Goal: Task Accomplishment & Management: Use online tool/utility

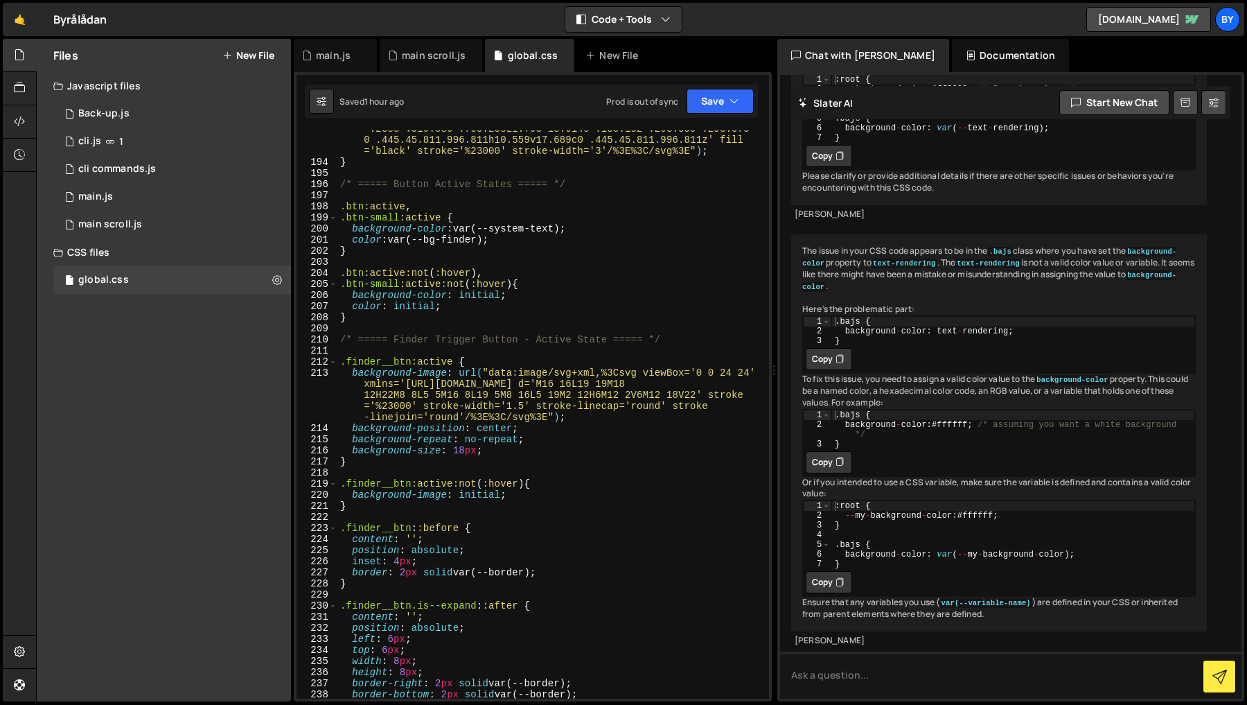
scroll to position [6928, 0]
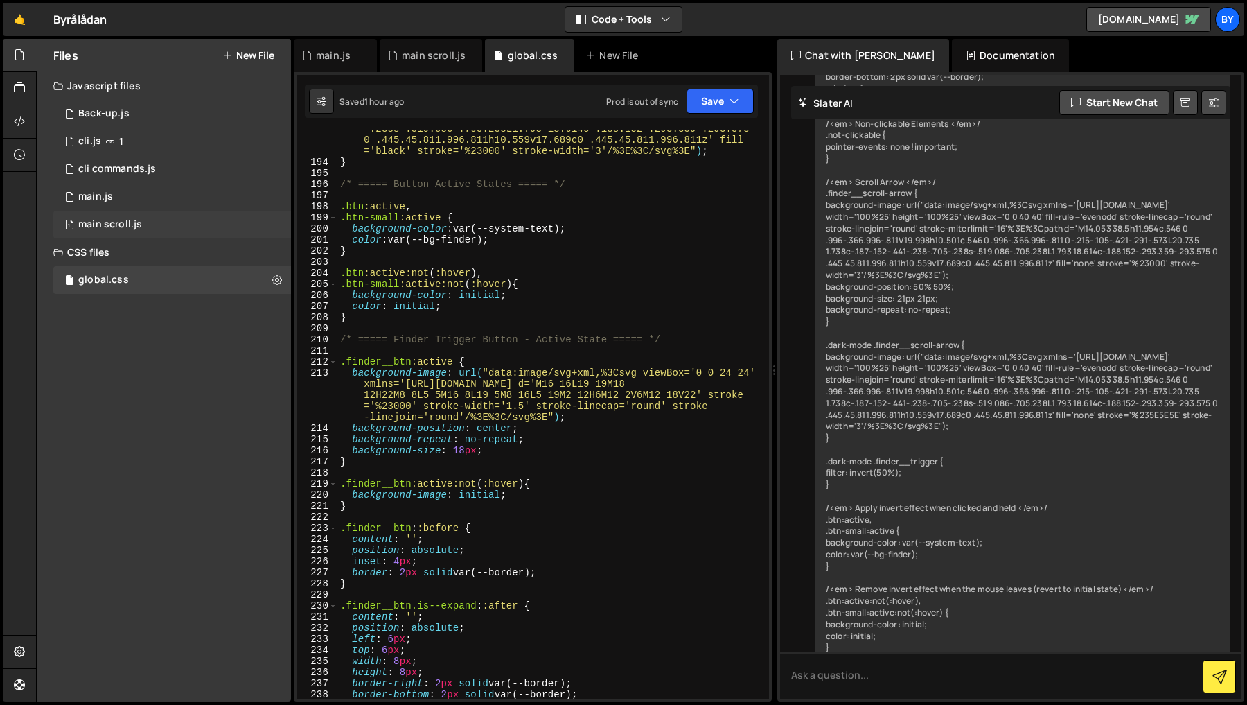
click at [157, 213] on div "1 main scroll.js 0" at bounding box center [172, 225] width 238 height 28
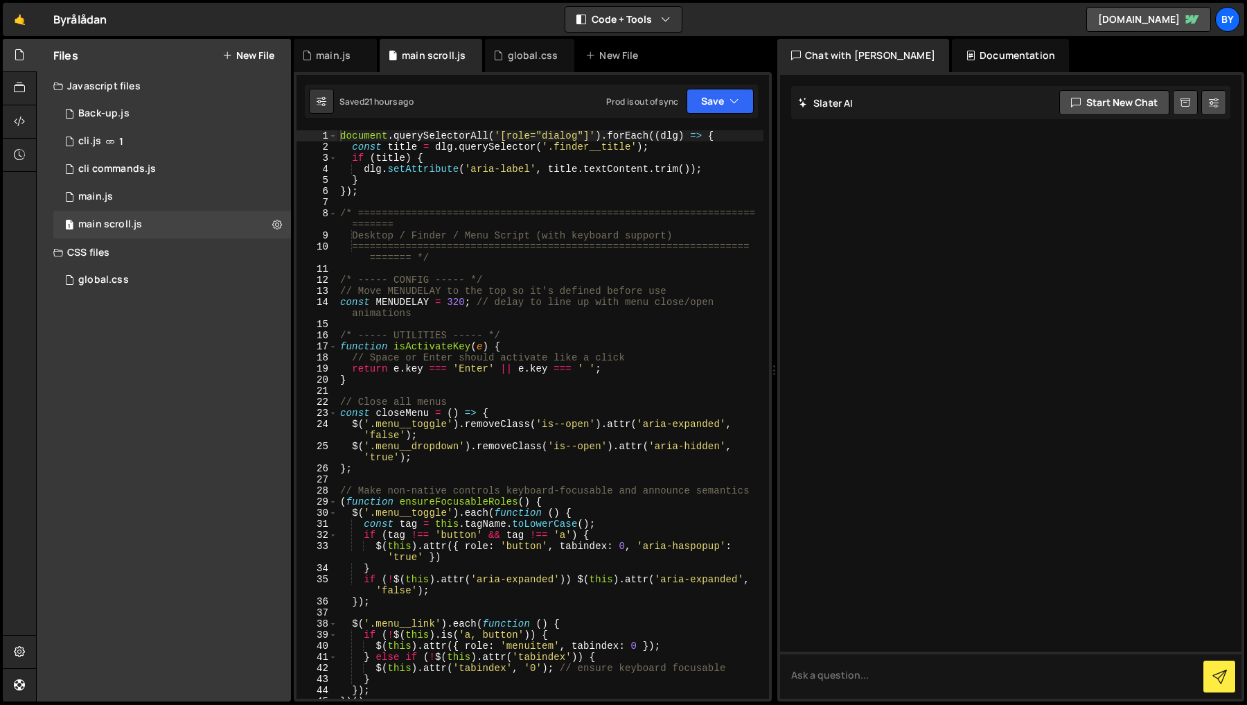
scroll to position [0, 0]
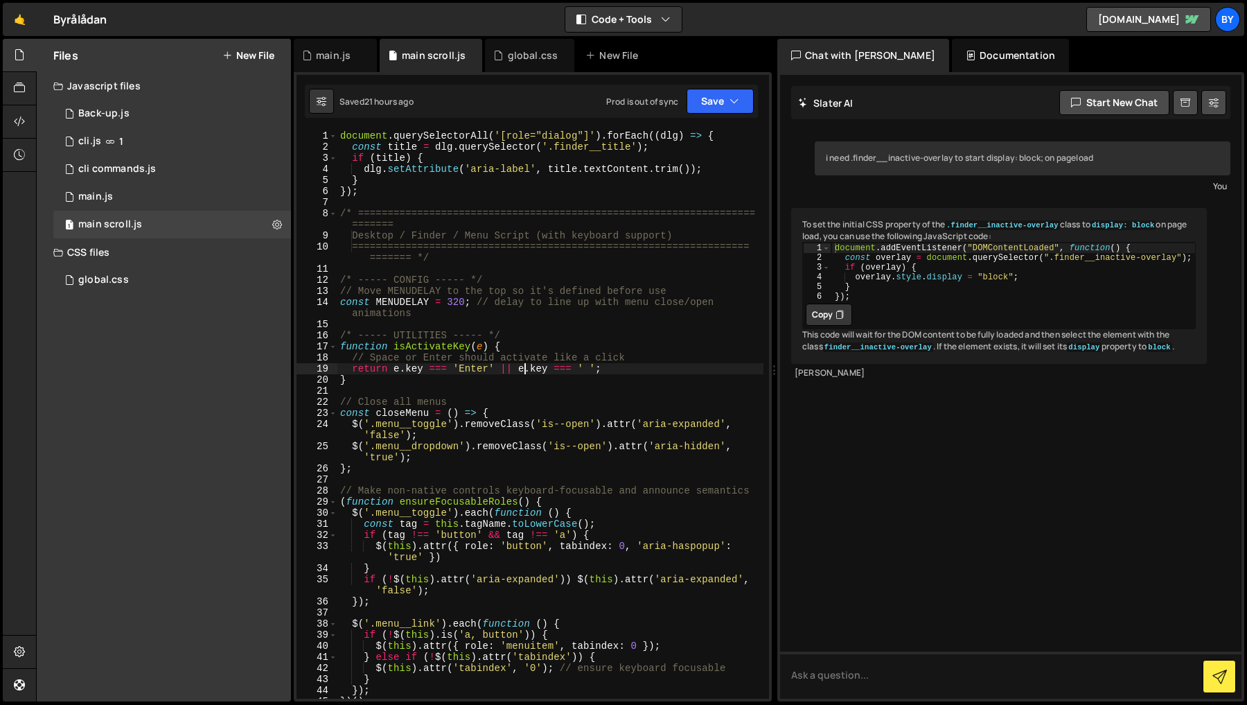
click at [522, 367] on div "document . querySelectorAll ( '[role="dialog"]' ) . forEach (( dlg ) => { const…" at bounding box center [550, 425] width 426 height 590
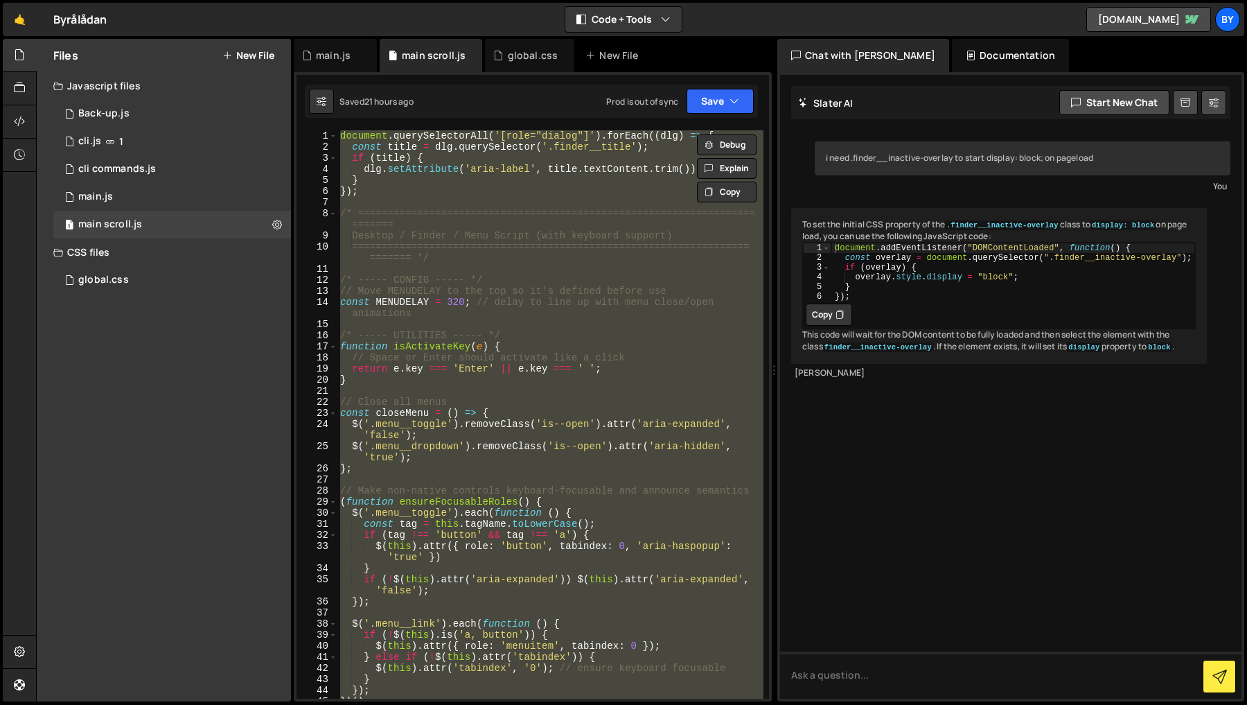
click at [612, 397] on div "document . querySelectorAll ( '[role="dialog"]' ) . forEach (( dlg ) => { const…" at bounding box center [550, 414] width 426 height 568
type textarea "// Close all menus"
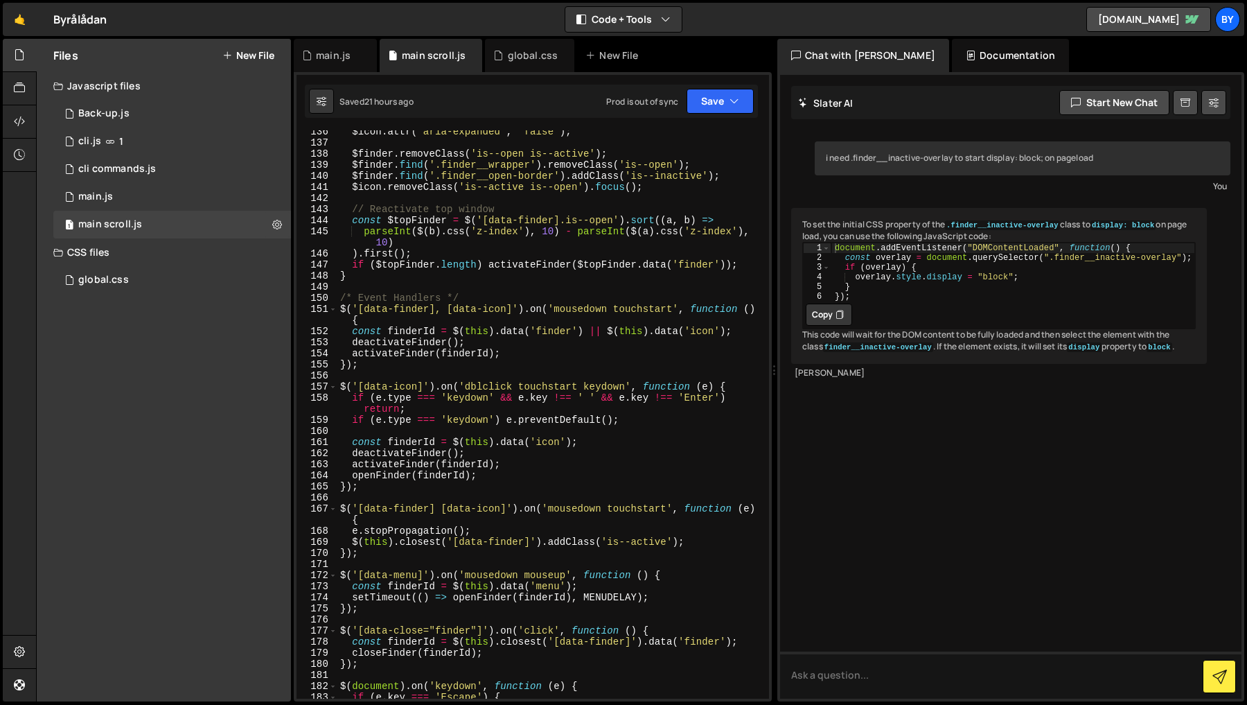
scroll to position [1995, 0]
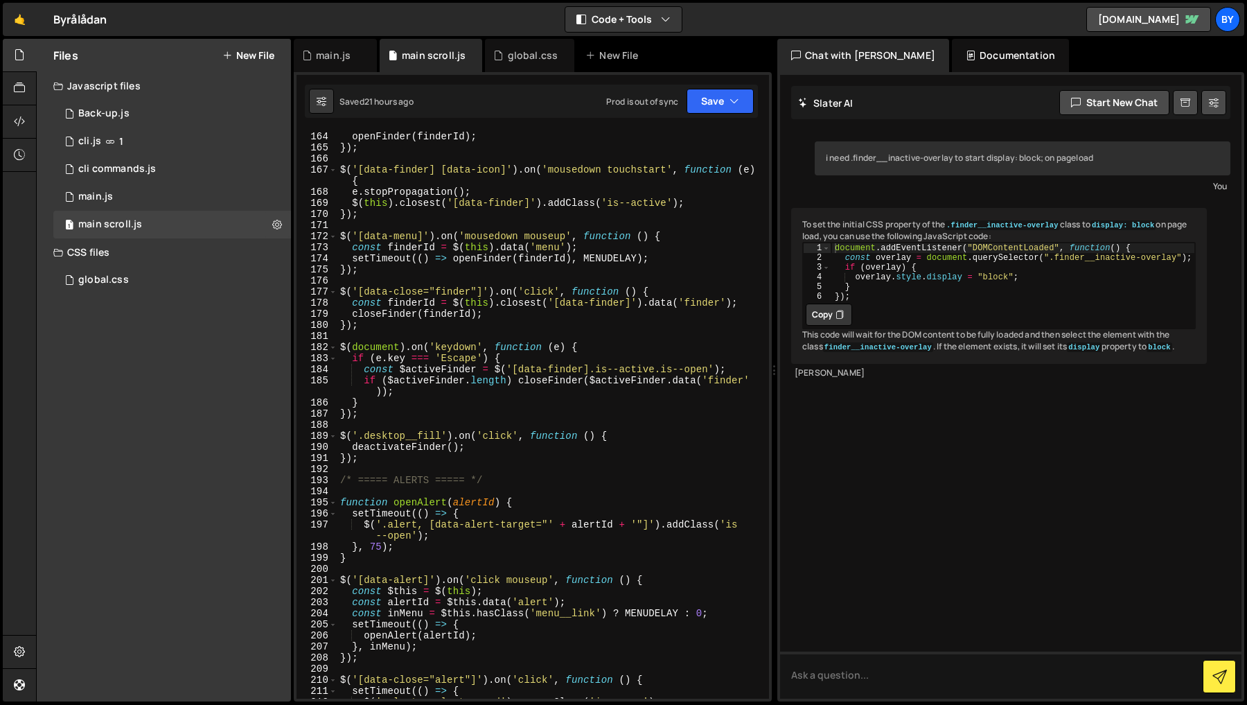
click at [433, 470] on div "activateFinder ( finderId ) ; openFinder ( finderId ) ; }) ; $ ( '[data-finder]…" at bounding box center [550, 415] width 426 height 590
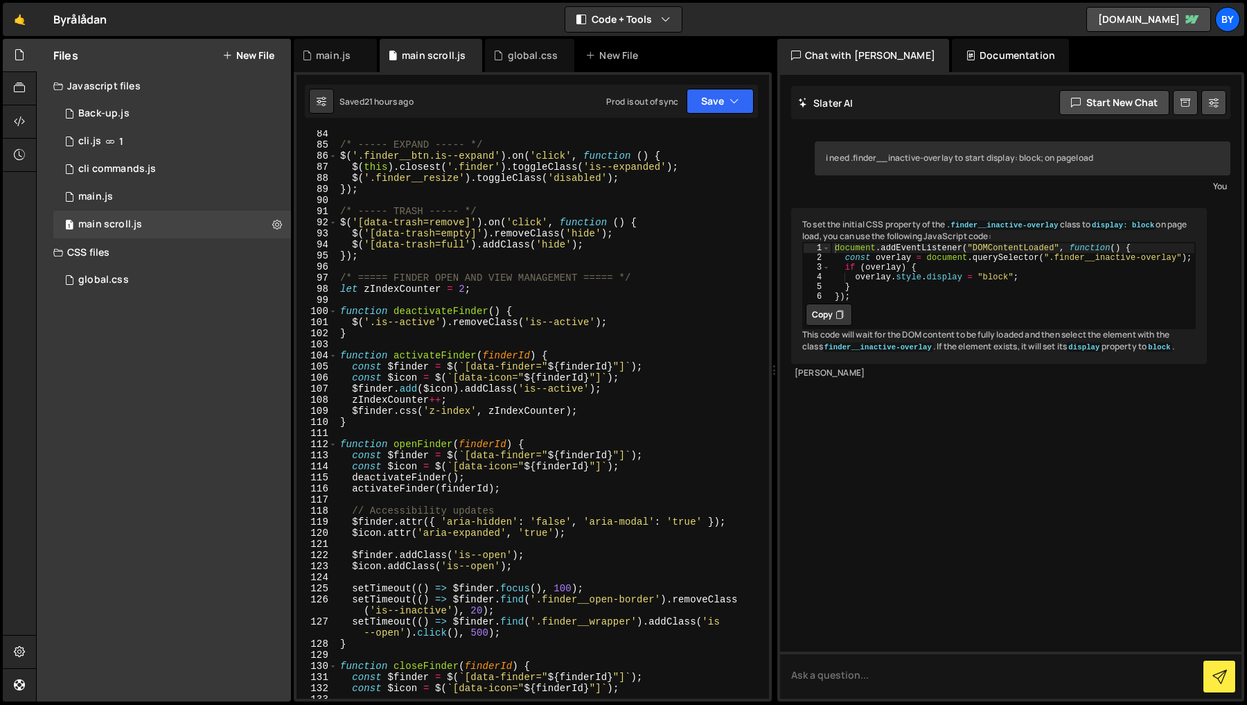
scroll to position [963, 0]
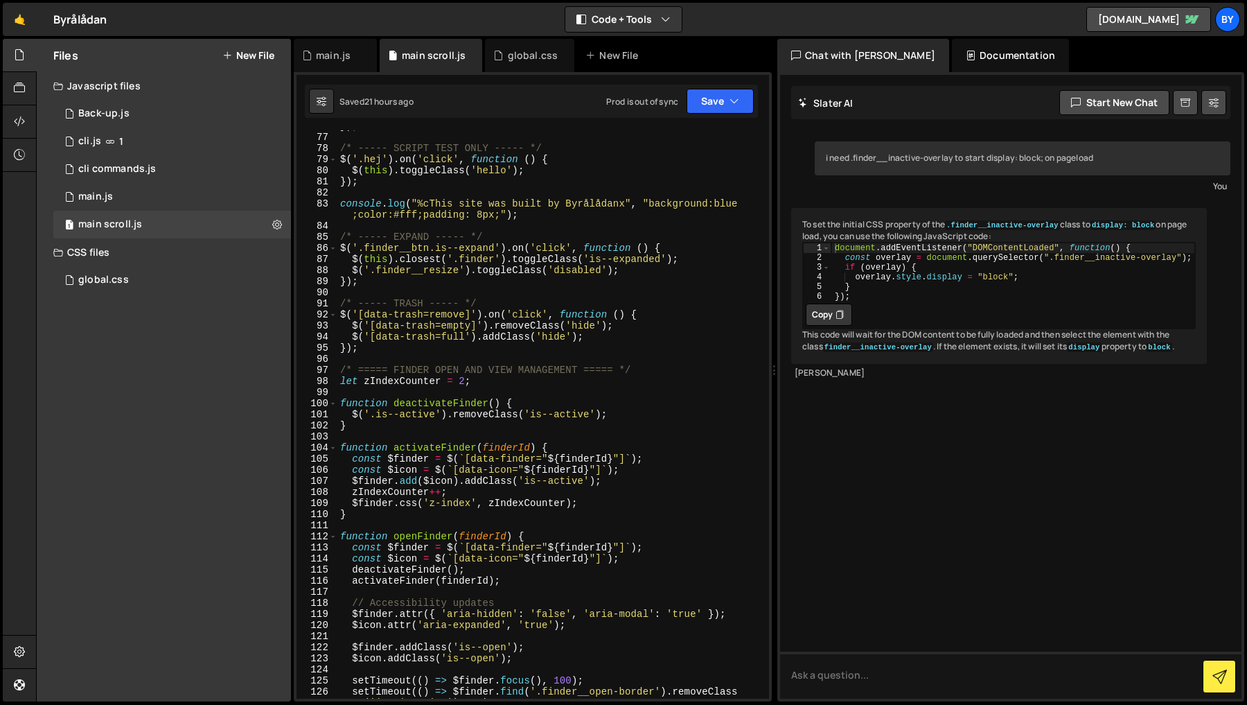
click at [341, 372] on div "}) ; /* ----- SCRIPT TEST ONLY ----- */ $ ( '.hej' ) . on ( 'click' , function …" at bounding box center [550, 421] width 426 height 601
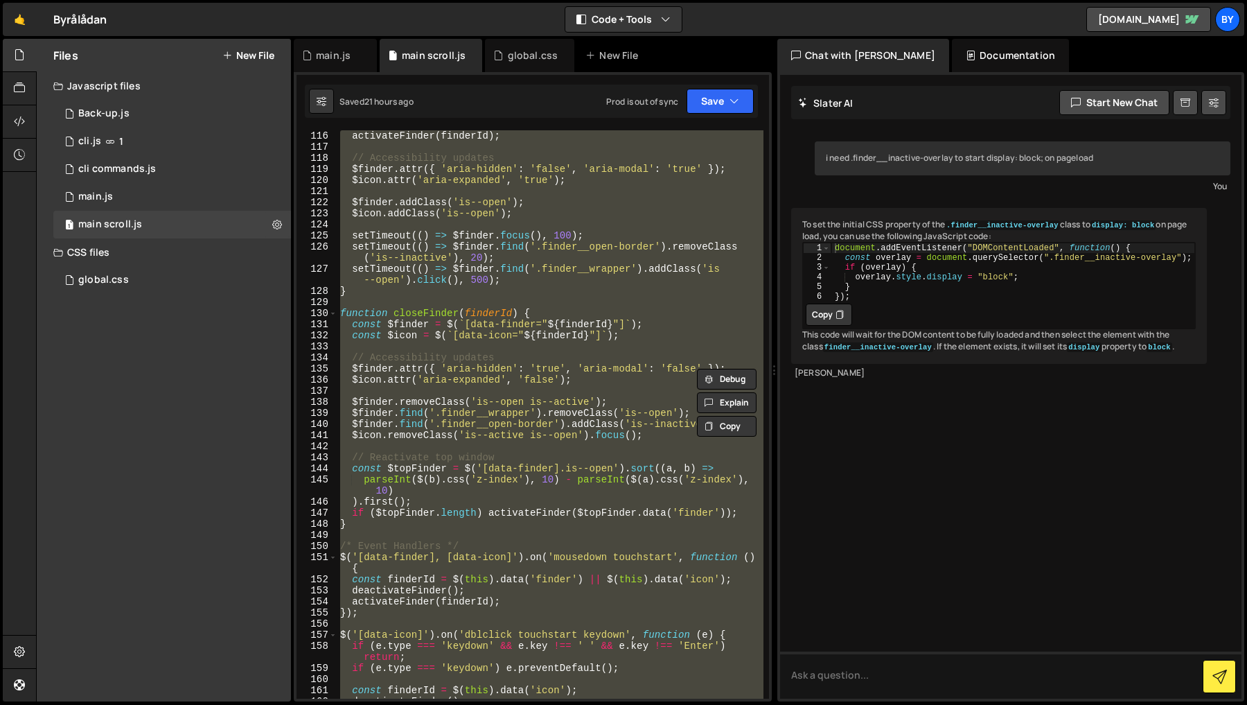
scroll to position [1407, 0]
click at [547, 362] on div "deactivateFinder ( ) ; activateFinder ( finderId ) ; // Accessibility updates $…" at bounding box center [550, 414] width 426 height 568
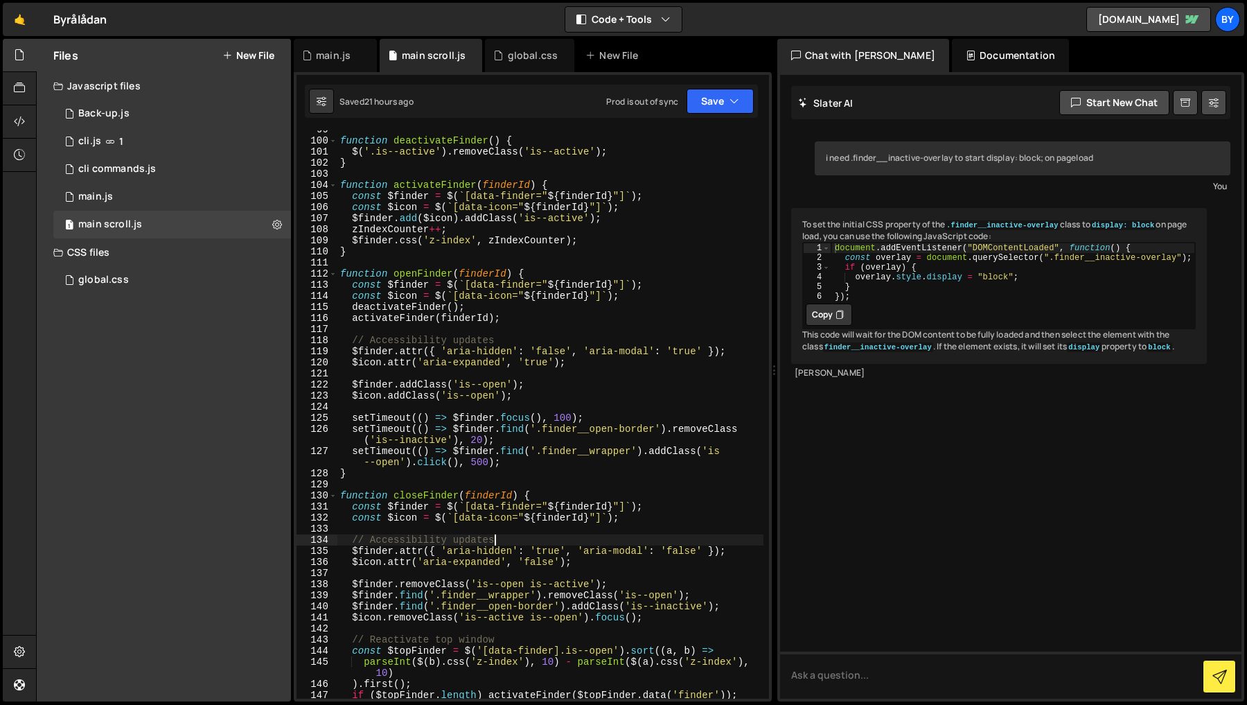
scroll to position [1226, 0]
click at [565, 623] on div "function deactivateFinder ( ) { $ ( '.is--active' ) . removeClass ( 'is--active…" at bounding box center [550, 419] width 426 height 590
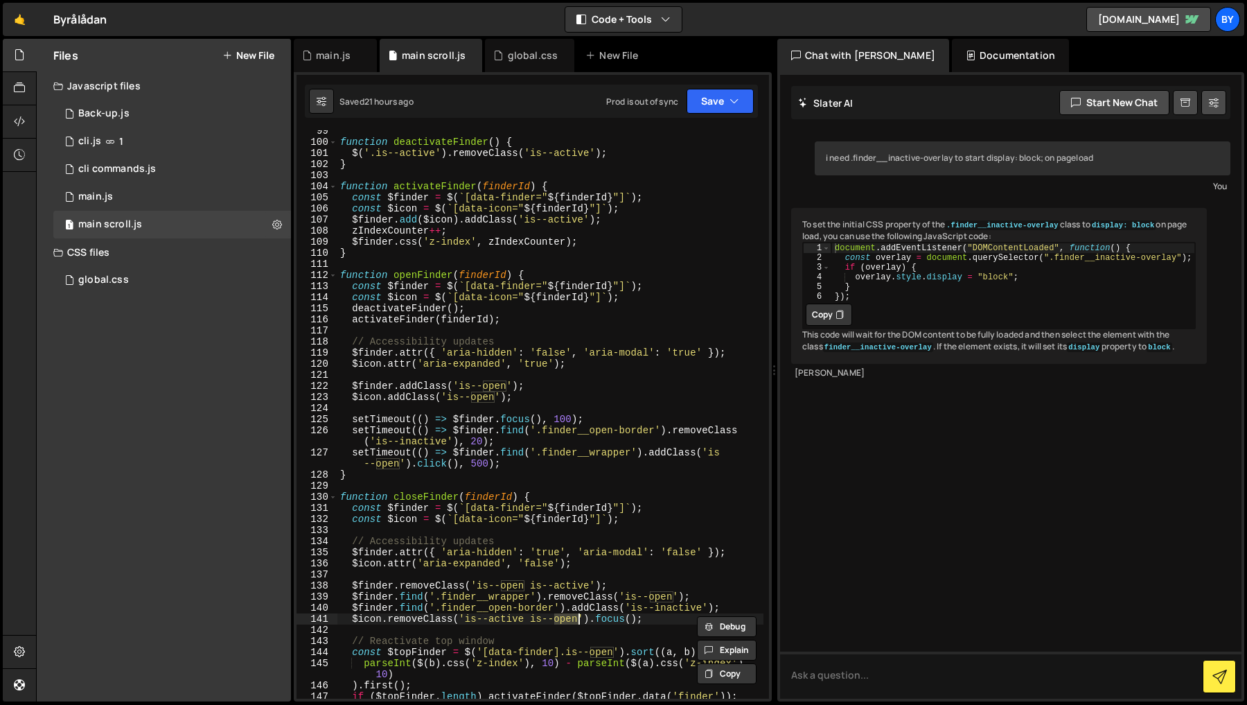
scroll to position [0, 1]
click at [684, 105] on div "Prod is out of sync Upgrade to Edit Save Save to Staging S Saved 21 hours ago S…" at bounding box center [680, 101] width 148 height 25
drag, startPoint x: 714, startPoint y: 108, endPoint x: 715, endPoint y: 117, distance: 9.0
click at [715, 109] on button "Save" at bounding box center [720, 101] width 67 height 25
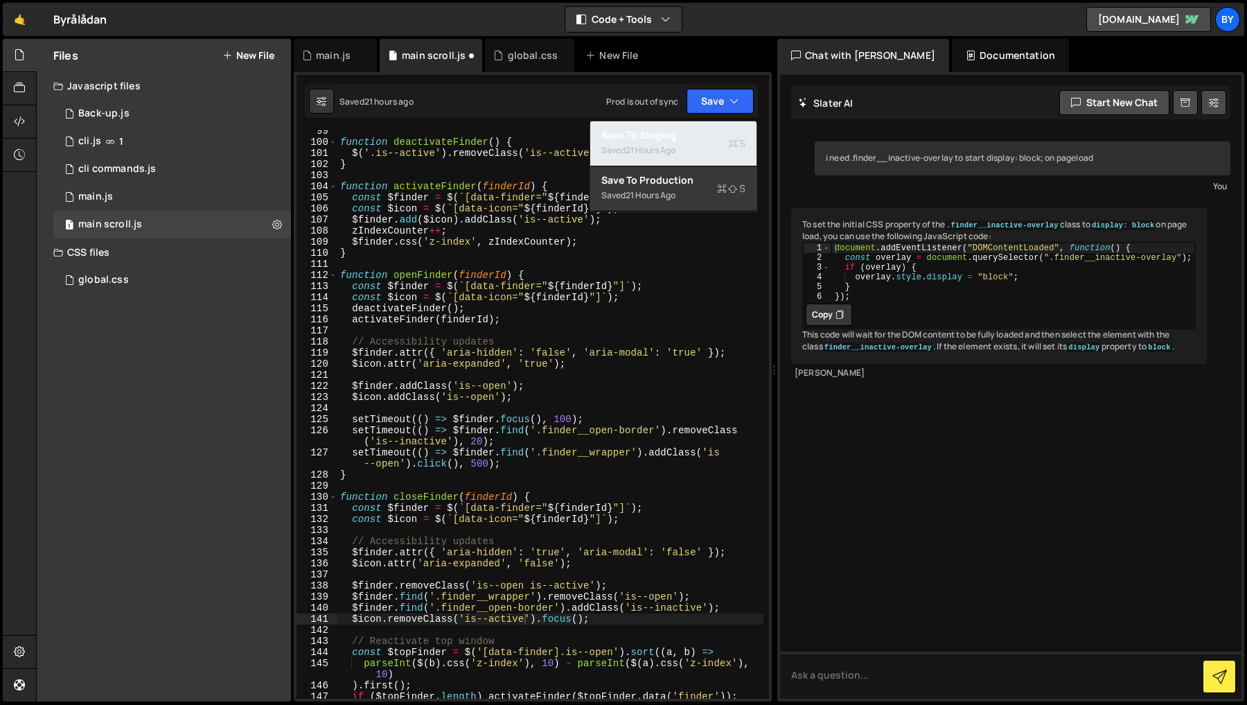
click at [700, 140] on div "Save to Staging S" at bounding box center [673, 135] width 144 height 14
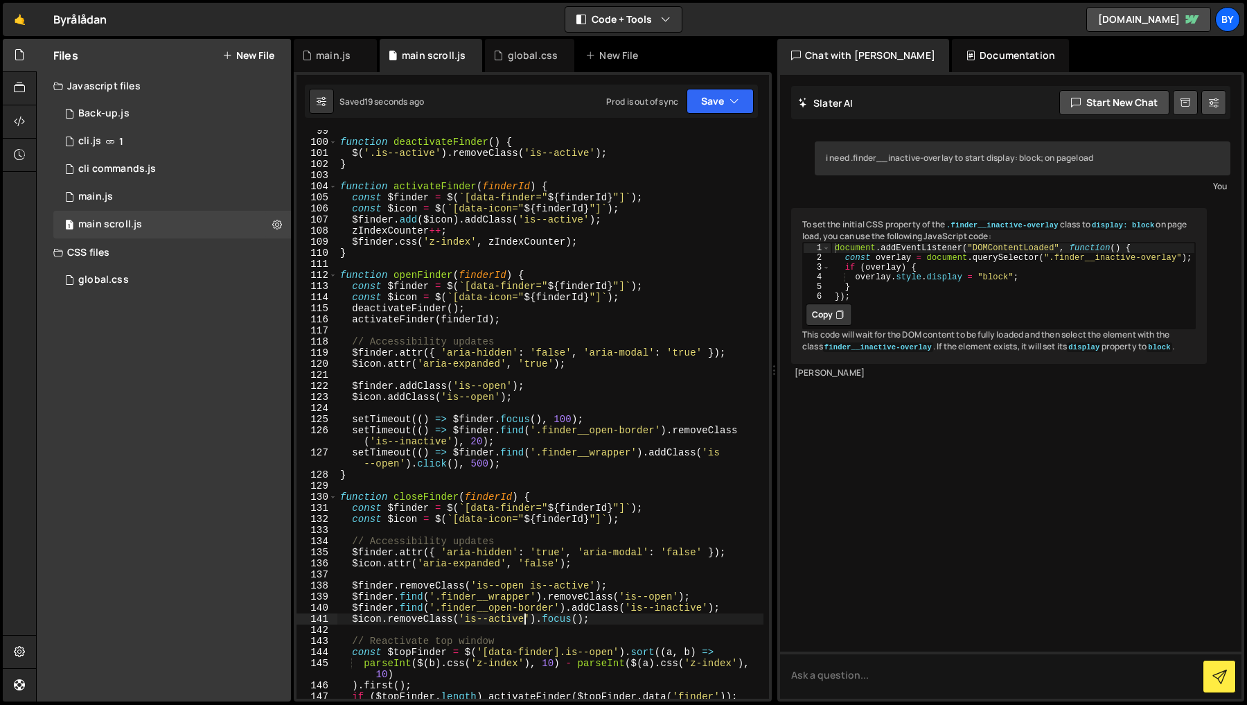
click at [523, 623] on div "function deactivateFinder ( ) { $ ( '.is--active' ) . removeClass ( 'is--active…" at bounding box center [550, 420] width 426 height 590
click at [712, 118] on div "193 194 195 196 197 198 199 200 201 202 203 204 205 206 207 208 209 210 211 212…" at bounding box center [533, 386] width 478 height 629
click at [719, 105] on button "Save" at bounding box center [720, 101] width 67 height 25
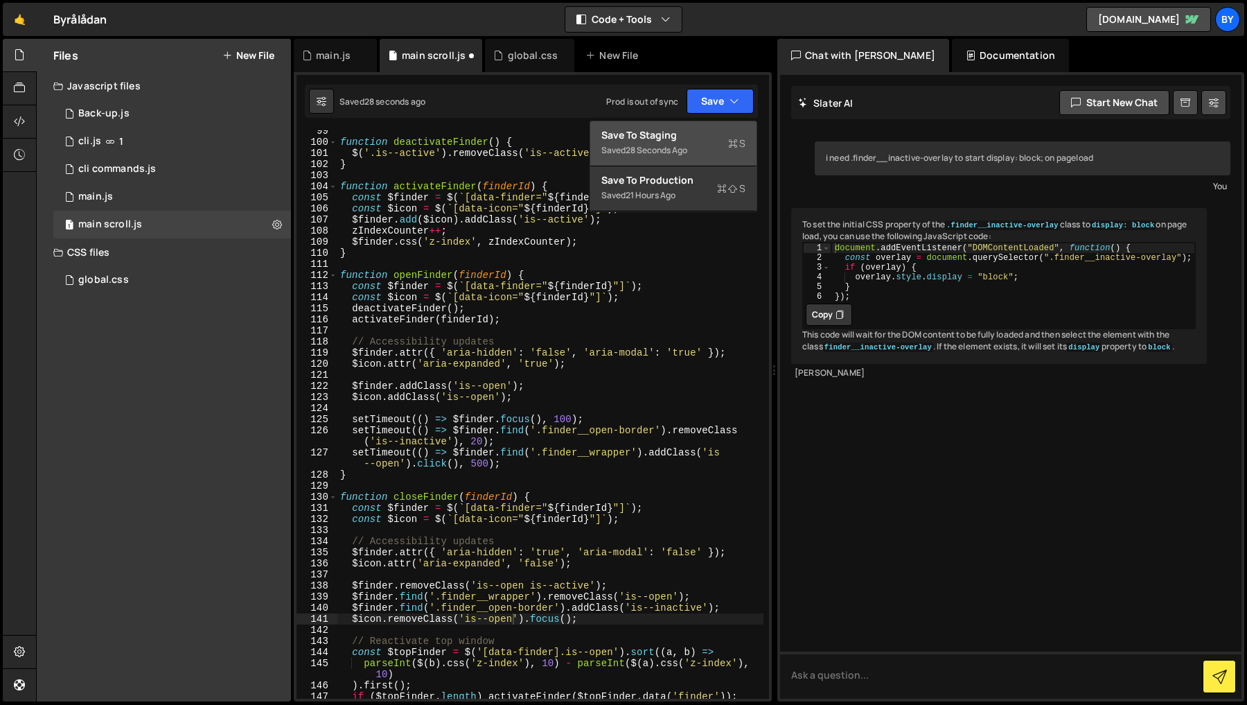
click at [713, 129] on div "Save to Staging S" at bounding box center [673, 135] width 144 height 14
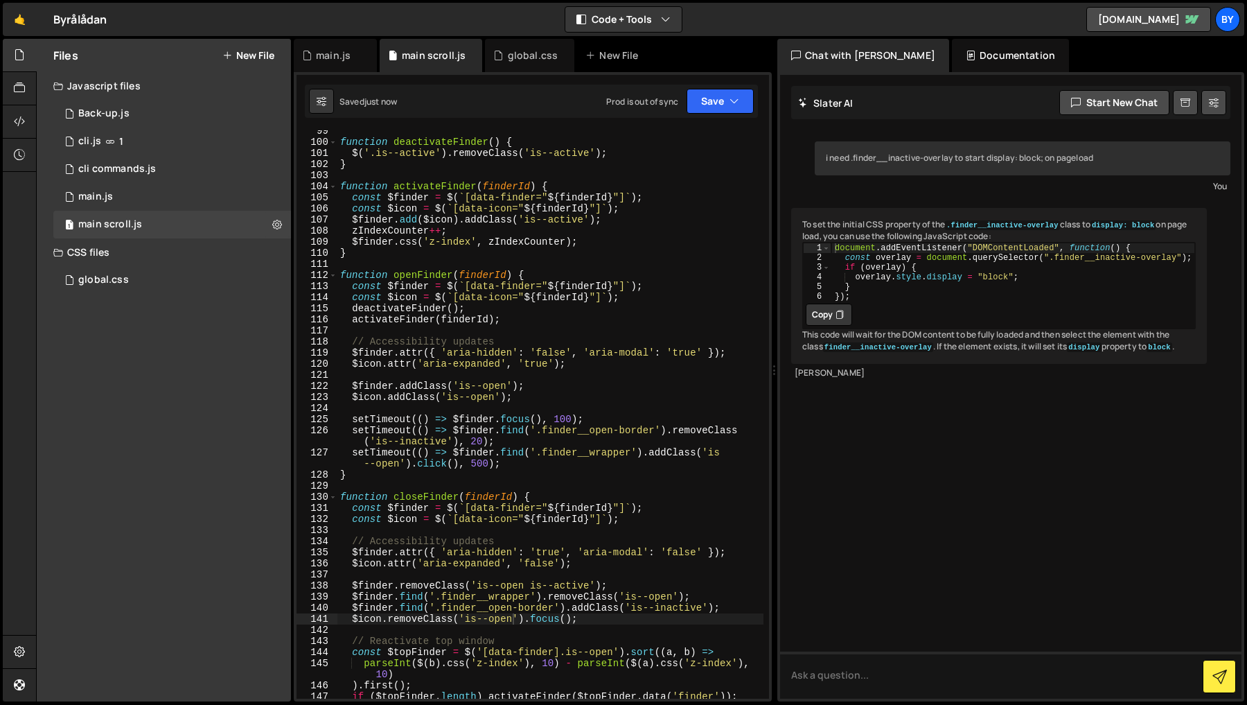
click at [535, 619] on div "function deactivateFinder ( ) { $ ( '.is--active' ) . removeClass ( 'is--active…" at bounding box center [550, 420] width 426 height 590
click at [626, 649] on div "function deactivateFinder ( ) { $ ( '.is--active' ) . removeClass ( 'is--active…" at bounding box center [550, 420] width 426 height 590
click at [471, 465] on div "function deactivateFinder ( ) { $ ( '.is--active' ) . removeClass ( 'is--active…" at bounding box center [550, 420] width 426 height 590
type textarea "renderToDoItems();"
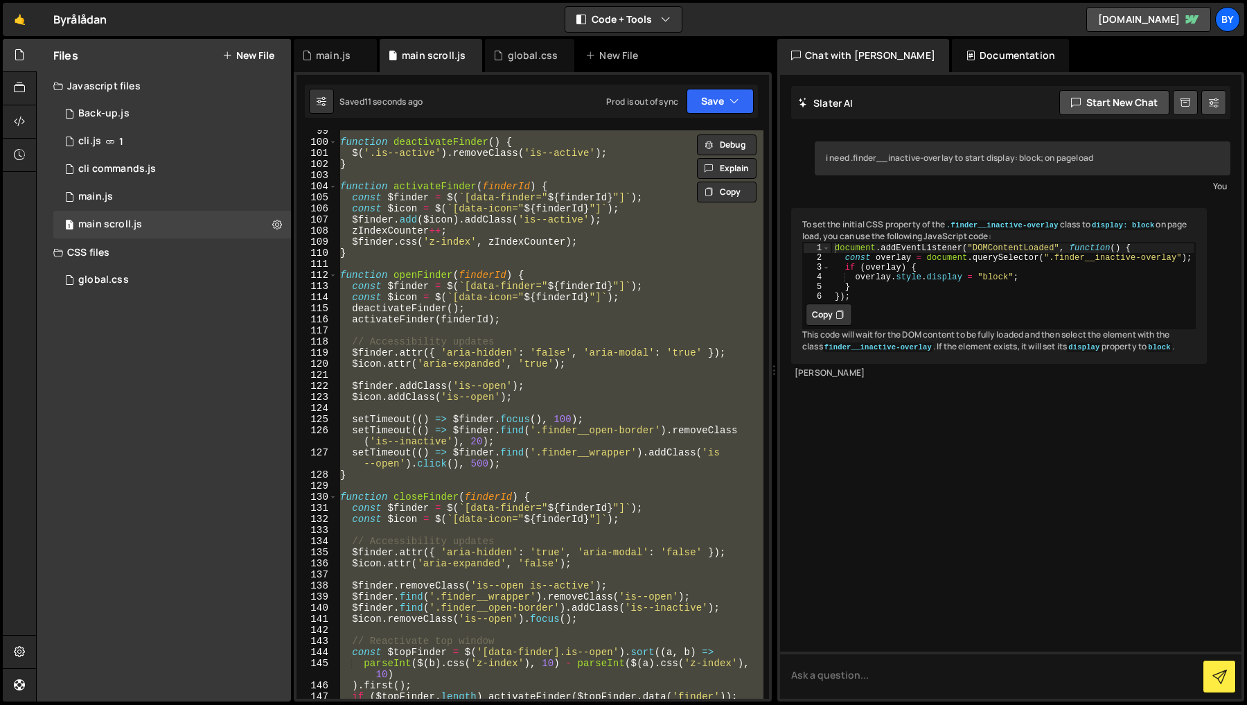
paste textarea
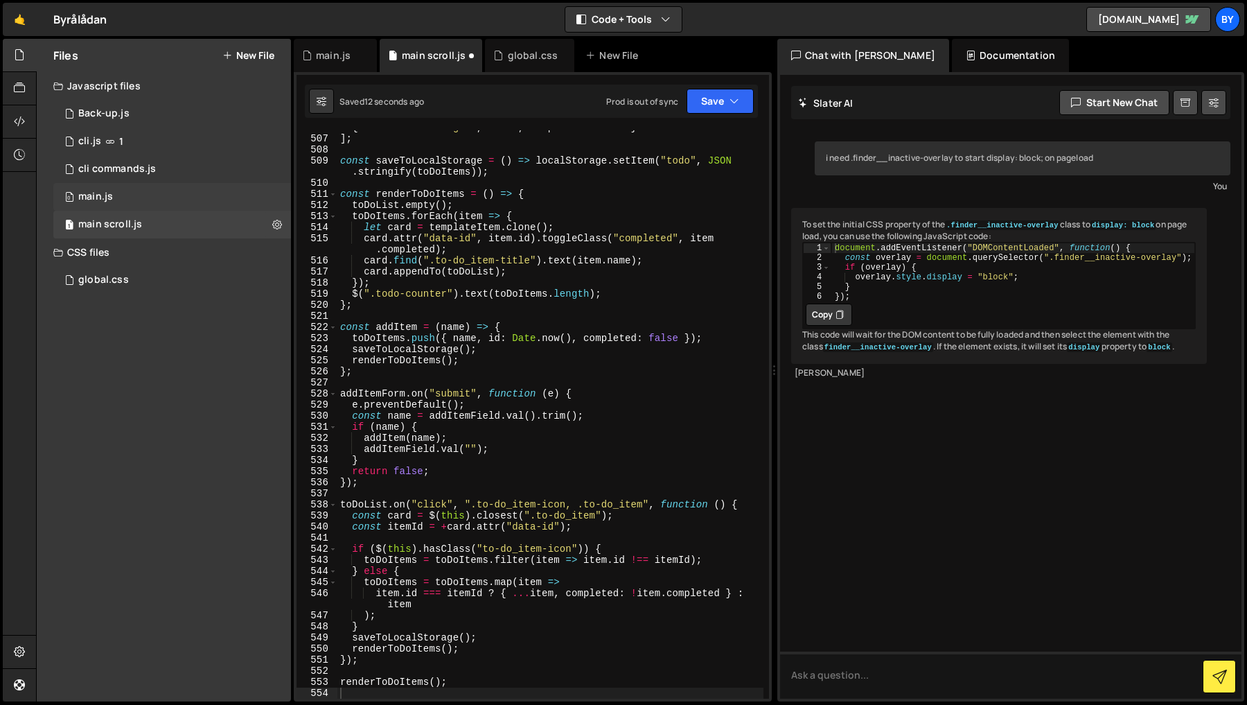
click at [123, 187] on div "0 main.js 0" at bounding box center [172, 197] width 238 height 28
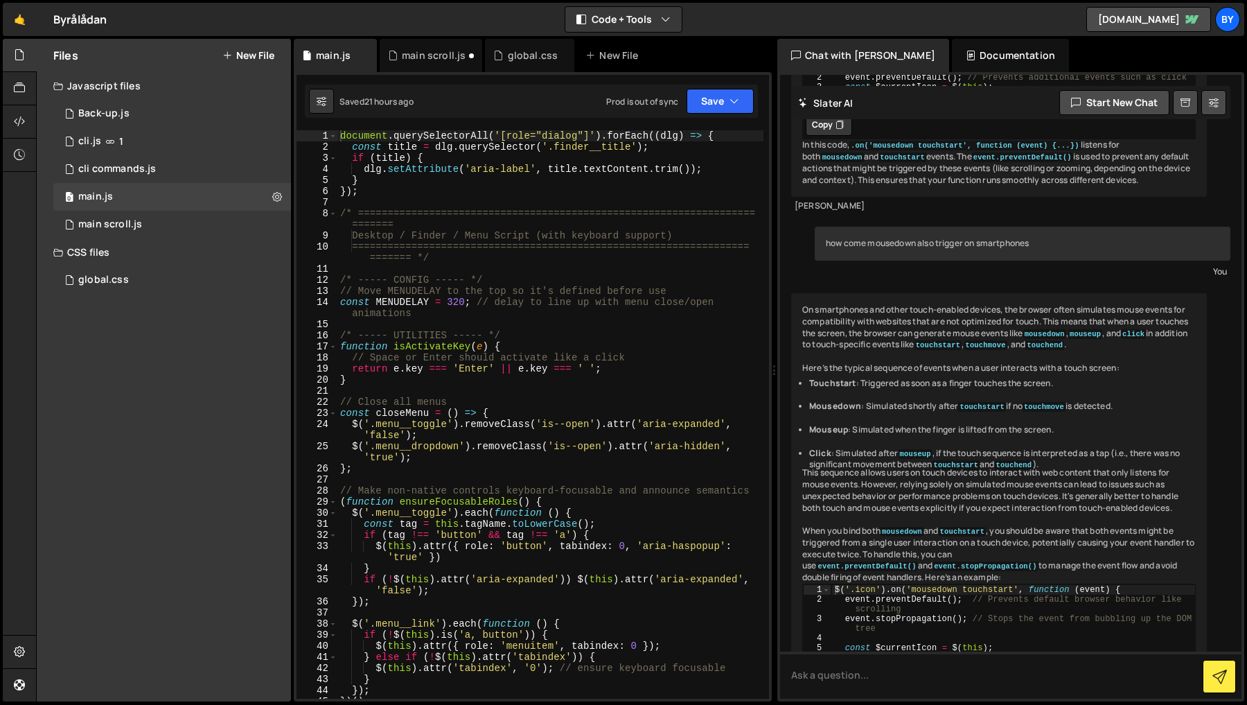
scroll to position [458, 0]
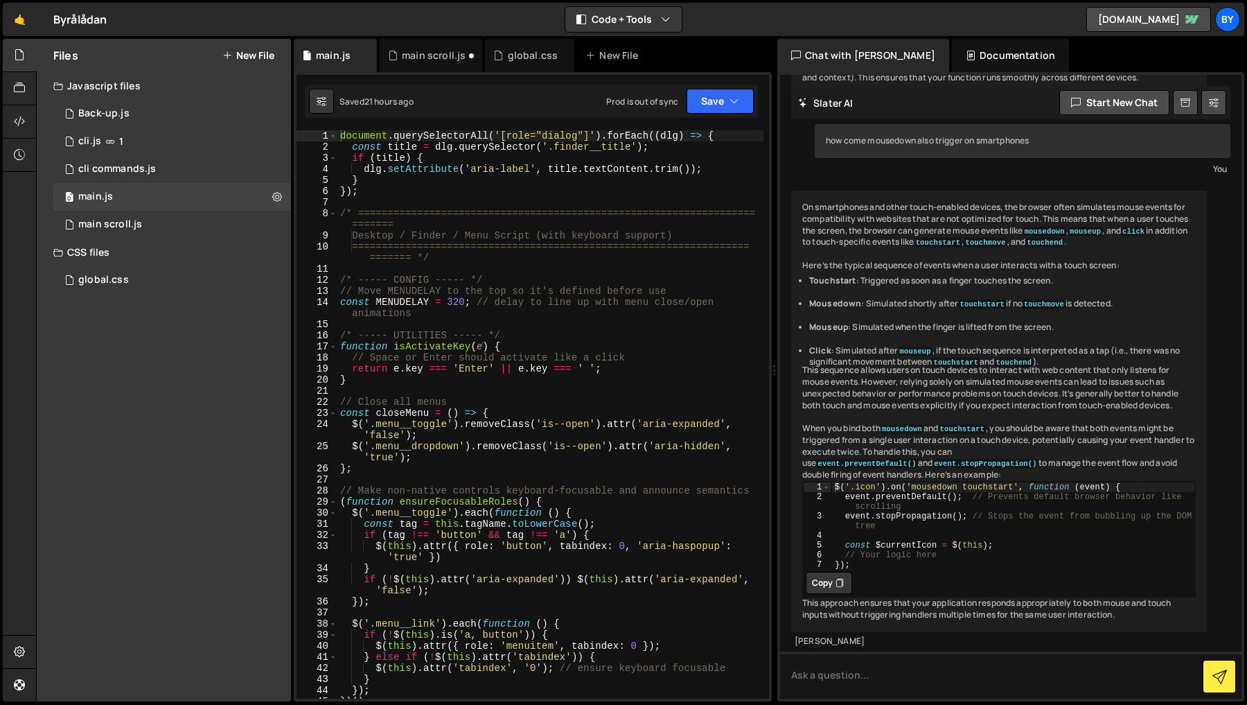
click at [480, 254] on div "document . querySelectorAll ( '[role="dialog"]' ) . forEach (( dlg ) => { const…" at bounding box center [550, 425] width 426 height 590
type textarea "renderToDoItems();"
paste textarea
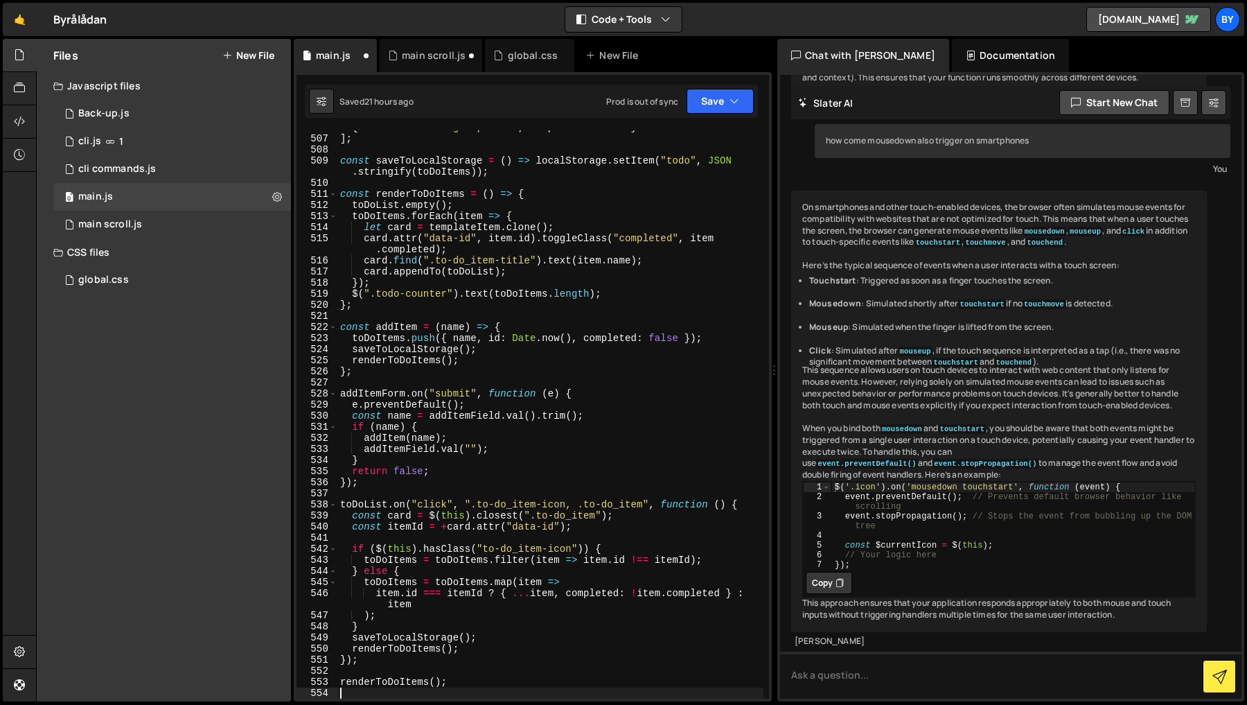
scroll to position [6061, 0]
drag, startPoint x: 711, startPoint y: 98, endPoint x: 703, endPoint y: 125, distance: 28.3
click at [711, 98] on button "Save" at bounding box center [720, 101] width 67 height 25
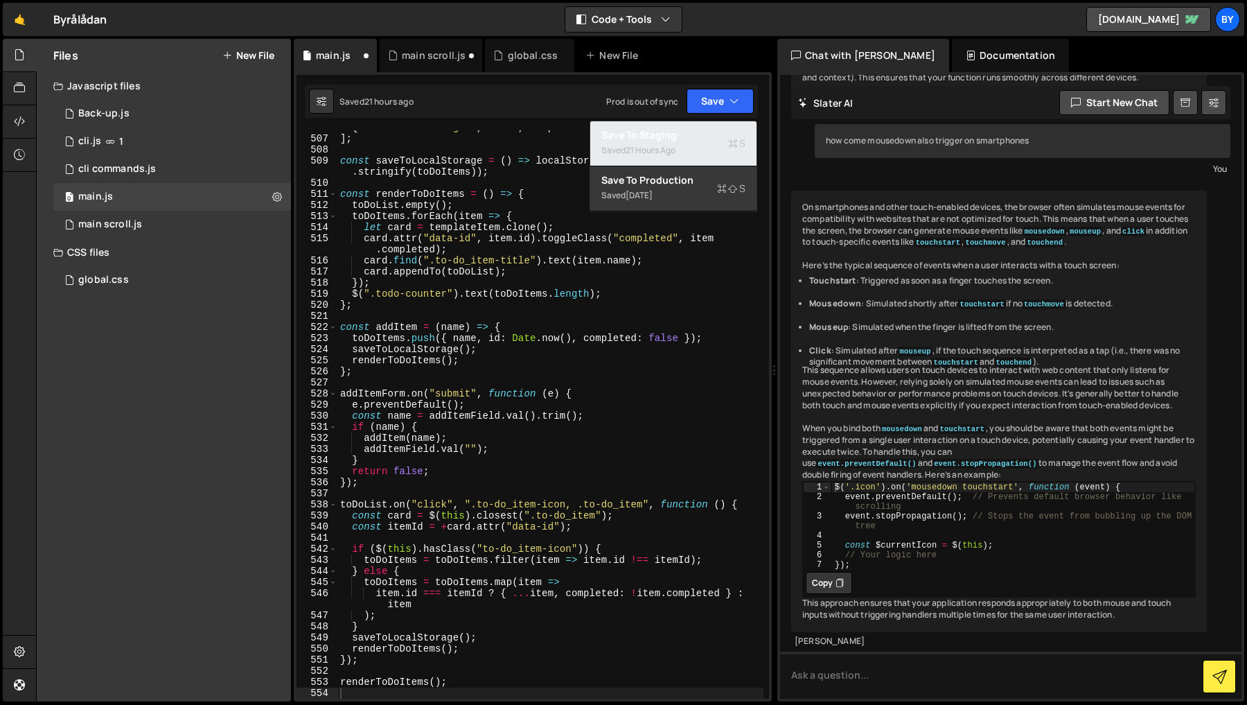
drag, startPoint x: 701, startPoint y: 130, endPoint x: 580, endPoint y: 138, distance: 121.5
click at [701, 130] on div "Save to Staging S" at bounding box center [673, 135] width 144 height 14
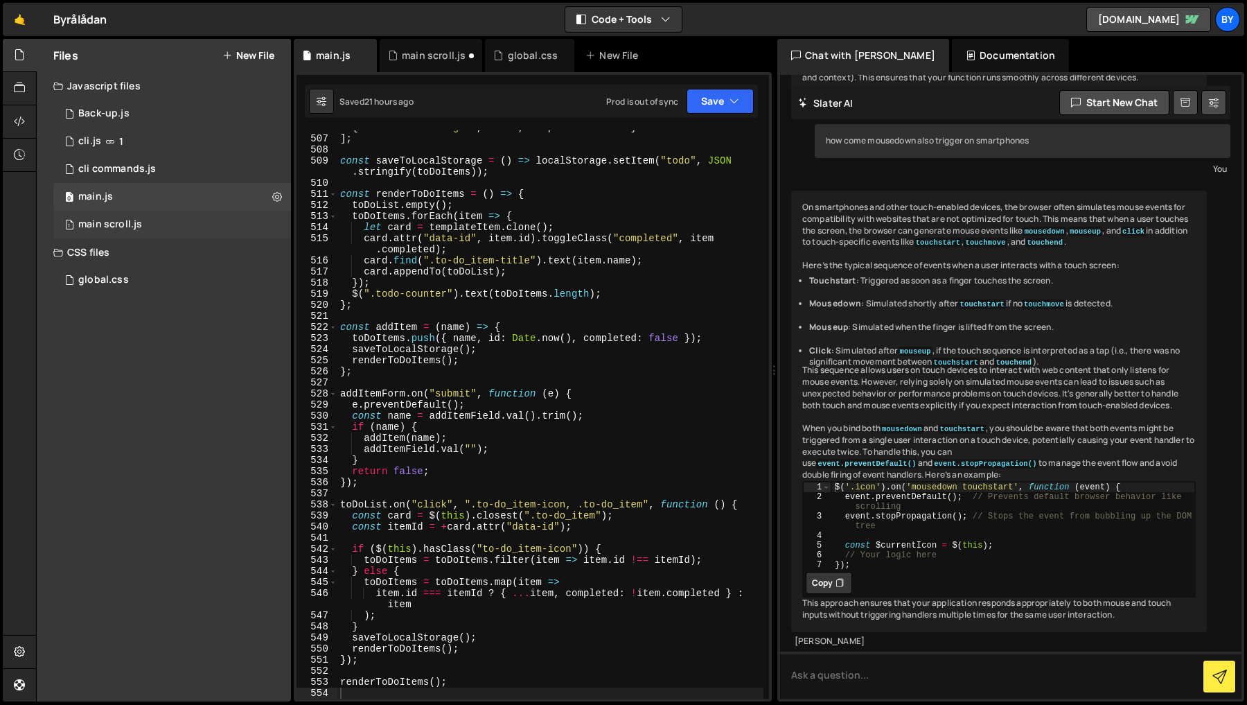
click at [136, 226] on div "main scroll.js" at bounding box center [110, 224] width 64 height 12
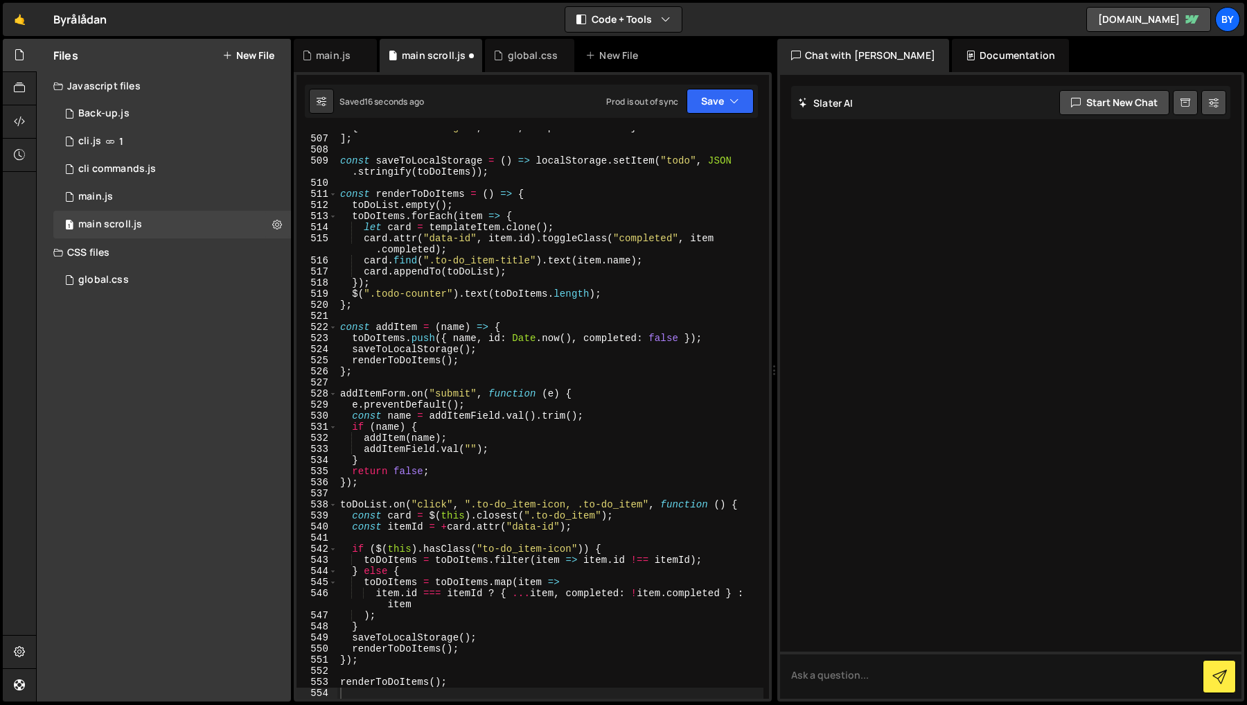
scroll to position [0, 0]
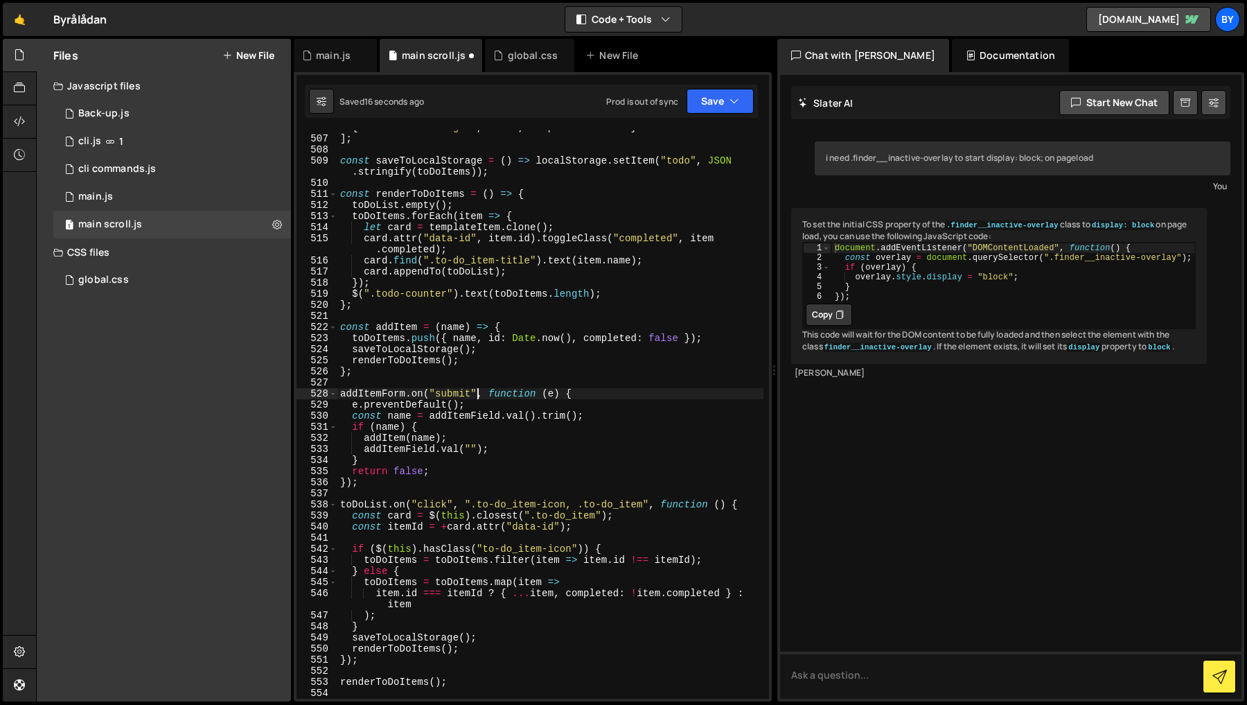
drag, startPoint x: 475, startPoint y: 388, endPoint x: 442, endPoint y: 381, distance: 34.0
click at [473, 387] on div "{ name : "Book flight" , id : 2 , completed : false } ] ; const saveToLocalStor…" at bounding box center [550, 417] width 426 height 590
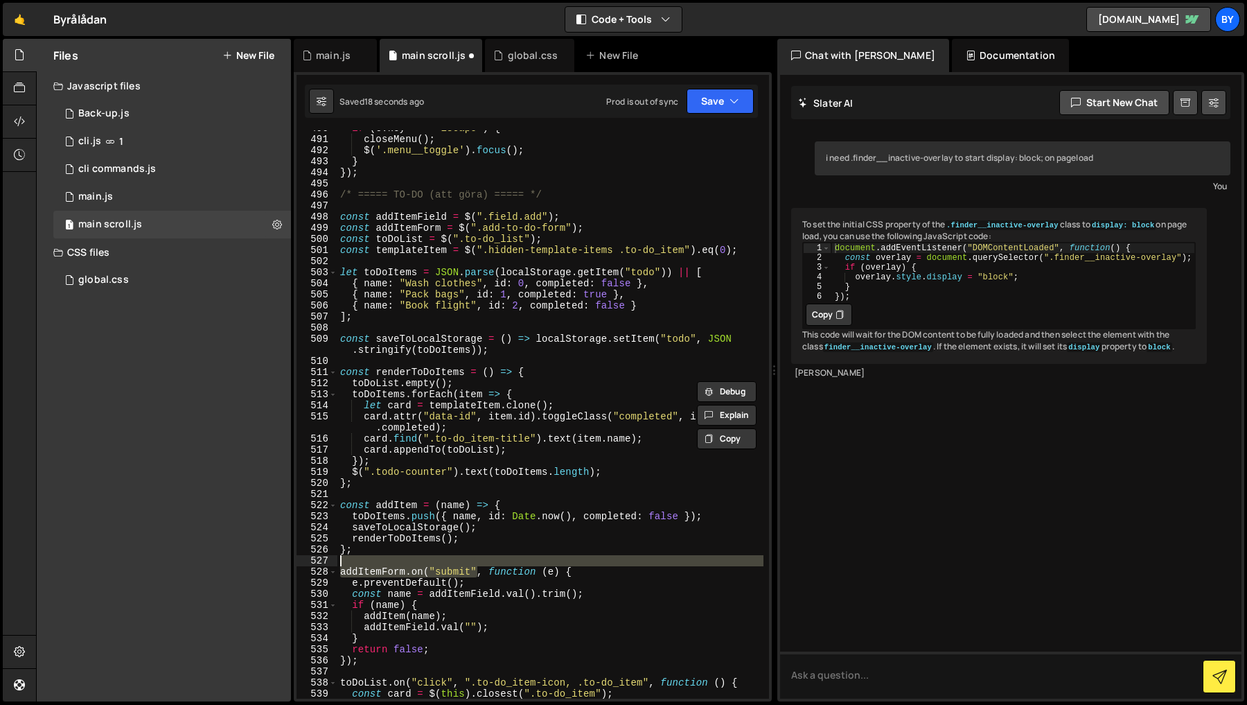
scroll to position [5883, 0]
drag, startPoint x: 721, startPoint y: 111, endPoint x: 712, endPoint y: 134, distance: 24.6
click at [721, 112] on button "Save" at bounding box center [720, 101] width 67 height 25
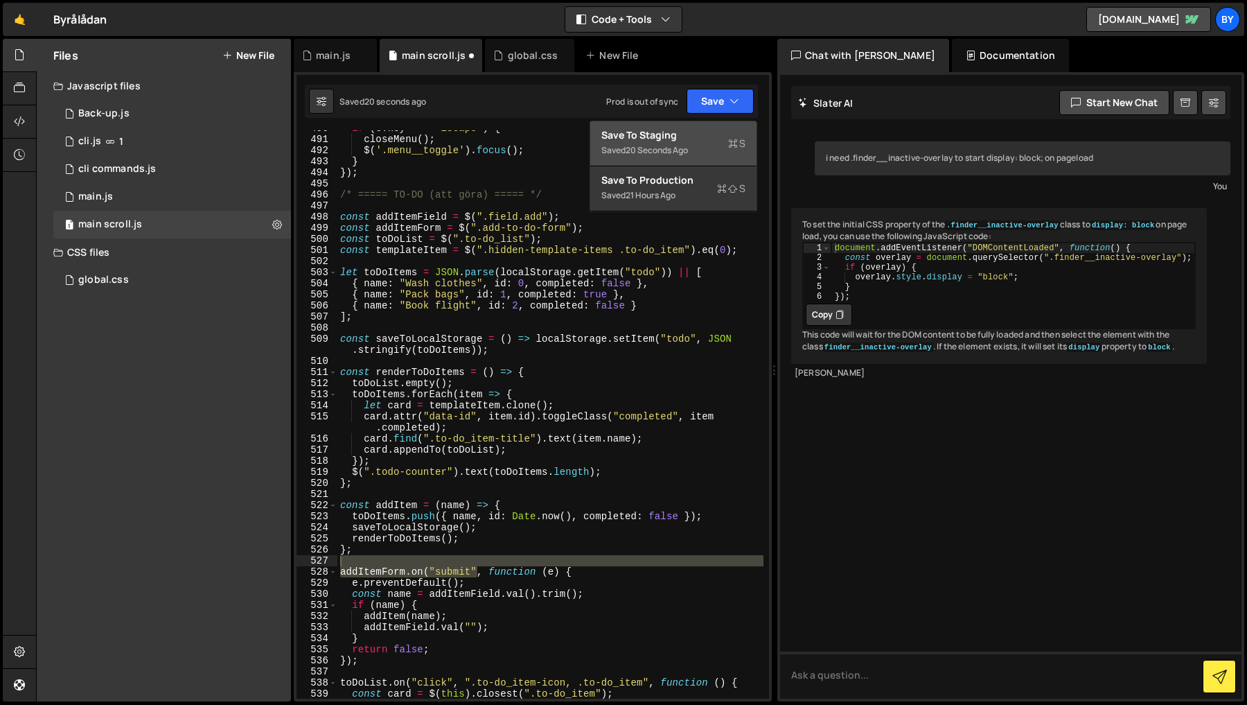
click at [709, 136] on div "Save to Staging S" at bounding box center [673, 135] width 144 height 14
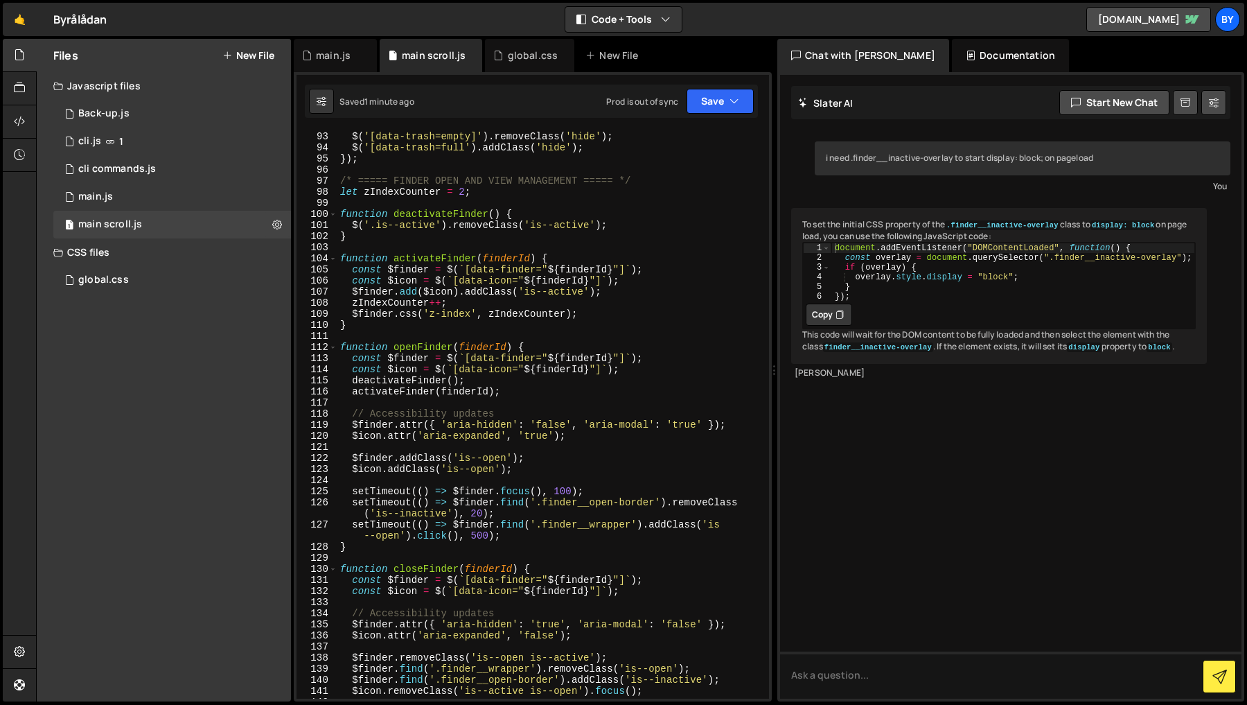
scroll to position [1149, 0]
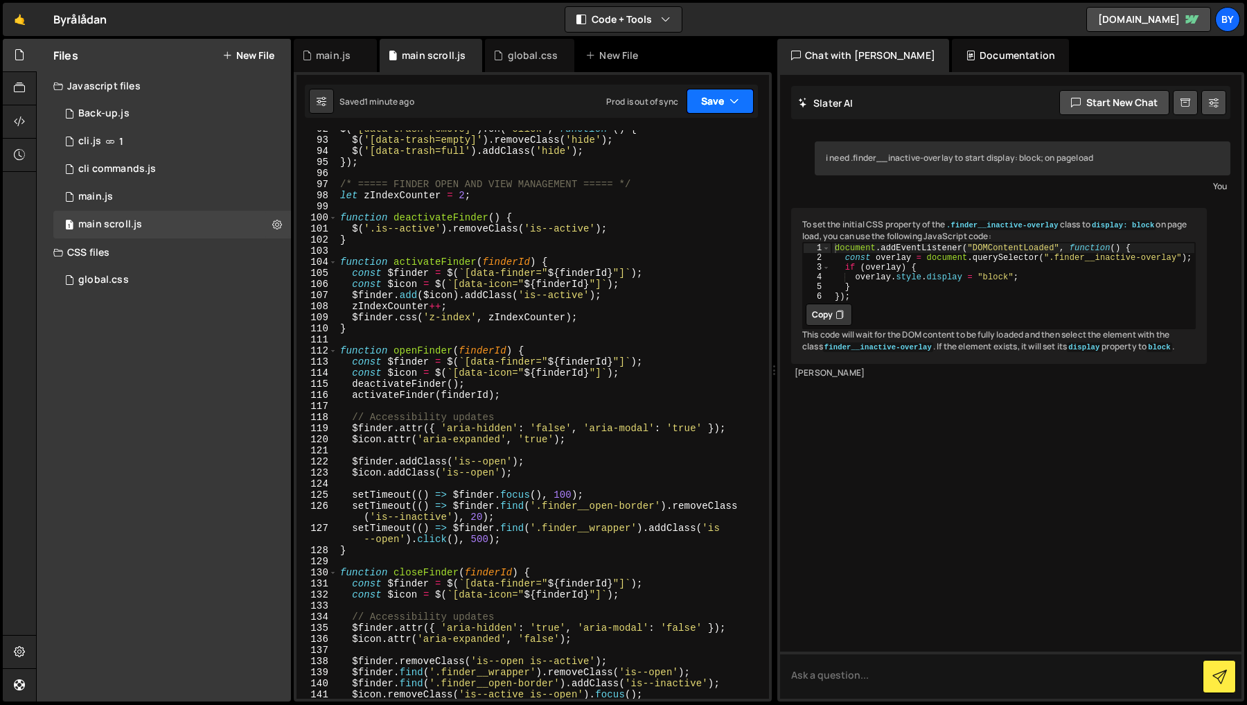
click at [716, 105] on button "Save" at bounding box center [720, 101] width 67 height 25
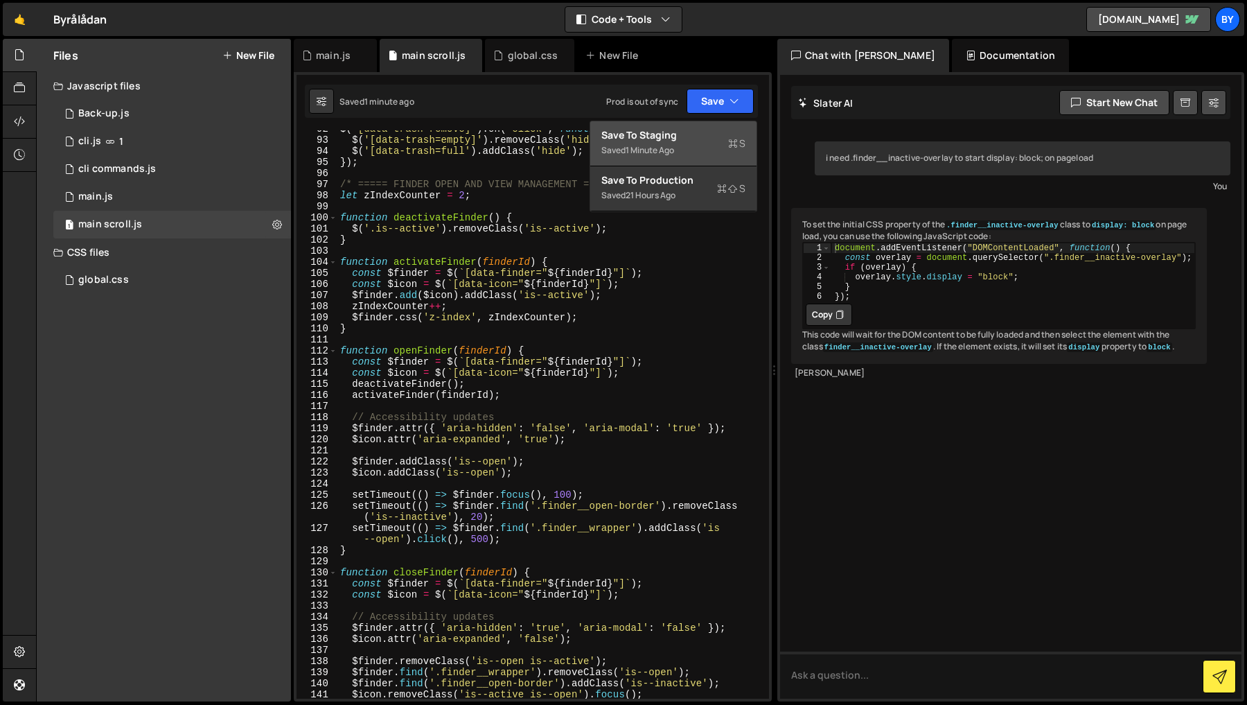
click at [690, 149] on div "Saved 1 minute ago" at bounding box center [673, 150] width 144 height 17
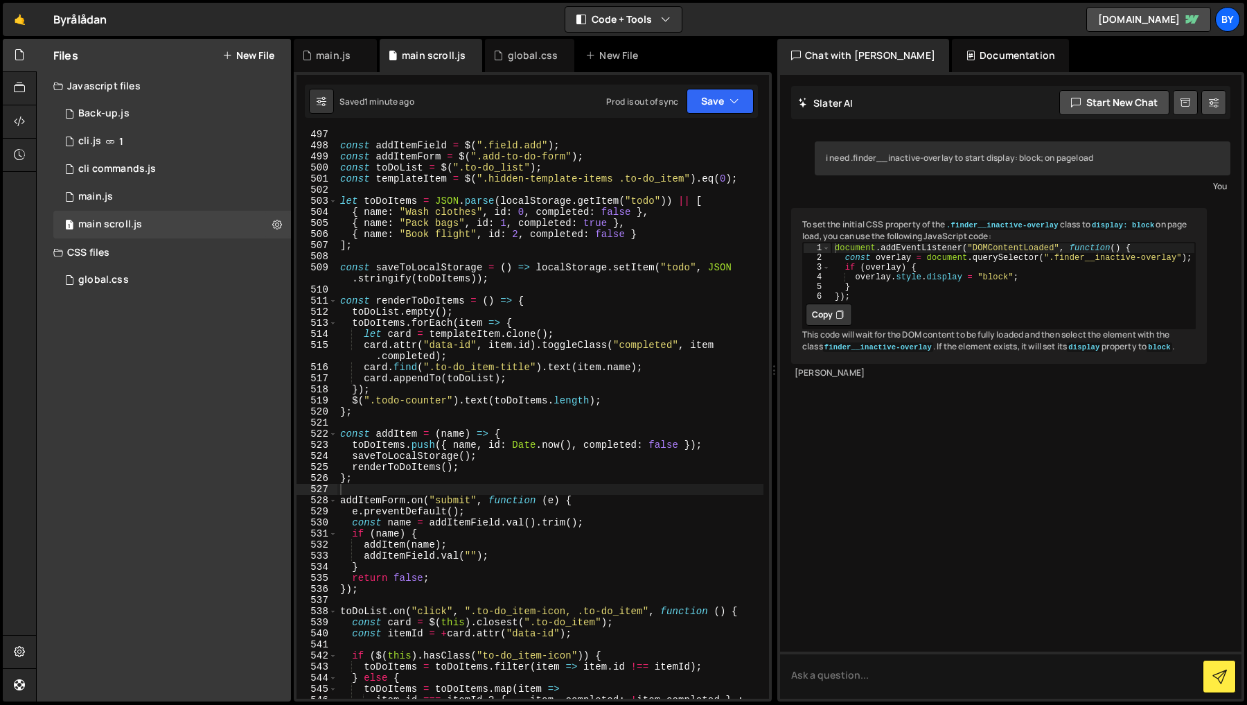
scroll to position [5954, 0]
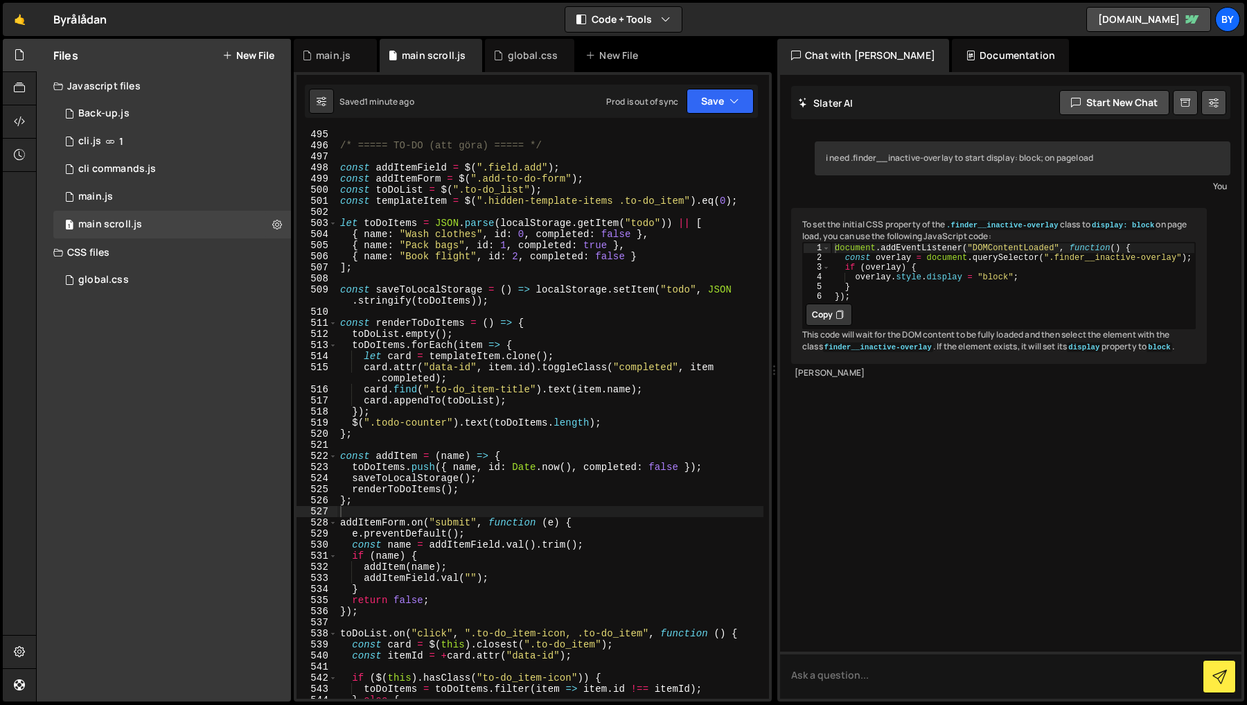
click at [555, 372] on div "/* ===== TO-DO (att göra) ===== */ const addItemField = $ ( ".field.add" ) ; co…" at bounding box center [550, 424] width 426 height 590
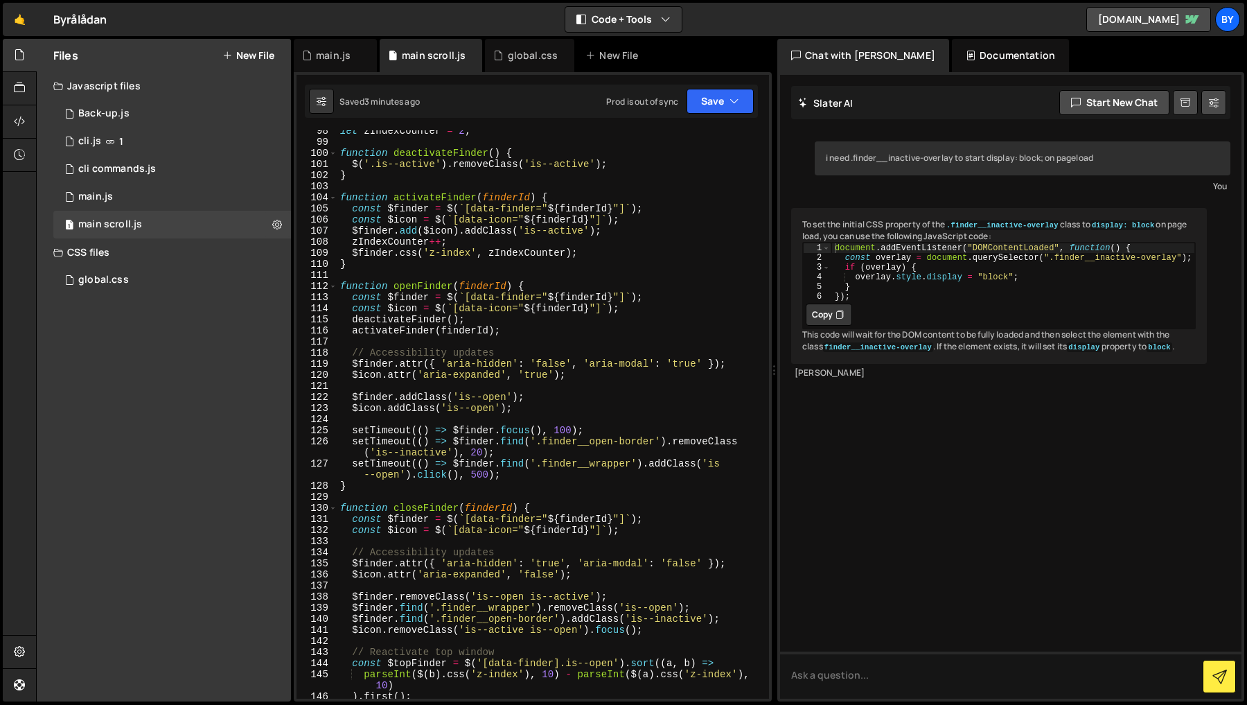
scroll to position [1212, 0]
click at [577, 635] on div "let zIndexCounter = 2 ; function deactivateFinder ( ) { $ ( '.is--active' ) . r…" at bounding box center [550, 422] width 426 height 590
type textarea "$icon.removeClass('is--active').focus();"
click at [718, 98] on button "Save" at bounding box center [720, 101] width 67 height 25
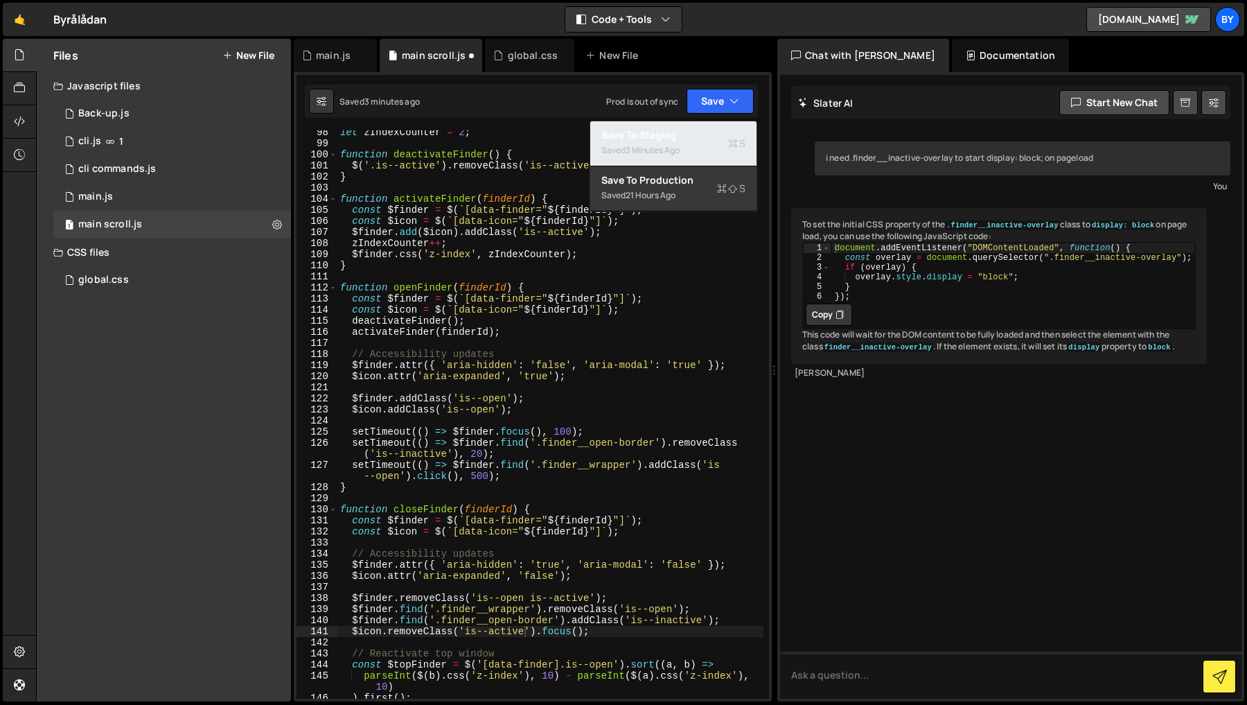
click at [700, 130] on div "Save to Staging S" at bounding box center [673, 135] width 144 height 14
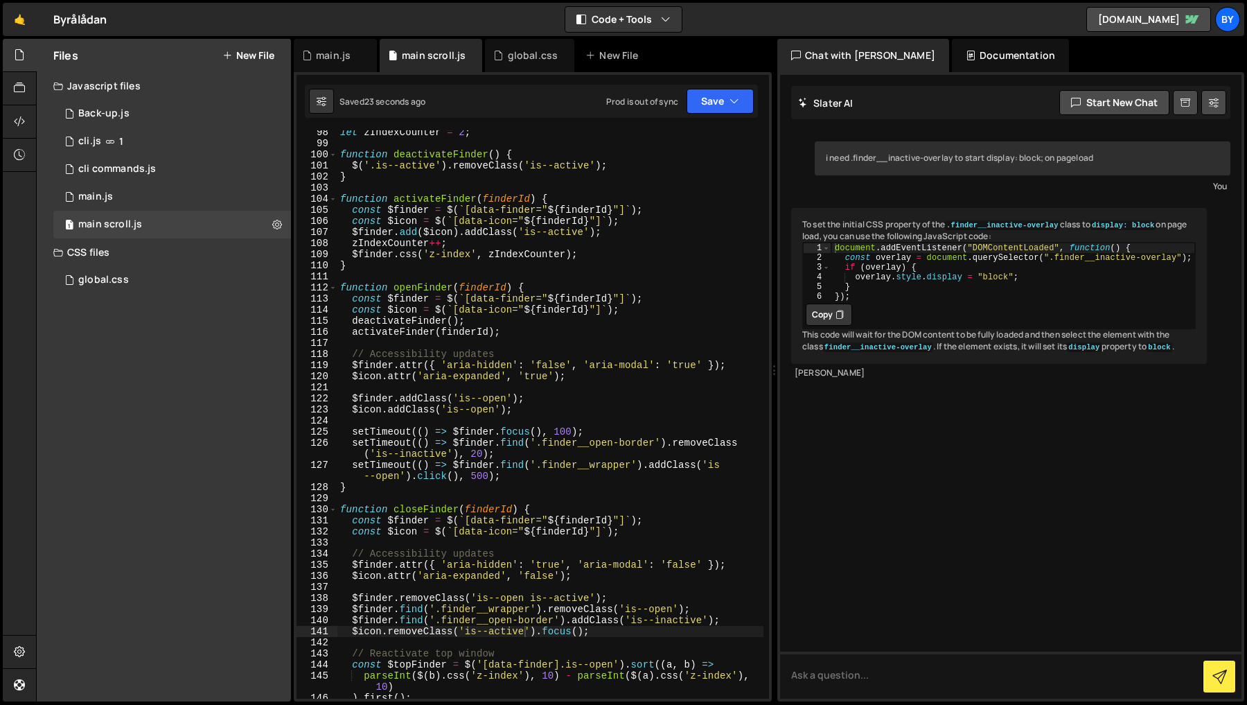
click at [461, 425] on div "let zIndexCounter = 2 ; function deactivateFinder ( ) { $ ( '.is--active' ) . r…" at bounding box center [550, 422] width 426 height 590
type textarea "renderToDoItems();"
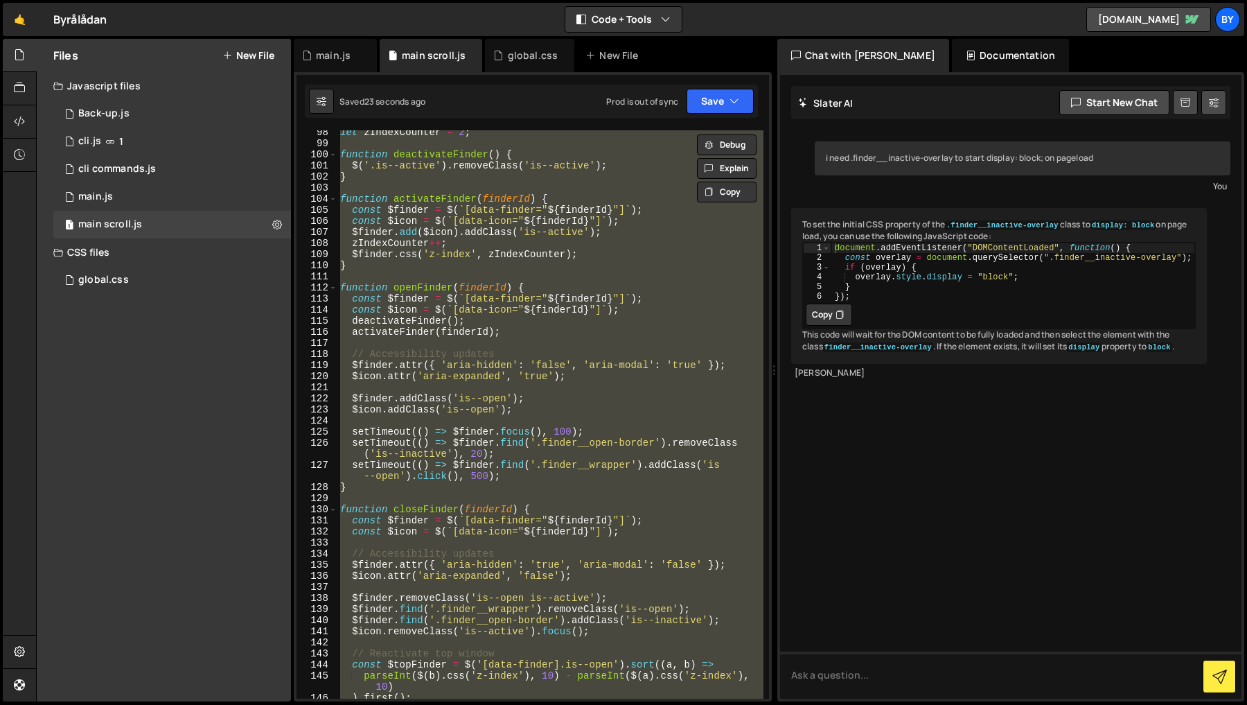
paste textarea
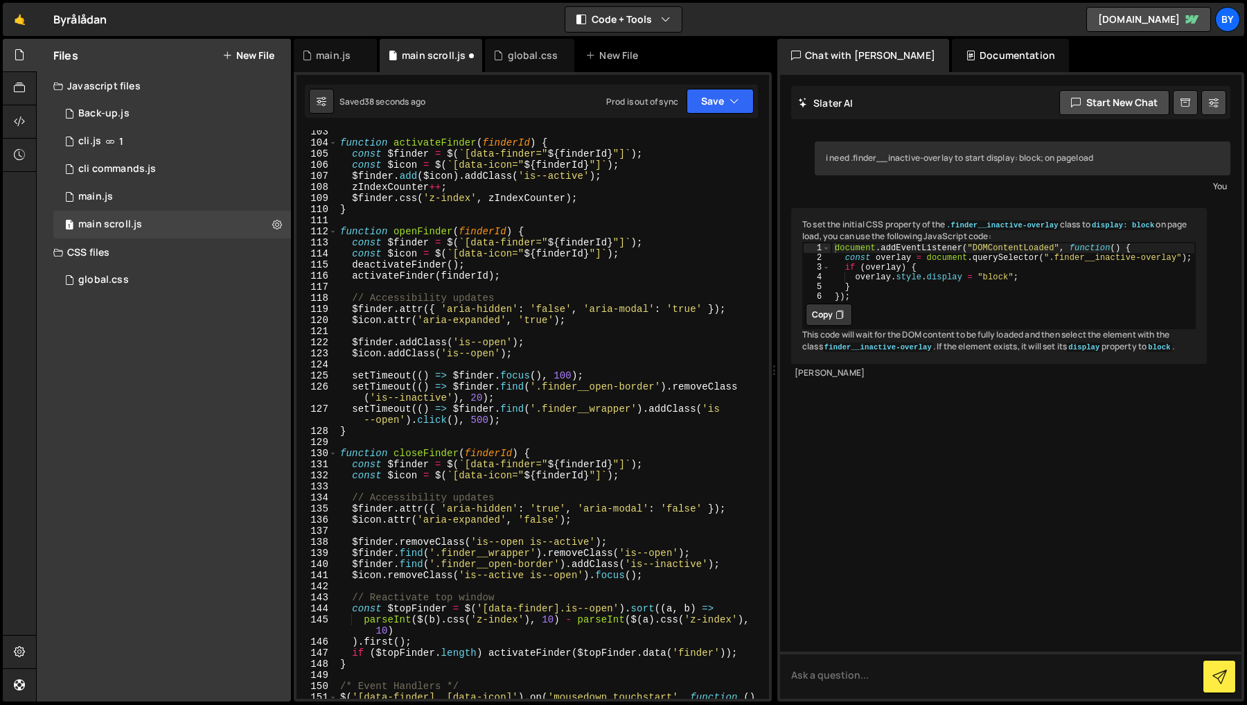
scroll to position [1273, 0]
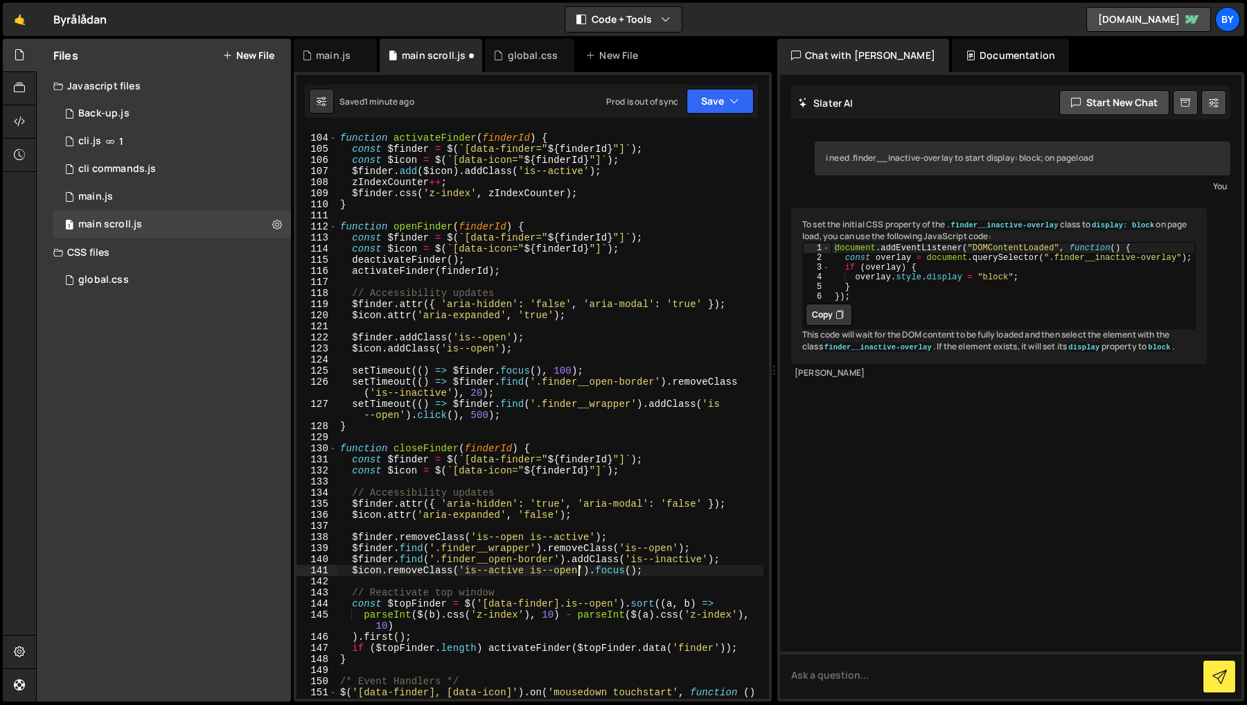
click at [580, 575] on div "function activateFinder ( finderId ) { const $finder = $ ( ` [data-finder=" ${ …" at bounding box center [550, 421] width 426 height 601
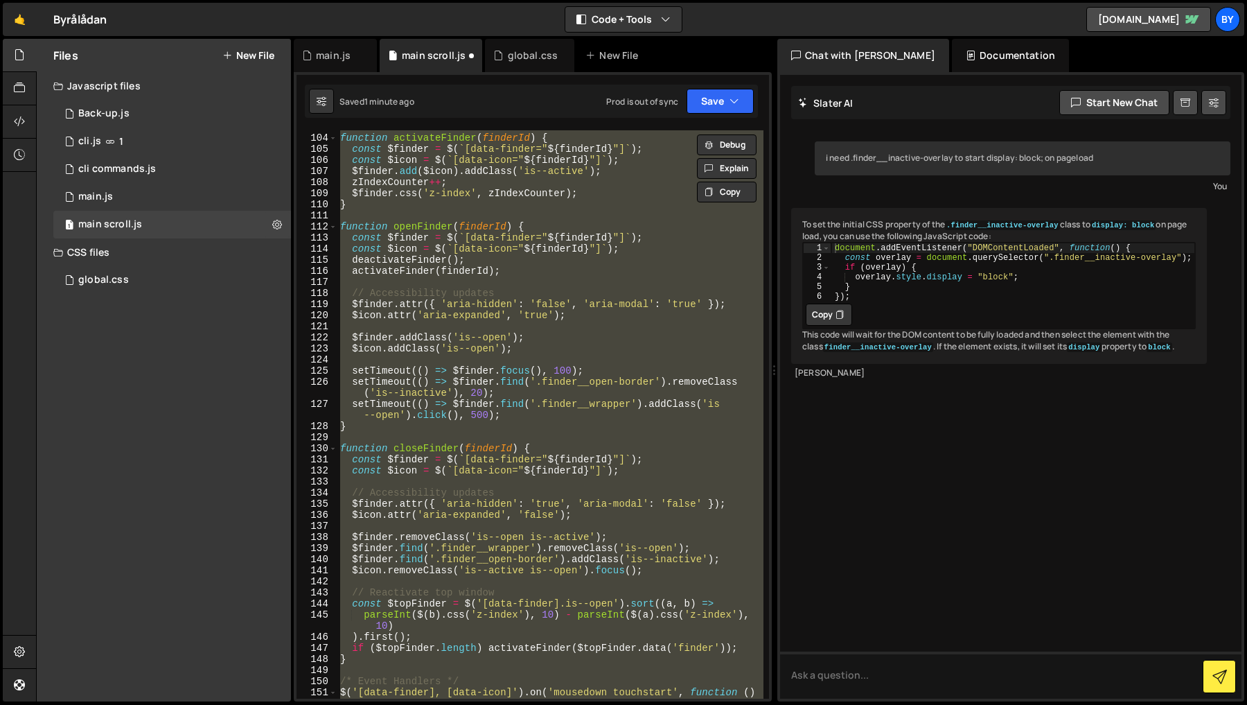
click at [594, 592] on div "function activateFinder ( finderId ) { const $finder = $ ( ` [data-finder=" ${ …" at bounding box center [550, 414] width 426 height 568
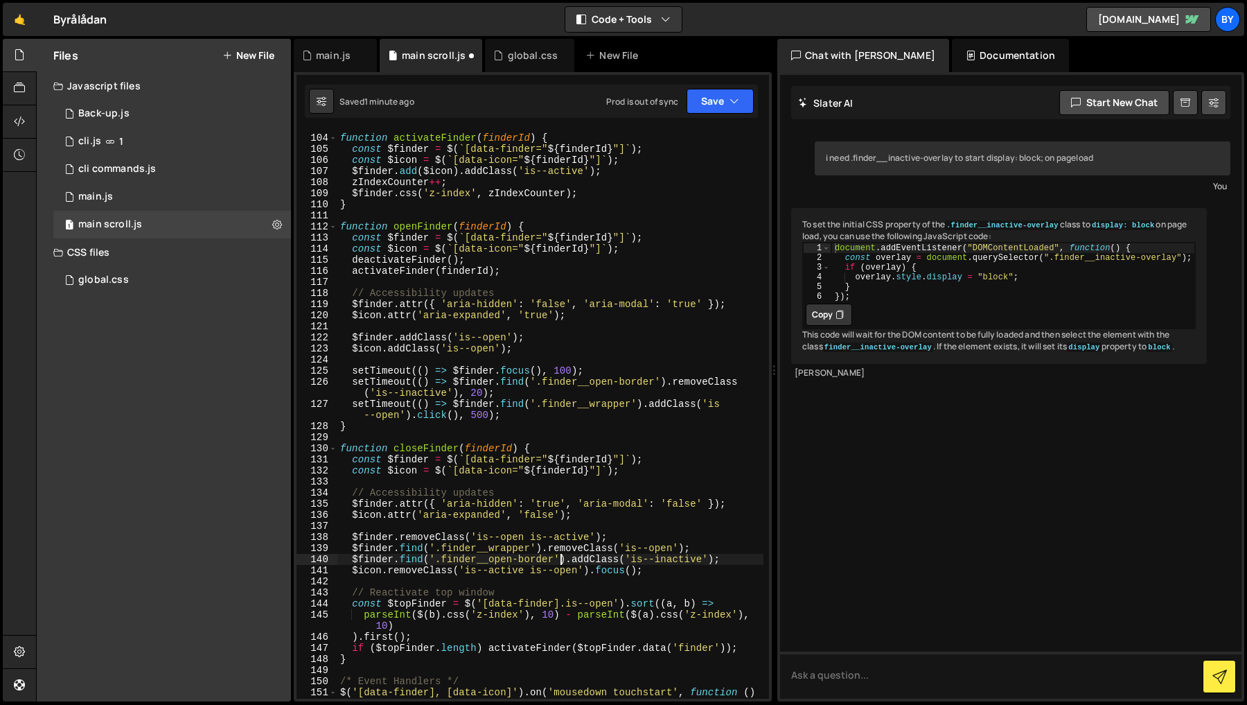
drag, startPoint x: 563, startPoint y: 561, endPoint x: 568, endPoint y: 567, distance: 8.3
click at [563, 561] on div "function activateFinder ( finderId ) { const $finder = $ ( ` [data-finder=" ${ …" at bounding box center [550, 421] width 426 height 601
drag, startPoint x: 522, startPoint y: 567, endPoint x: 676, endPoint y: 651, distance: 174.2
click at [522, 568] on div "function activateFinder ( finderId ) { const $finder = $ ( ` [data-finder=" ${ …" at bounding box center [550, 421] width 426 height 601
type textarea "$icon.removeClass('is--open').focus();"
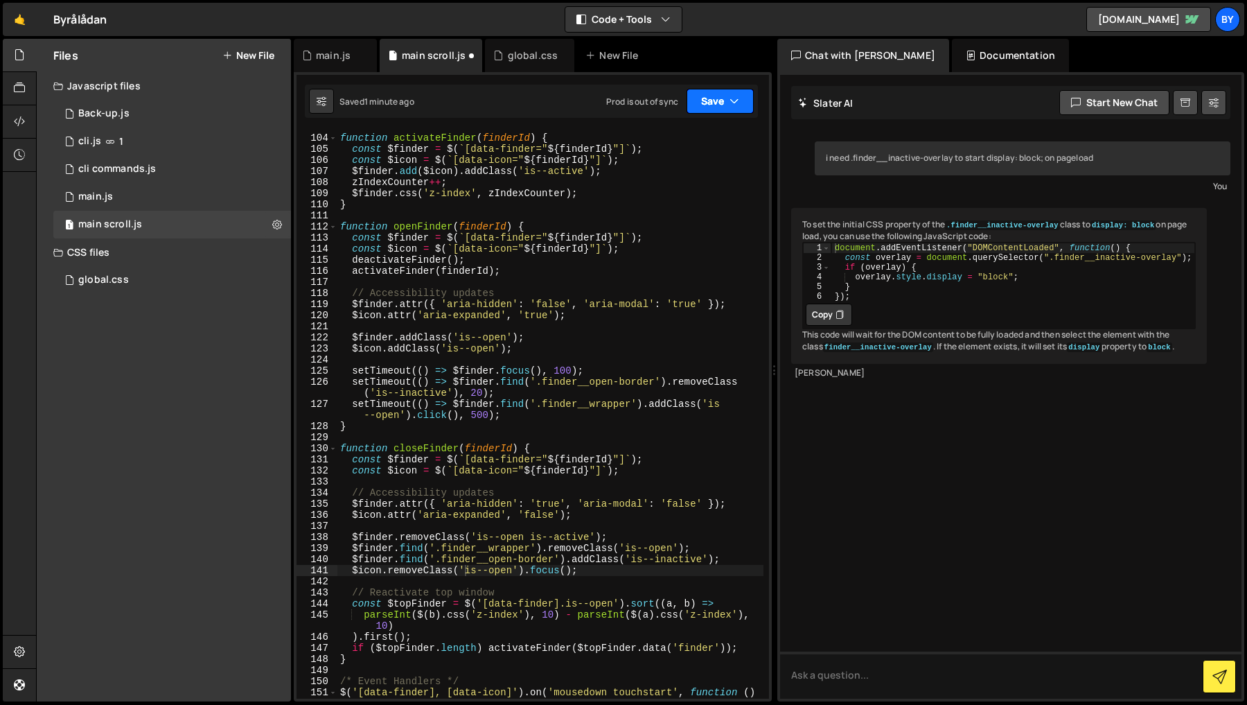
click at [724, 96] on button "Save" at bounding box center [720, 101] width 67 height 25
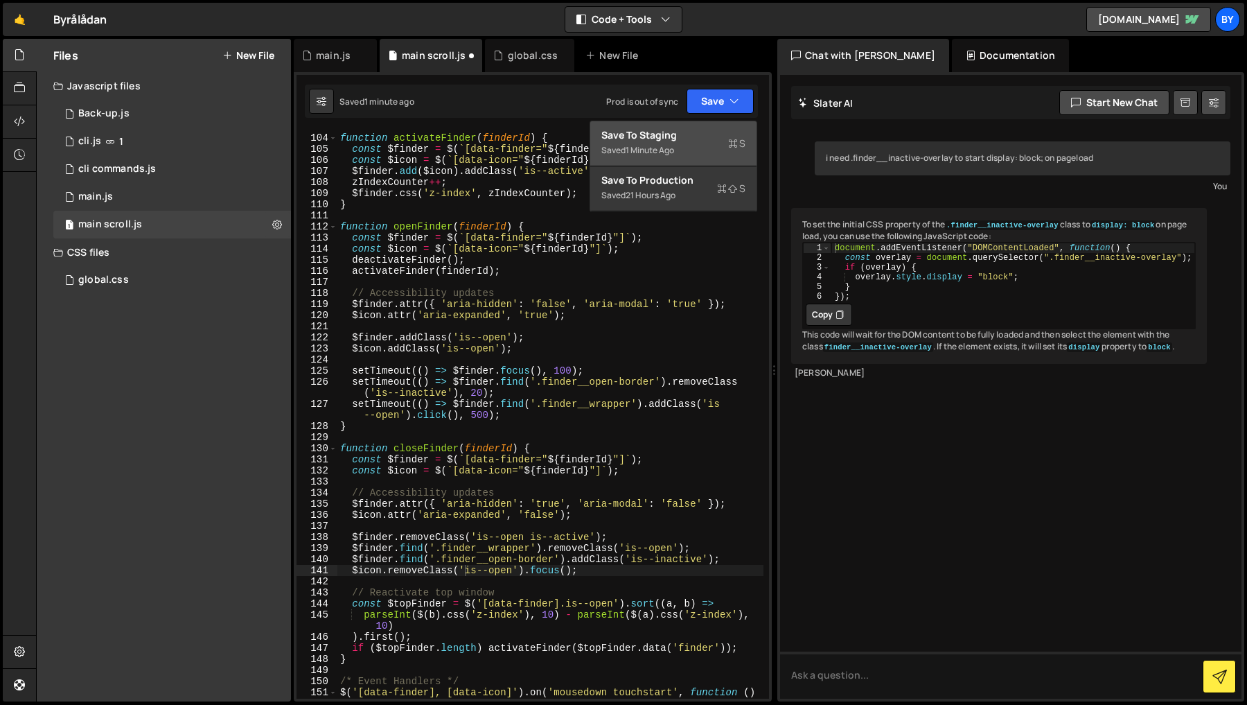
click at [705, 142] on div "Saved 1 minute ago" at bounding box center [673, 150] width 144 height 17
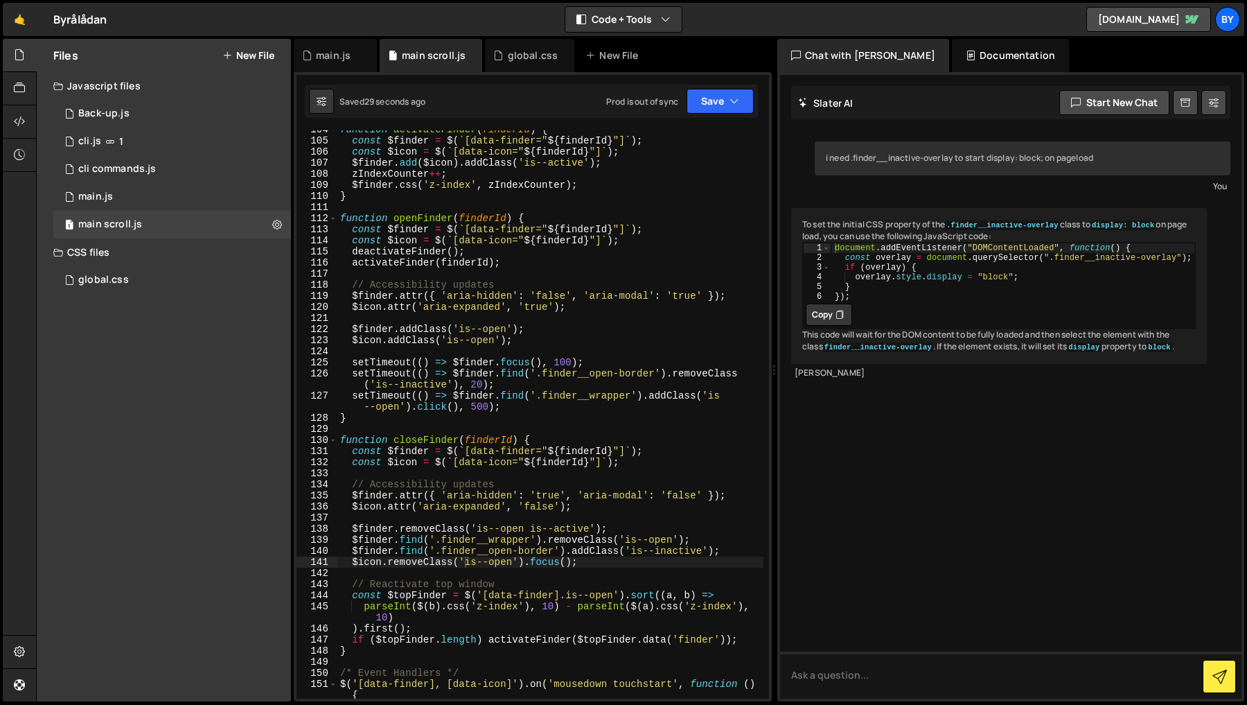
scroll to position [1282, 0]
click at [538, 570] on div "function activateFinder ( finderId ) { const $finder = $ ( ` [data-finder=" ${ …" at bounding box center [550, 418] width 426 height 590
click at [581, 367] on div "function activateFinder ( finderId ) { const $finder = $ ( ` [data-finder=" ${ …" at bounding box center [550, 418] width 426 height 590
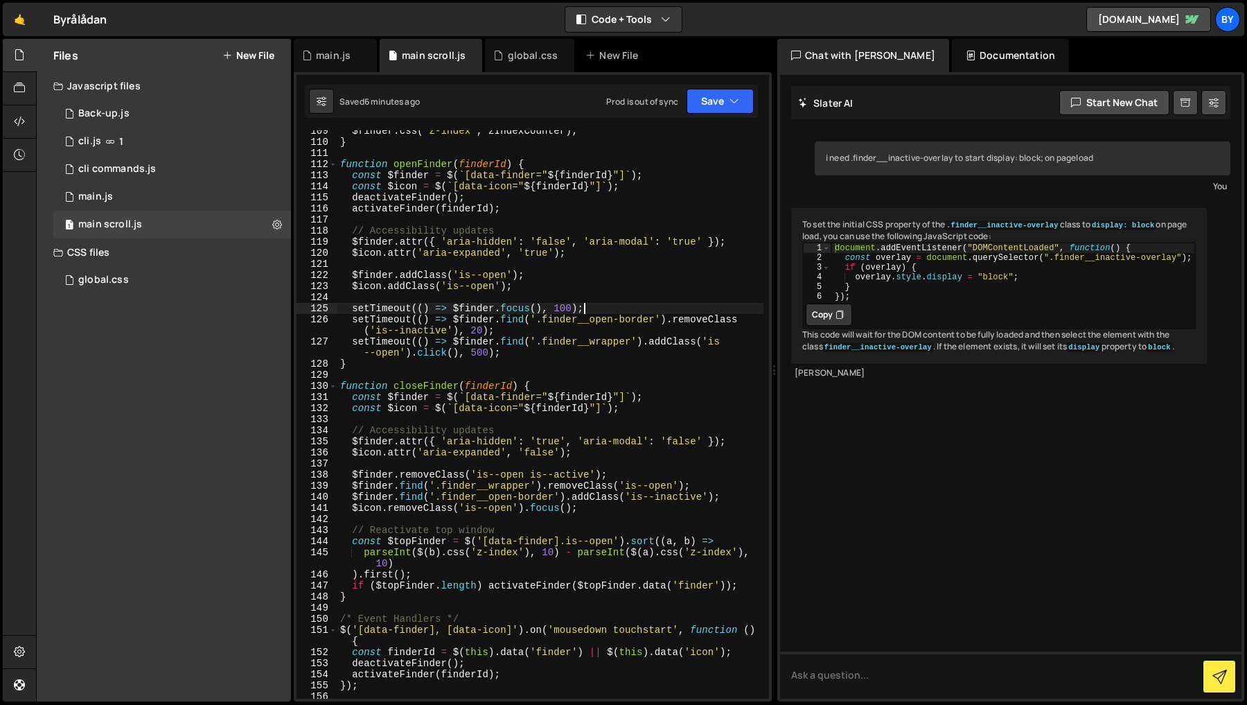
scroll to position [1341, 0]
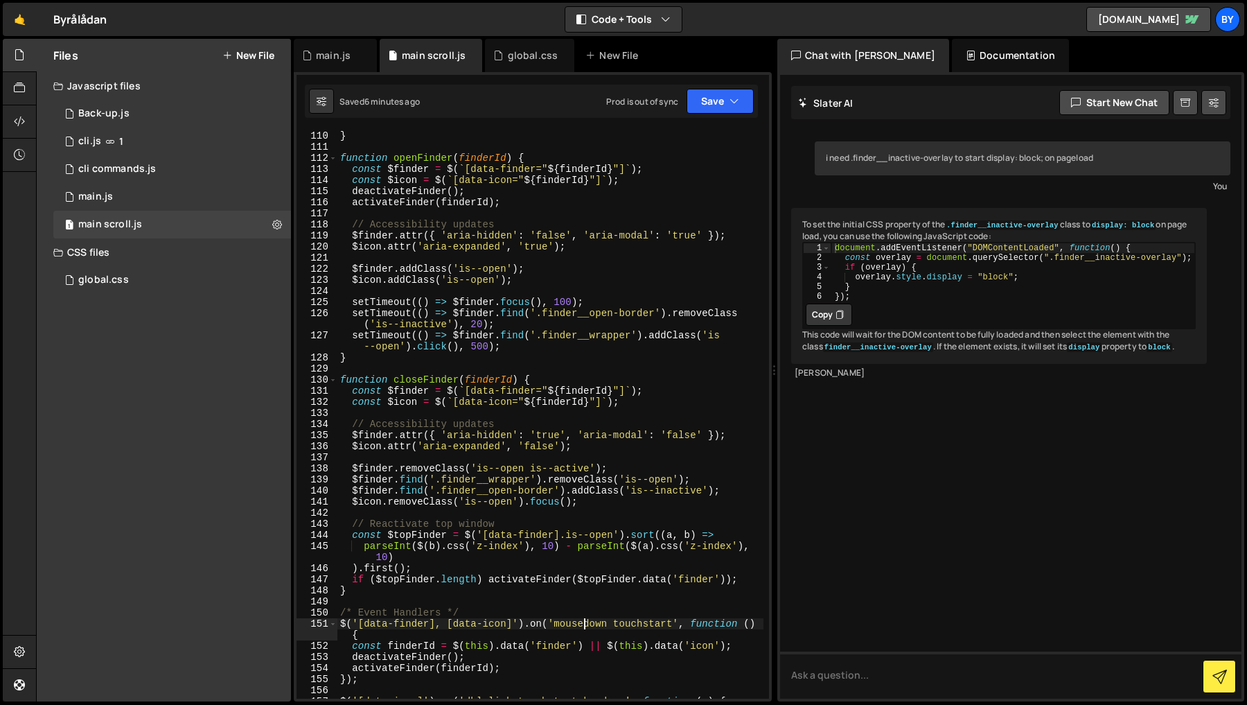
click at [585, 628] on div "$finder . css ( 'z-index' , zIndexCounter ) ; } function openFinder ( finderId …" at bounding box center [550, 414] width 426 height 590
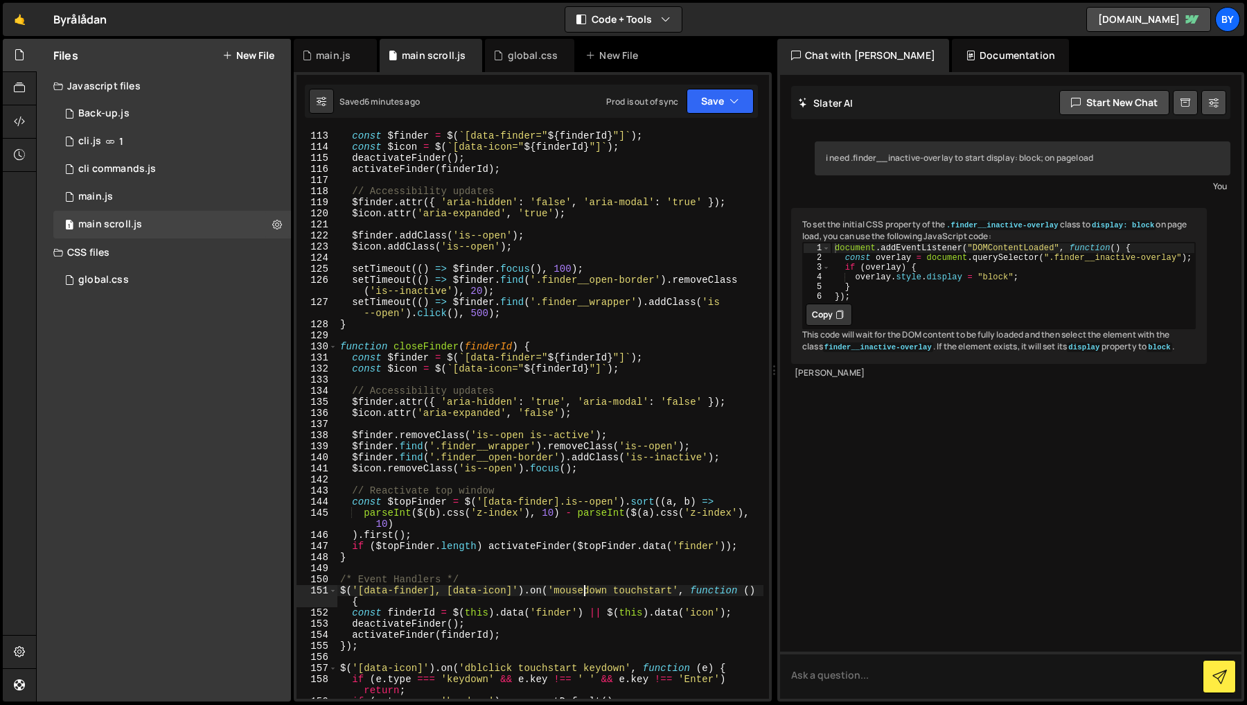
scroll to position [1377, 0]
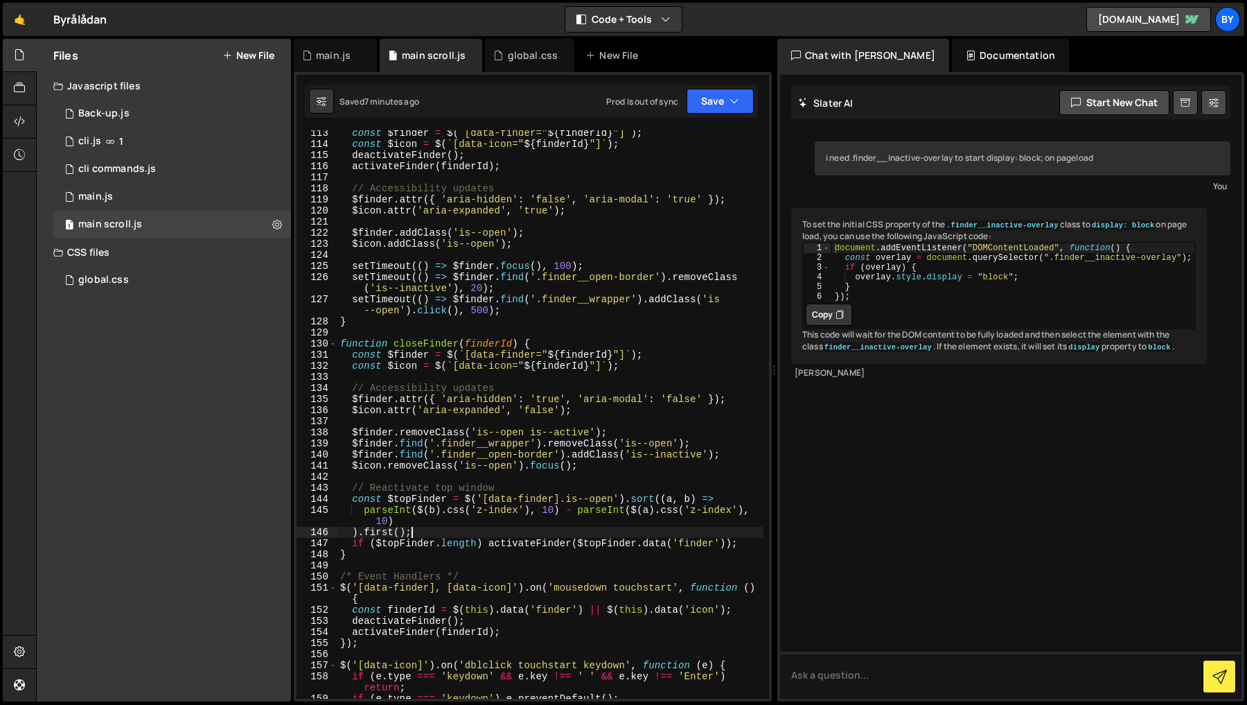
click at [513, 531] on div "const $finder = $ ( ` [data-finder=" ${ finderId } "] ` ) ; const $icon = $ ( `…" at bounding box center [550, 422] width 426 height 590
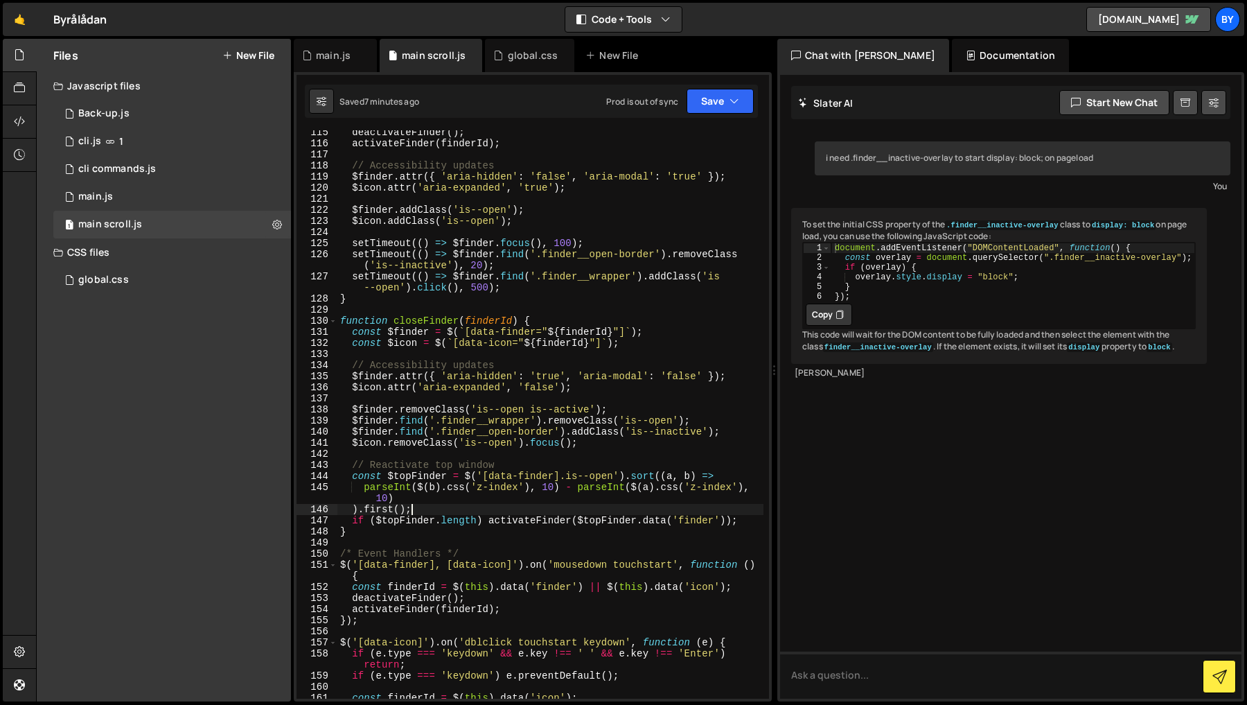
scroll to position [1413, 0]
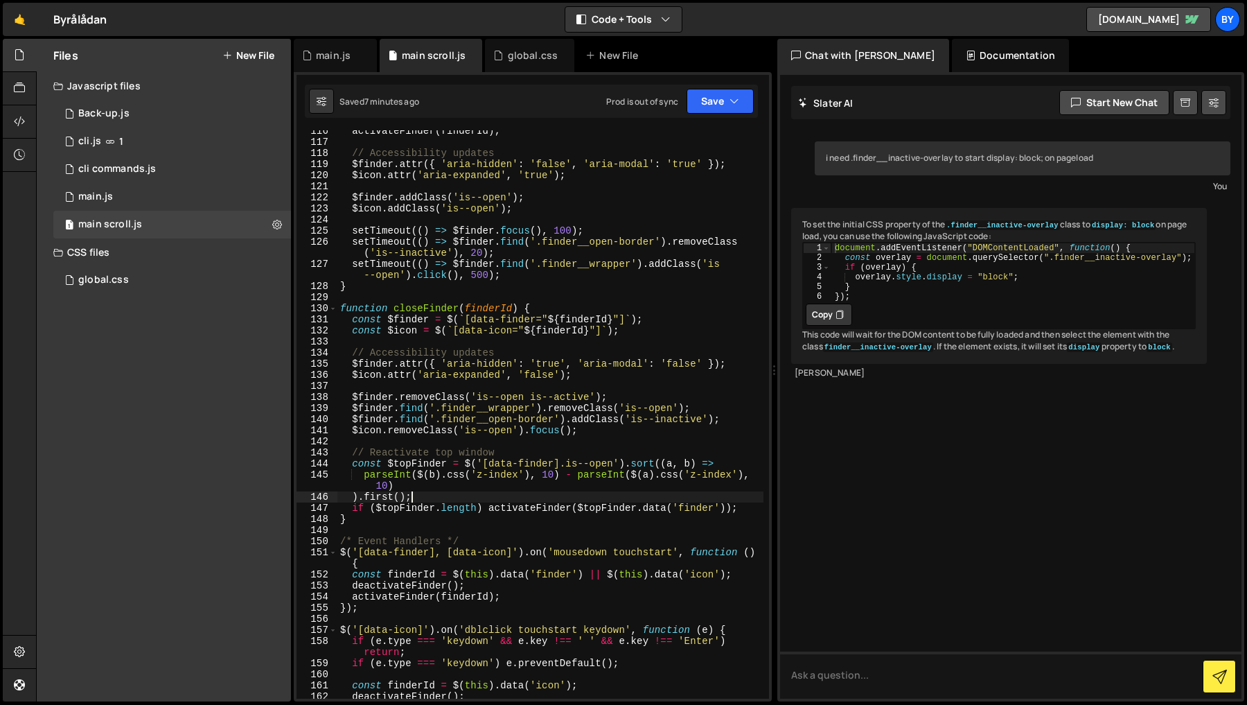
click at [580, 556] on div "activateFinder ( finderId ) ; // Accessibility updates $finder . attr ({ 'aria-…" at bounding box center [550, 420] width 426 height 590
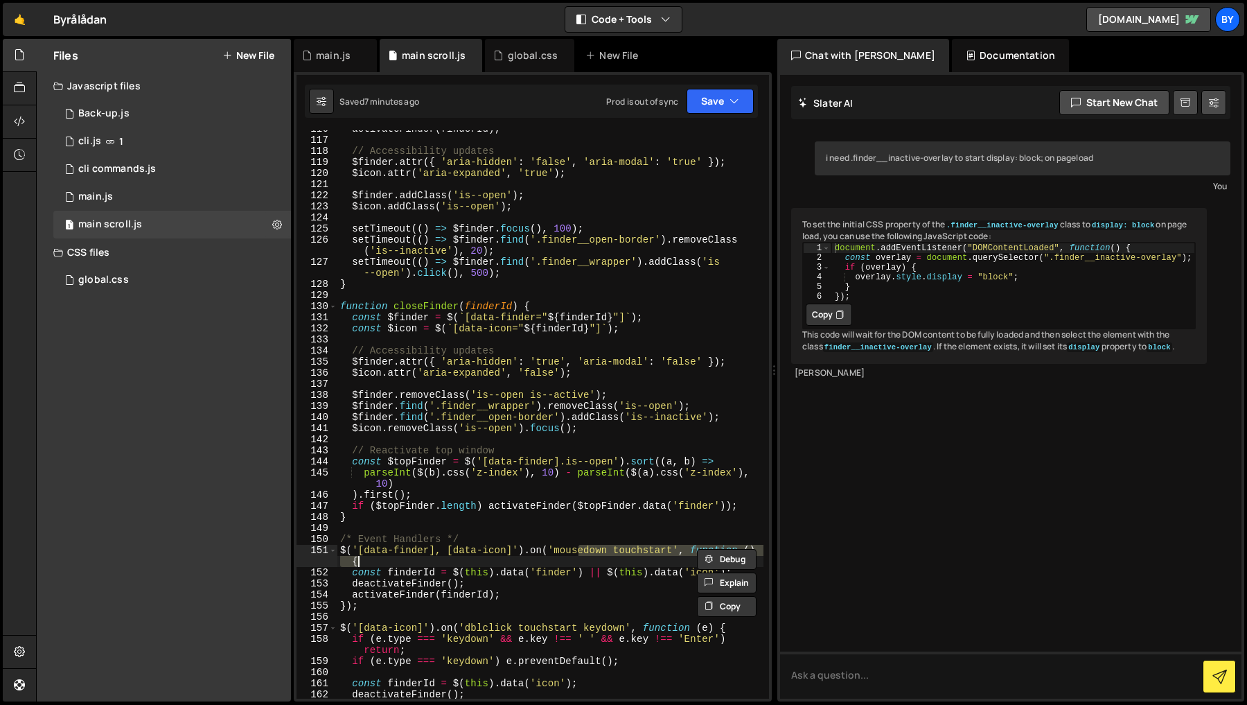
click at [580, 556] on div "activateFinder ( finderId ) ; // Accessibility updates $finder . attr ({ 'aria-…" at bounding box center [550, 418] width 426 height 590
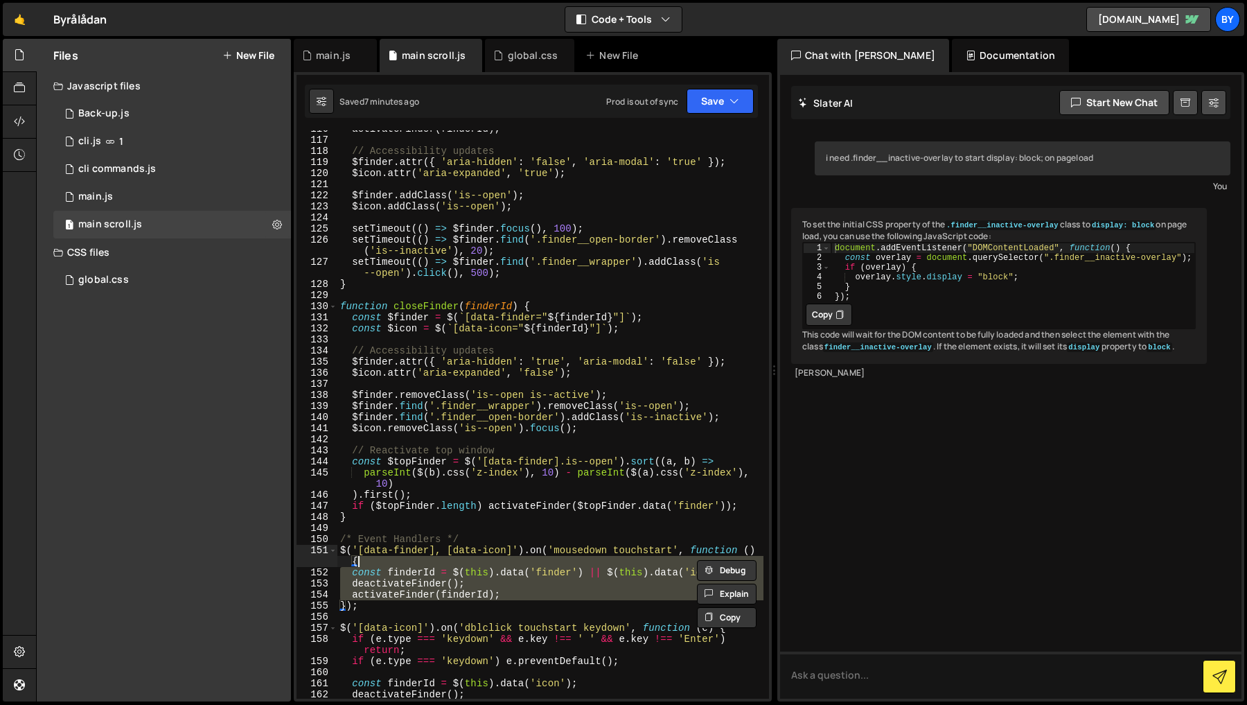
scroll to position [1416, 0]
click at [574, 546] on div "activateFinder ( finderId ) ; // Accessibility updates $finder . attr ({ 'aria-…" at bounding box center [550, 417] width 426 height 590
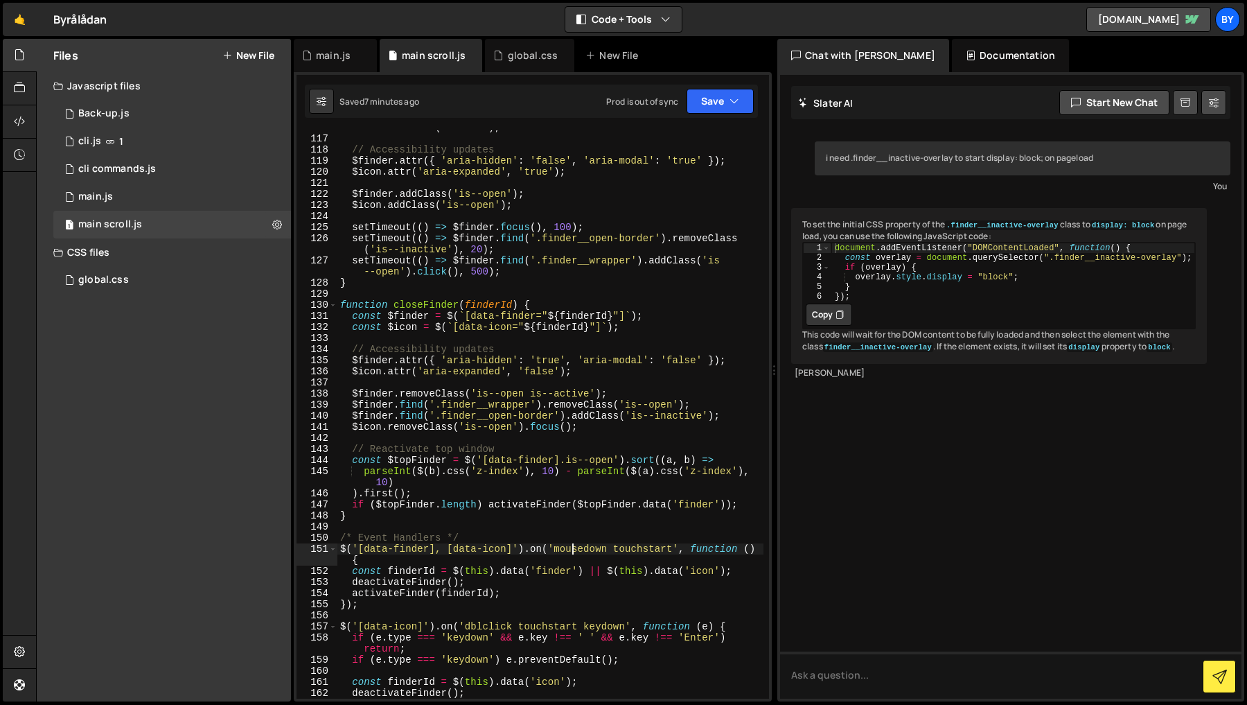
click at [574, 546] on div "activateFinder ( finderId ) ; // Accessibility updates $finder . attr ({ 'aria-…" at bounding box center [550, 417] width 426 height 590
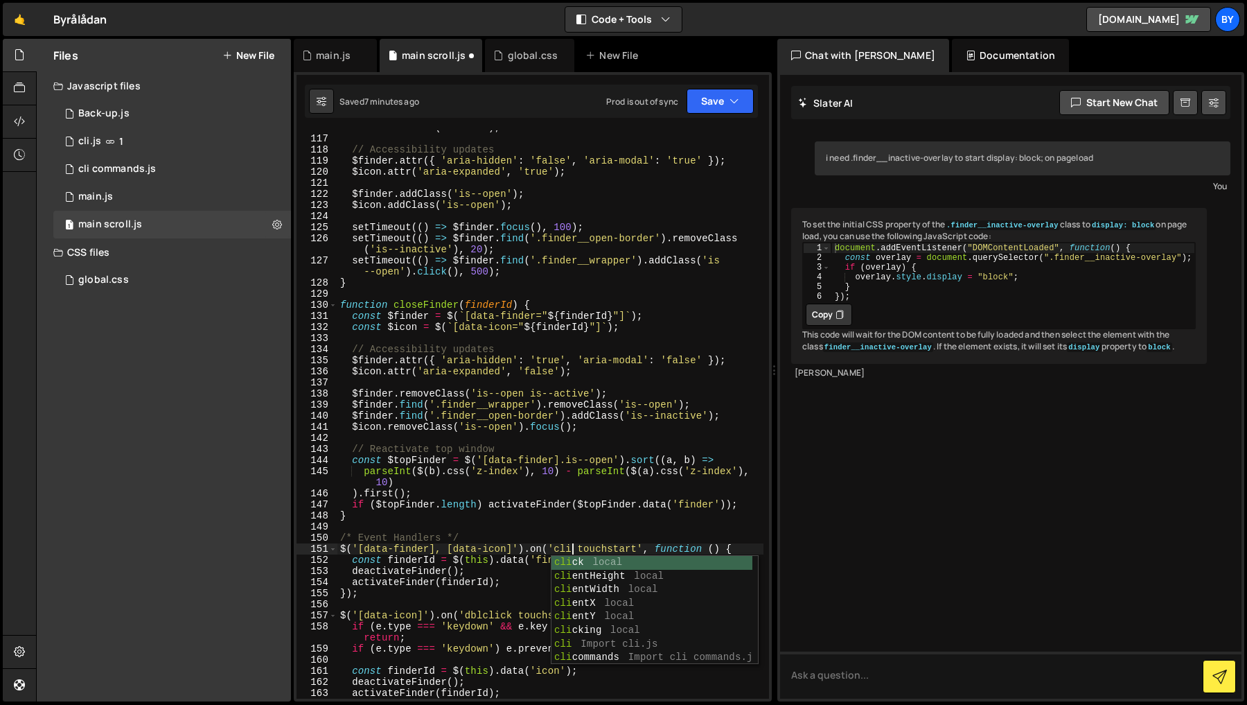
scroll to position [0, 17]
click at [576, 394] on div "activateFinder ( finderId ) ; // Accessibility updates $finder . attr ({ 'aria-…" at bounding box center [550, 417] width 426 height 590
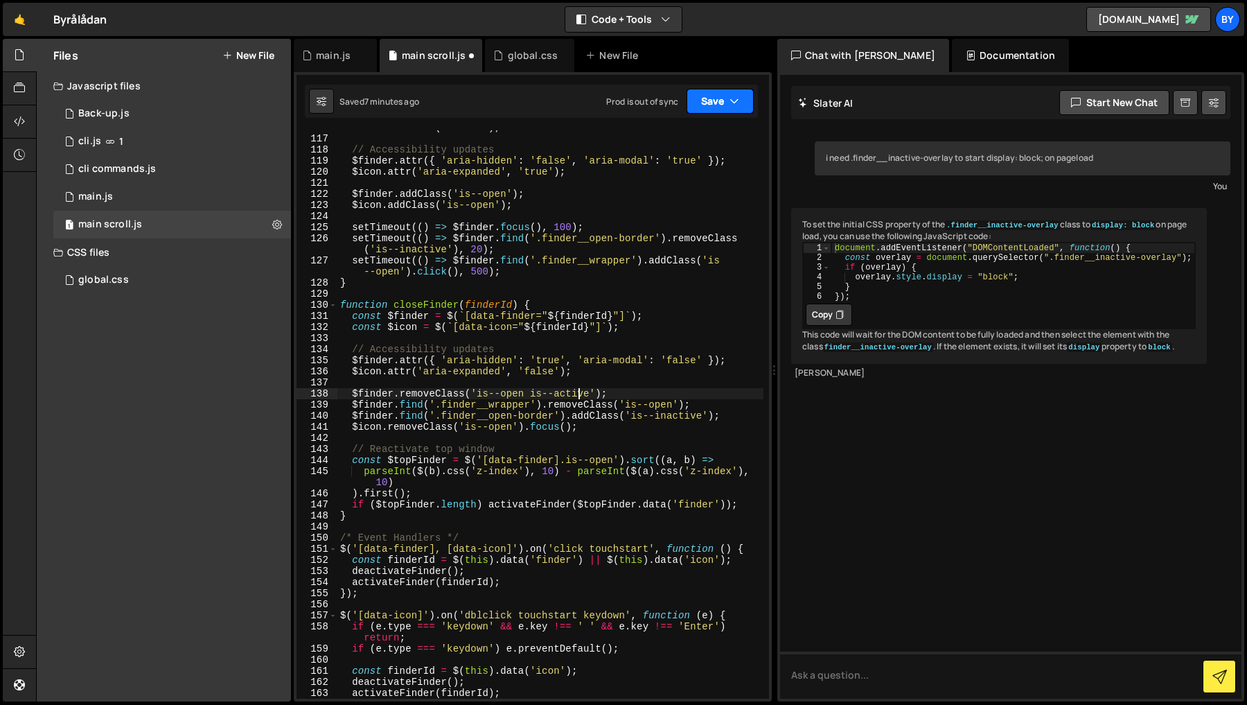
drag, startPoint x: 705, startPoint y: 98, endPoint x: 698, endPoint y: 119, distance: 22.6
click at [705, 98] on button "Save" at bounding box center [720, 101] width 67 height 25
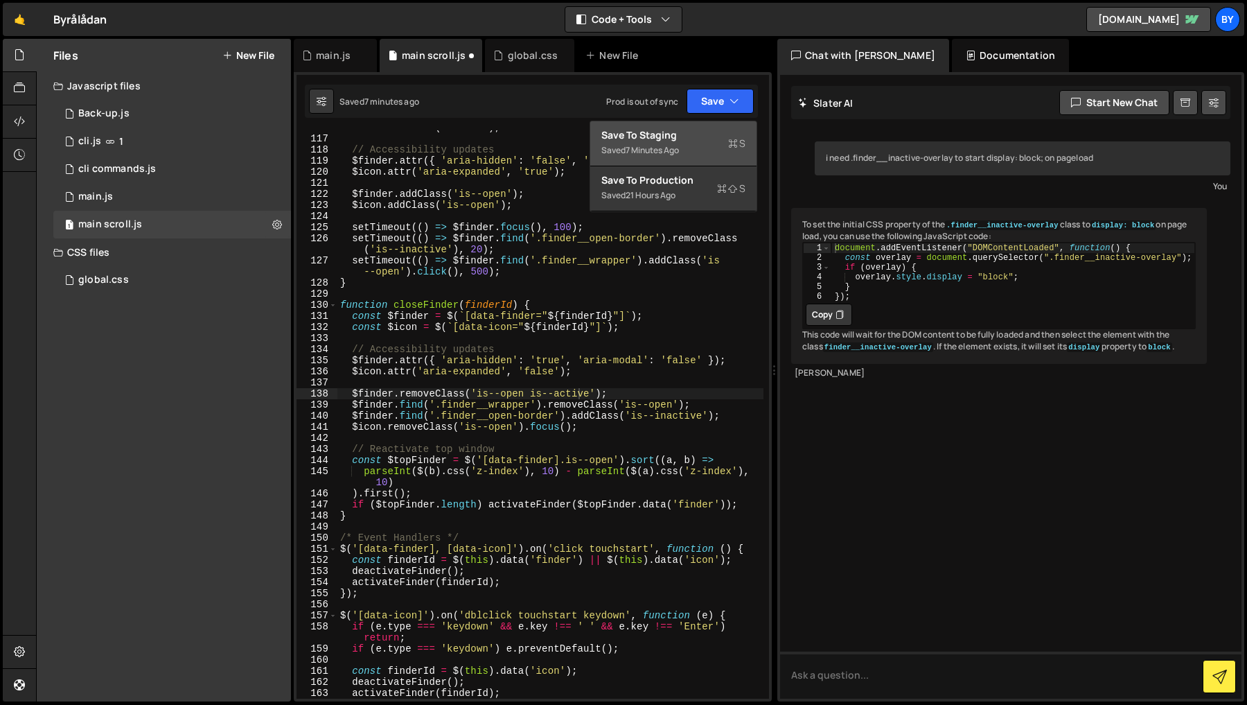
click at [691, 134] on div "Save to Staging S" at bounding box center [673, 135] width 144 height 14
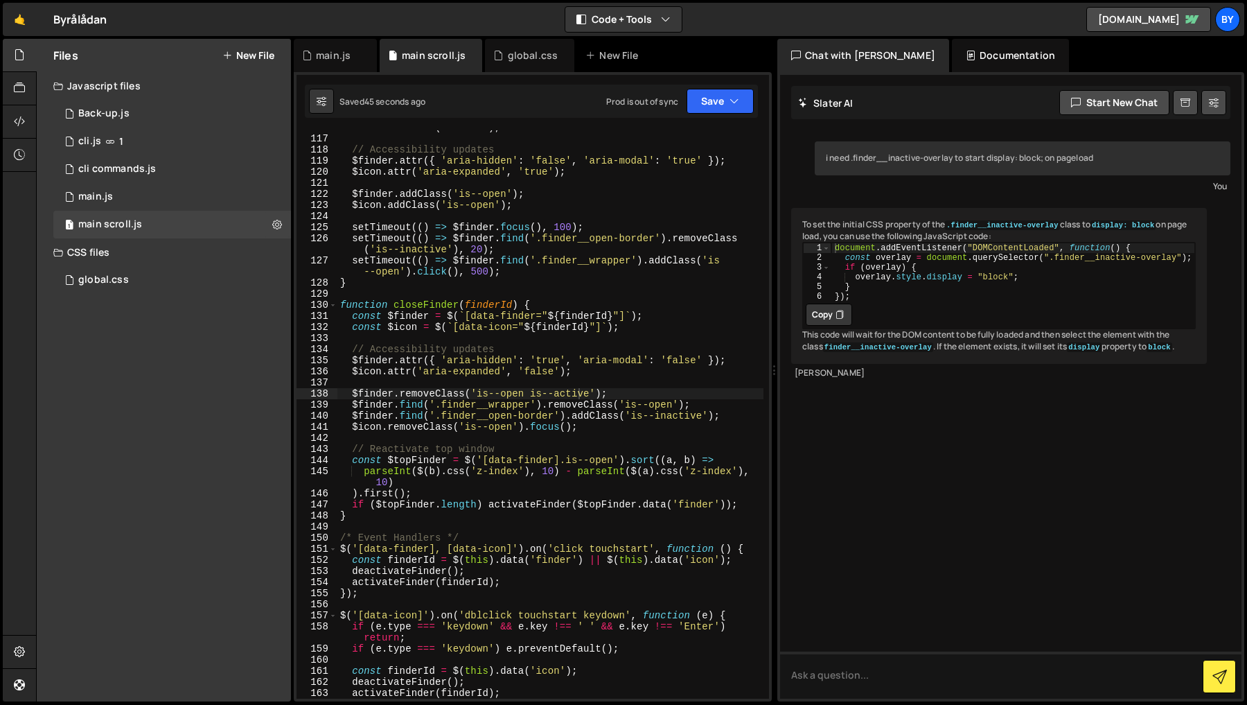
scroll to position [1410, 0]
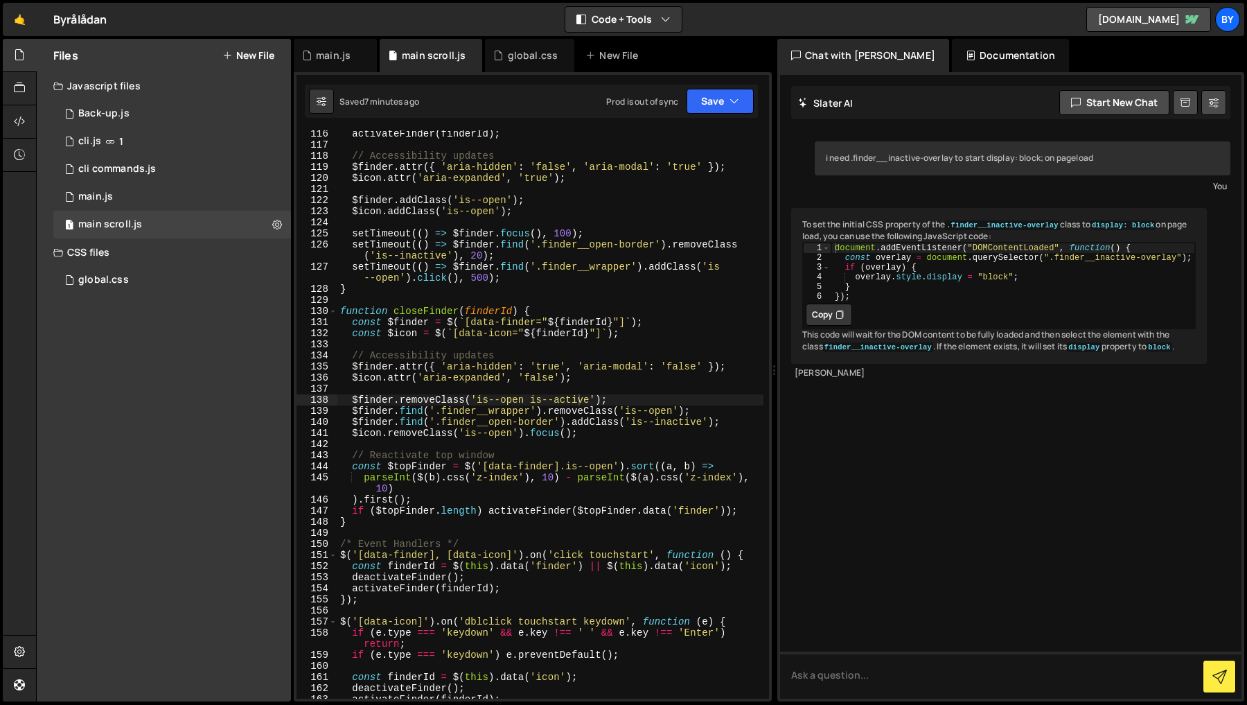
type textarea "$icon.removeClass('is--open').focus();"
click at [460, 434] on div "activateFinder ( finderId ) ; // Accessibility updates $finder . attr ({ 'aria-…" at bounding box center [550, 423] width 426 height 590
click at [542, 449] on div "activateFinder ( finderId ) ; // Accessibility updates $finder . attr ({ 'aria-…" at bounding box center [550, 423] width 426 height 590
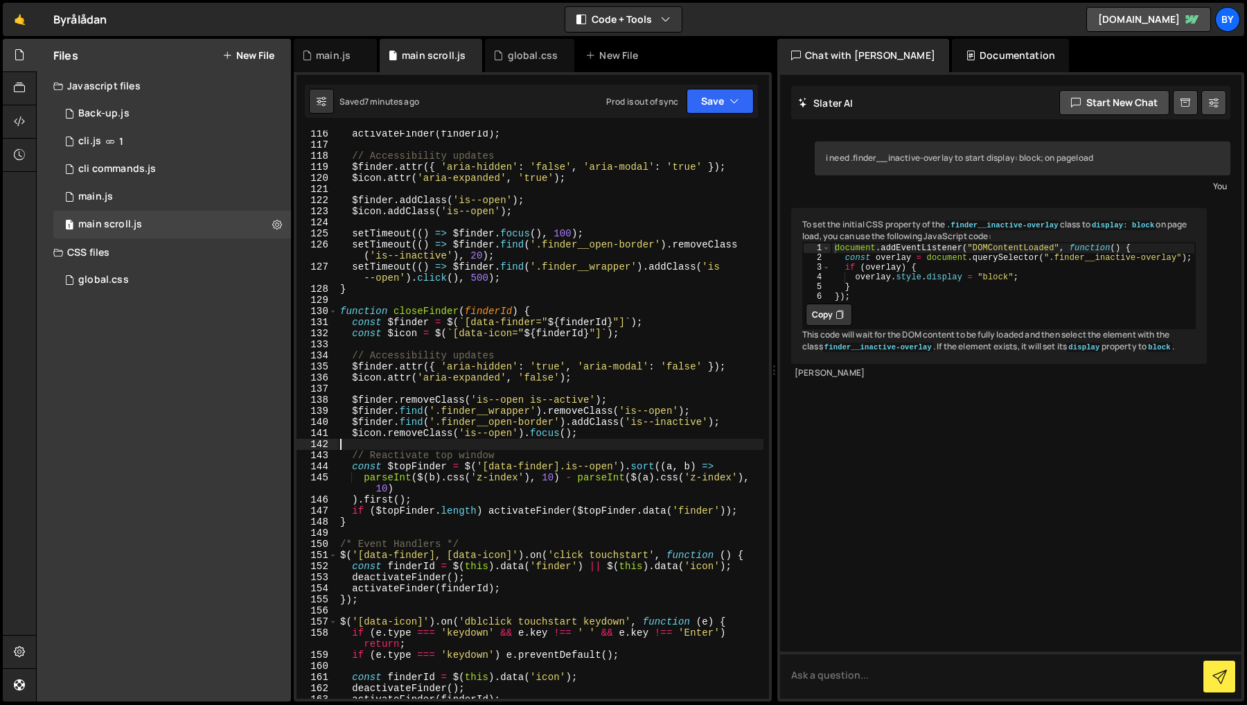
click at [542, 449] on div "activateFinder ( finderId ) ; // Accessibility updates $finder . attr ({ 'aria-…" at bounding box center [550, 423] width 426 height 590
type textarea "renderToDoItems();"
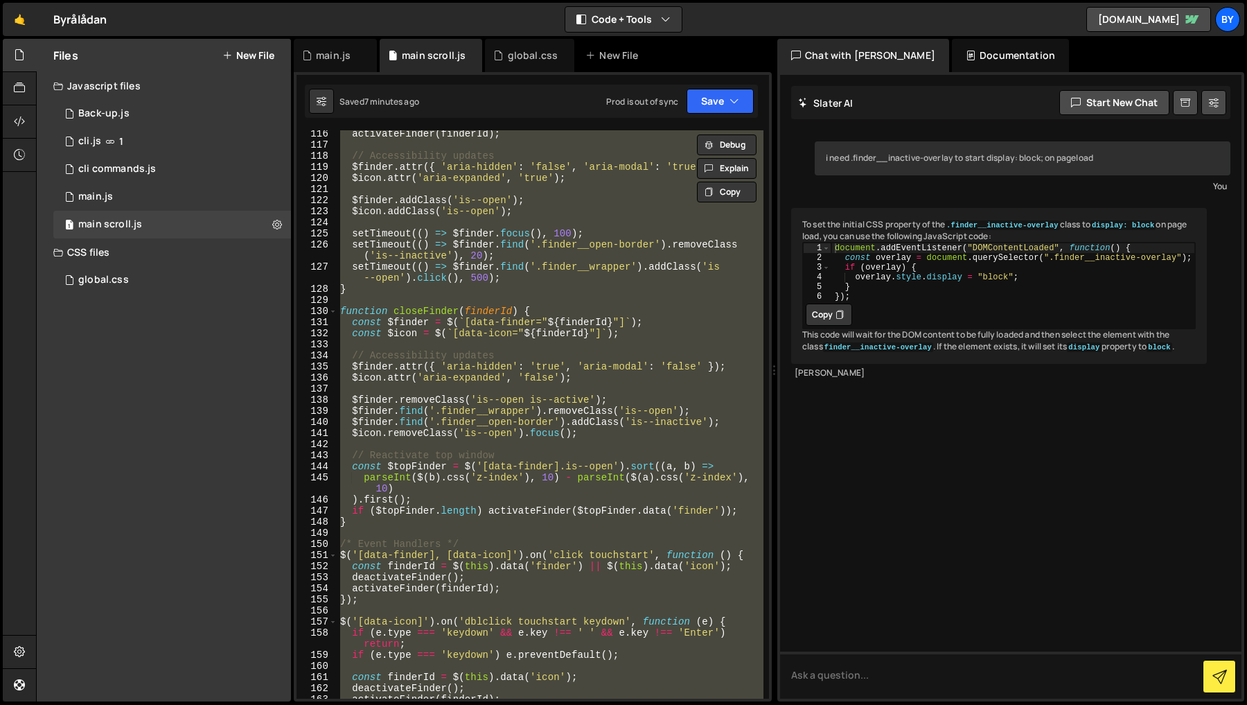
paste textarea
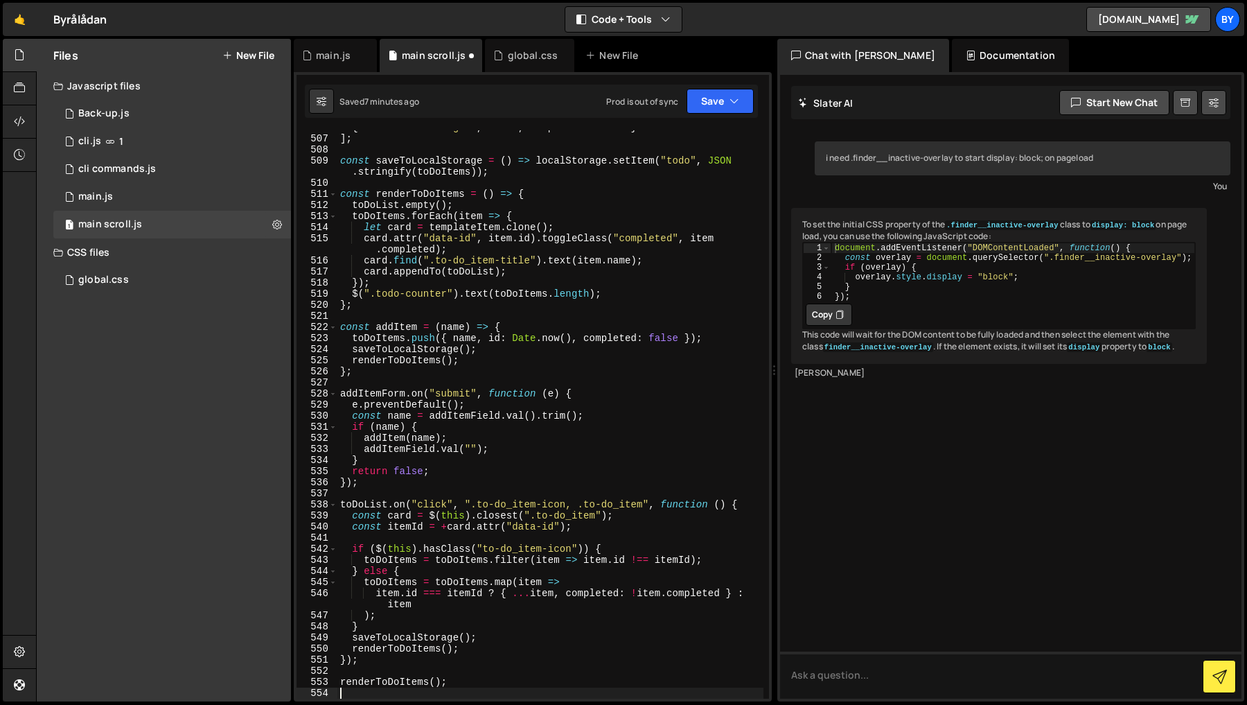
scroll to position [6061, 0]
click at [703, 98] on button "Save" at bounding box center [720, 101] width 67 height 25
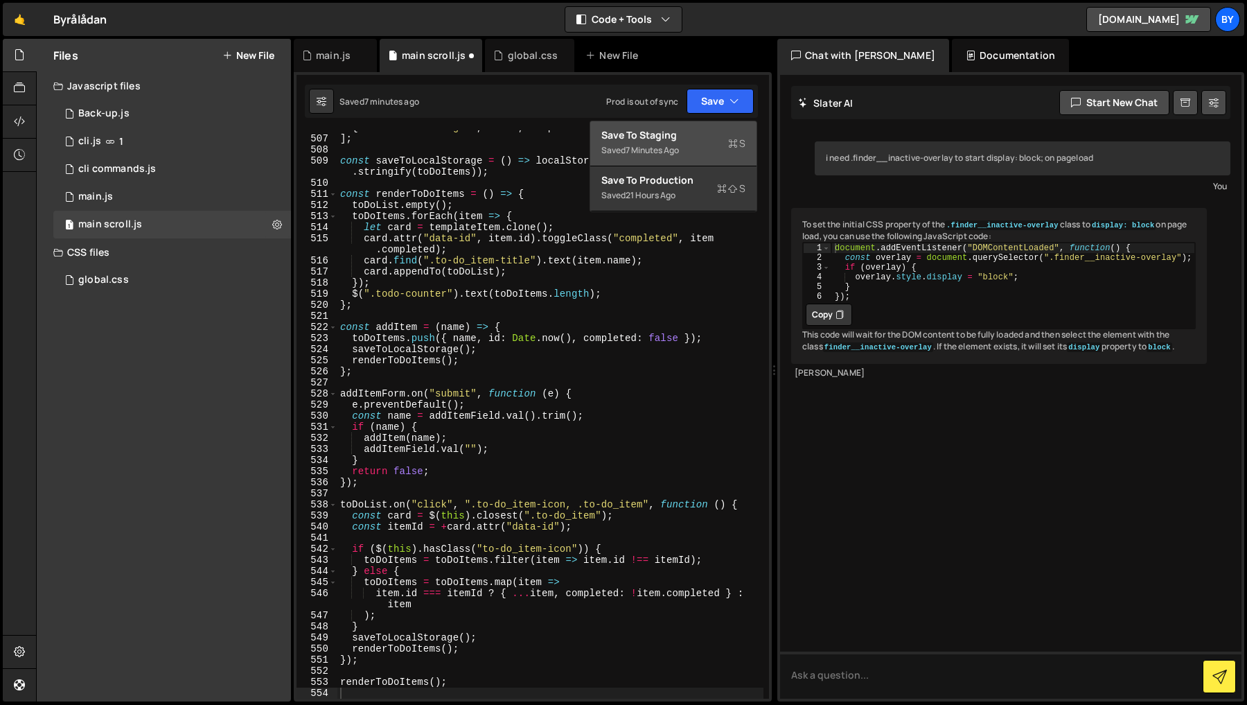
click at [689, 130] on div "Save to Staging S" at bounding box center [673, 135] width 144 height 14
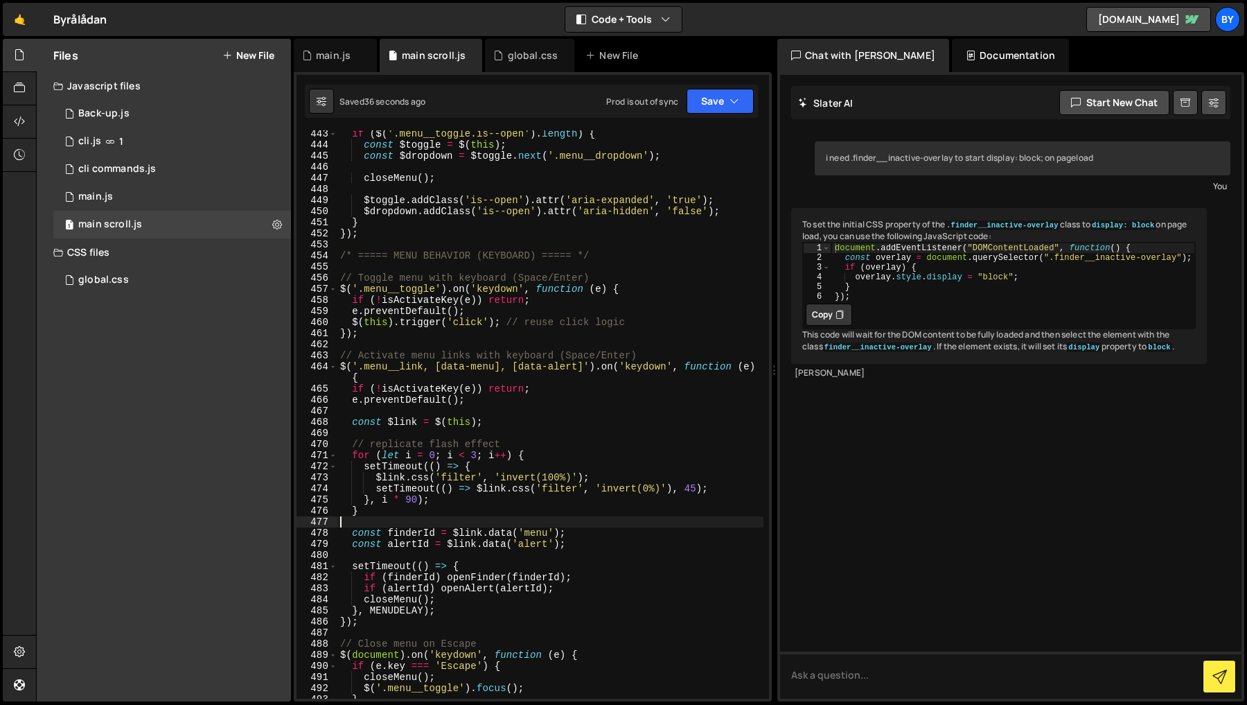
click at [629, 521] on div "if ( $ ( '.menu__toggle.is--open' ) . length ) { const $toggle = $ ( this ) ; c…" at bounding box center [550, 423] width 426 height 590
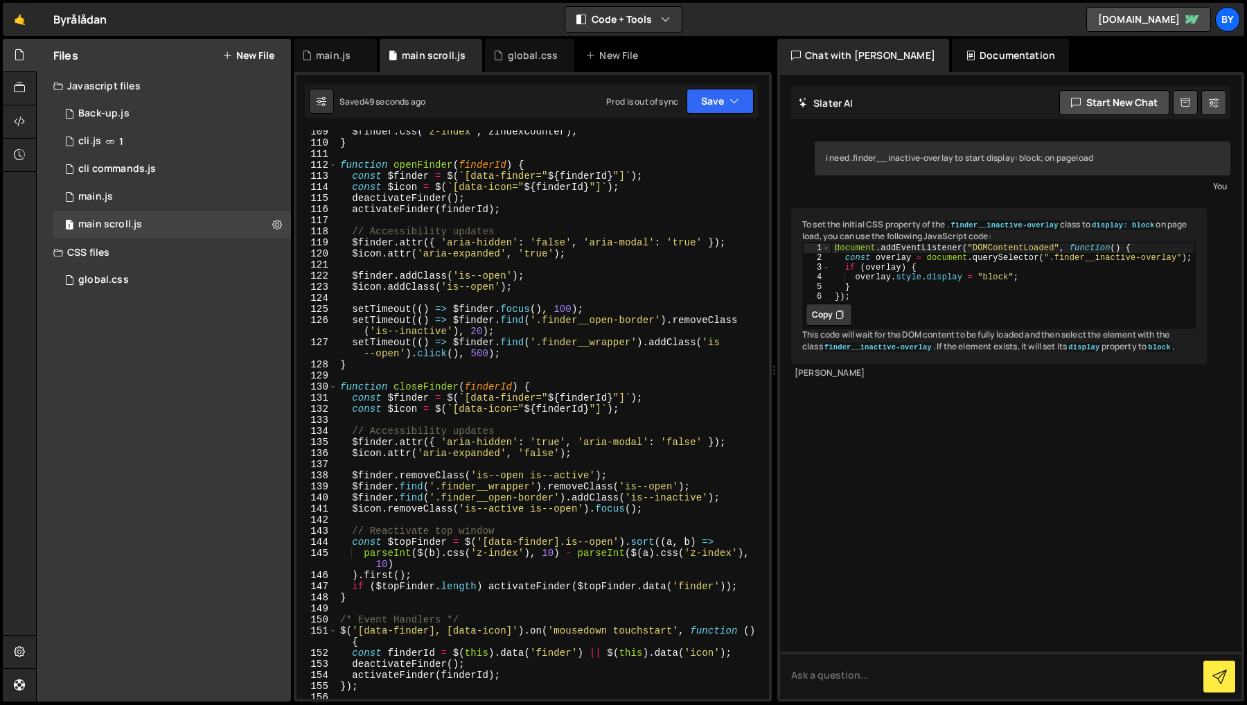
scroll to position [1336, 0]
click at [579, 510] on div "$finder . css ( 'z-index' , zIndexCounter ) ; } function openFinder ( finderId …" at bounding box center [550, 420] width 426 height 590
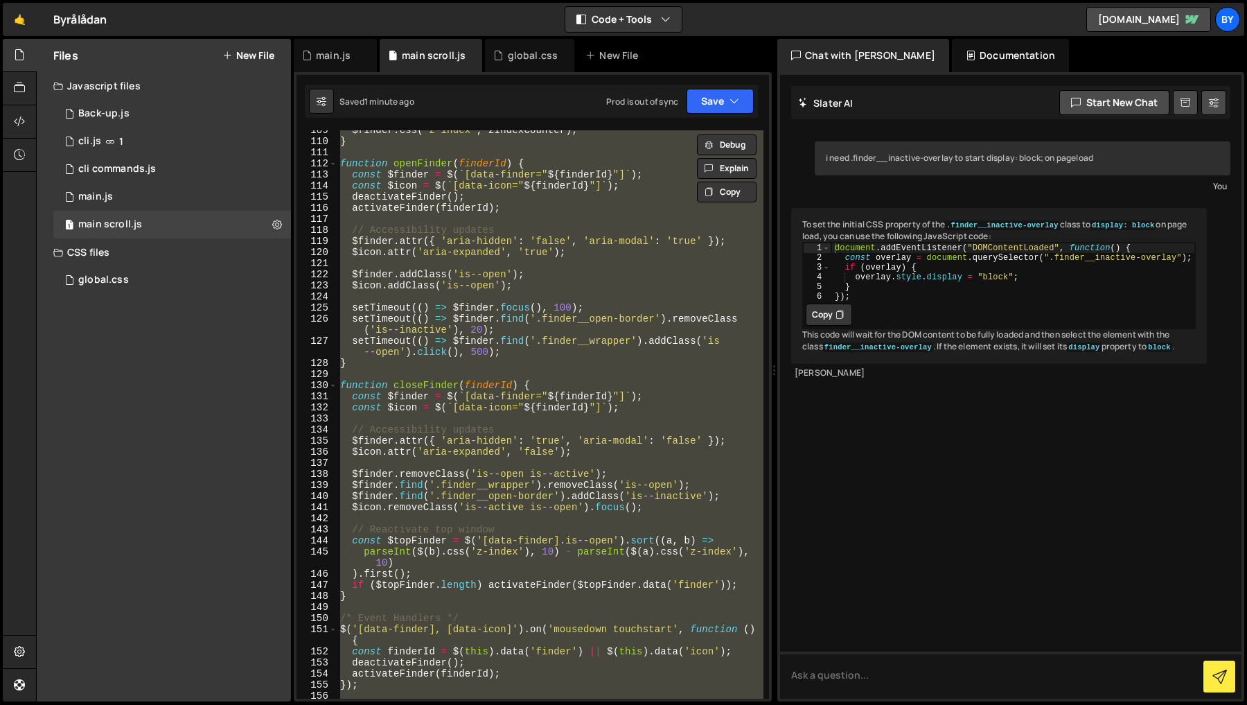
click at [591, 554] on div "$finder . css ( 'z-index' , zIndexCounter ) ; } function openFinder ( finderId …" at bounding box center [550, 414] width 426 height 568
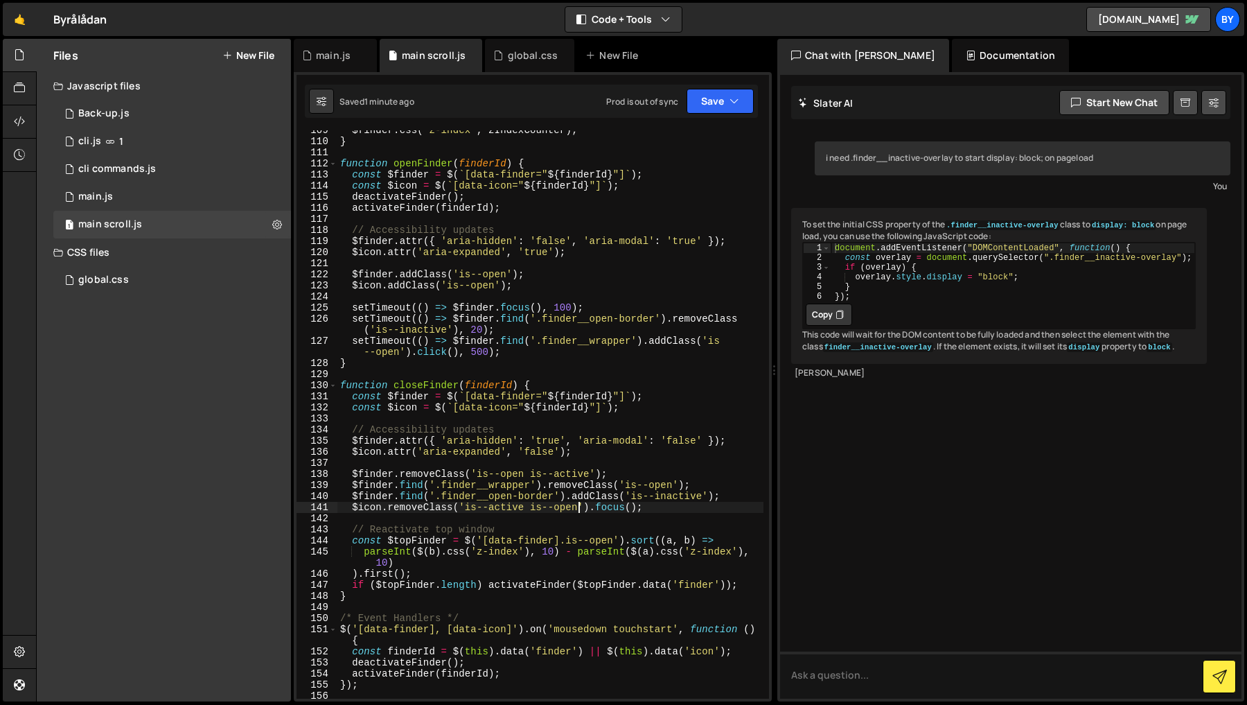
click at [579, 512] on div "$finder . css ( 'z-index' , zIndexCounter ) ; } function openFinder ( finderId …" at bounding box center [550, 420] width 426 height 590
type textarea "renderToDoItems();"
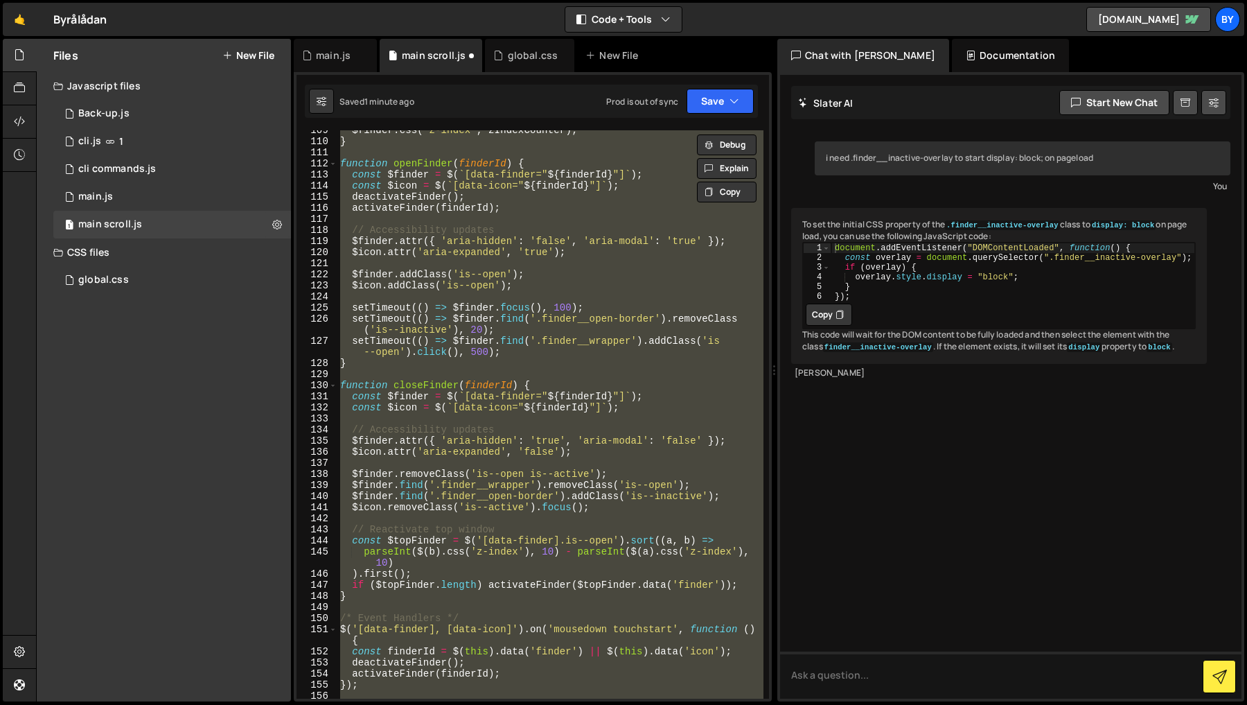
paste textarea
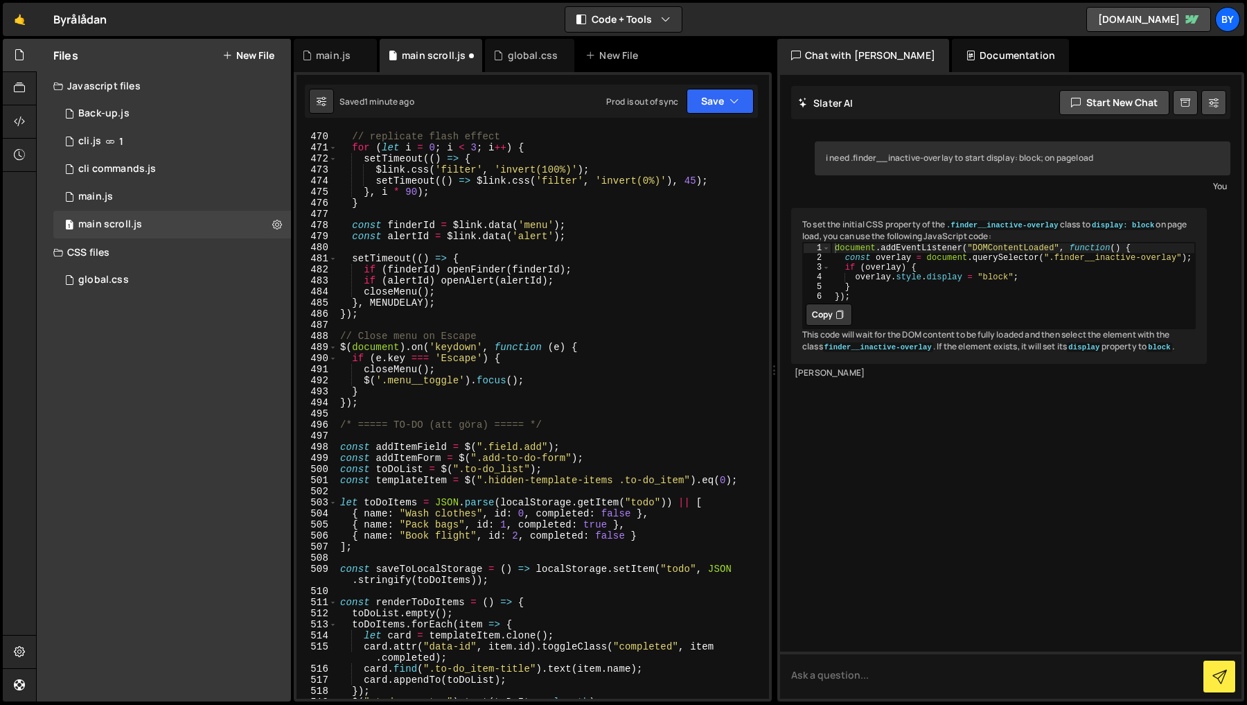
scroll to position [5627, 0]
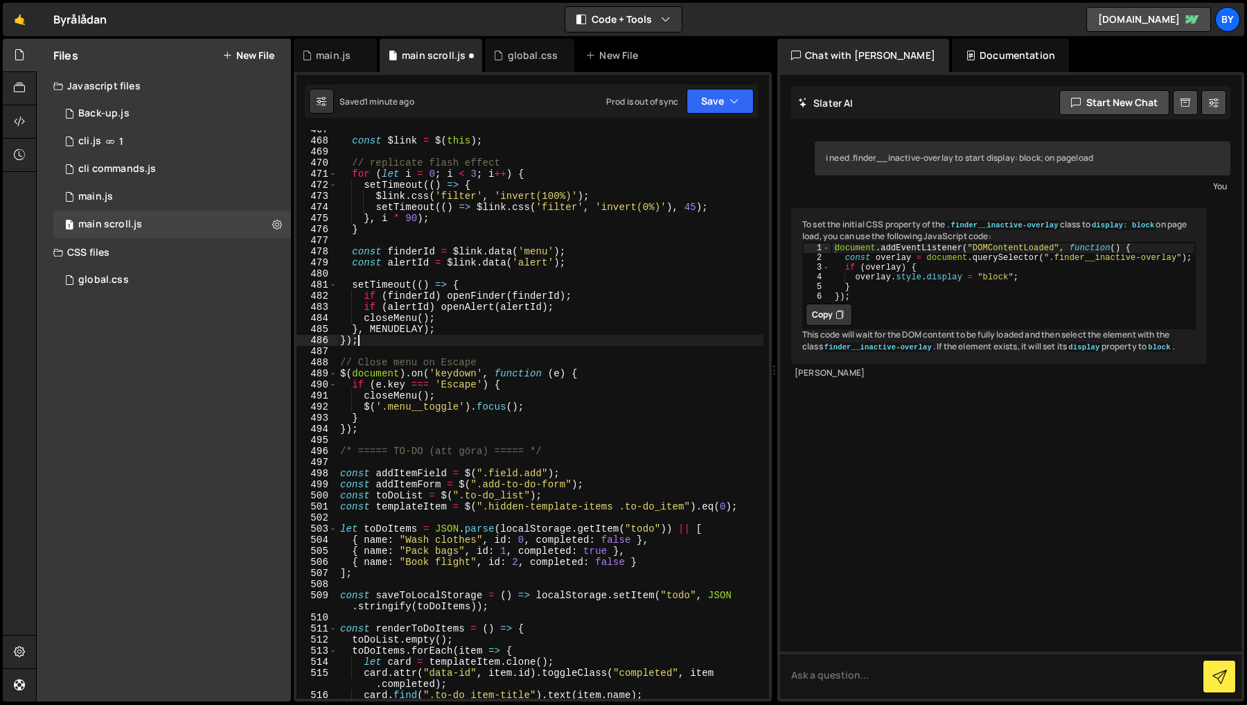
click at [533, 340] on div "const $link = $ ( this ) ; // replicate flash effect for ( let i = 0 ; i < 3 ; …" at bounding box center [550, 419] width 426 height 590
type textarea "});"
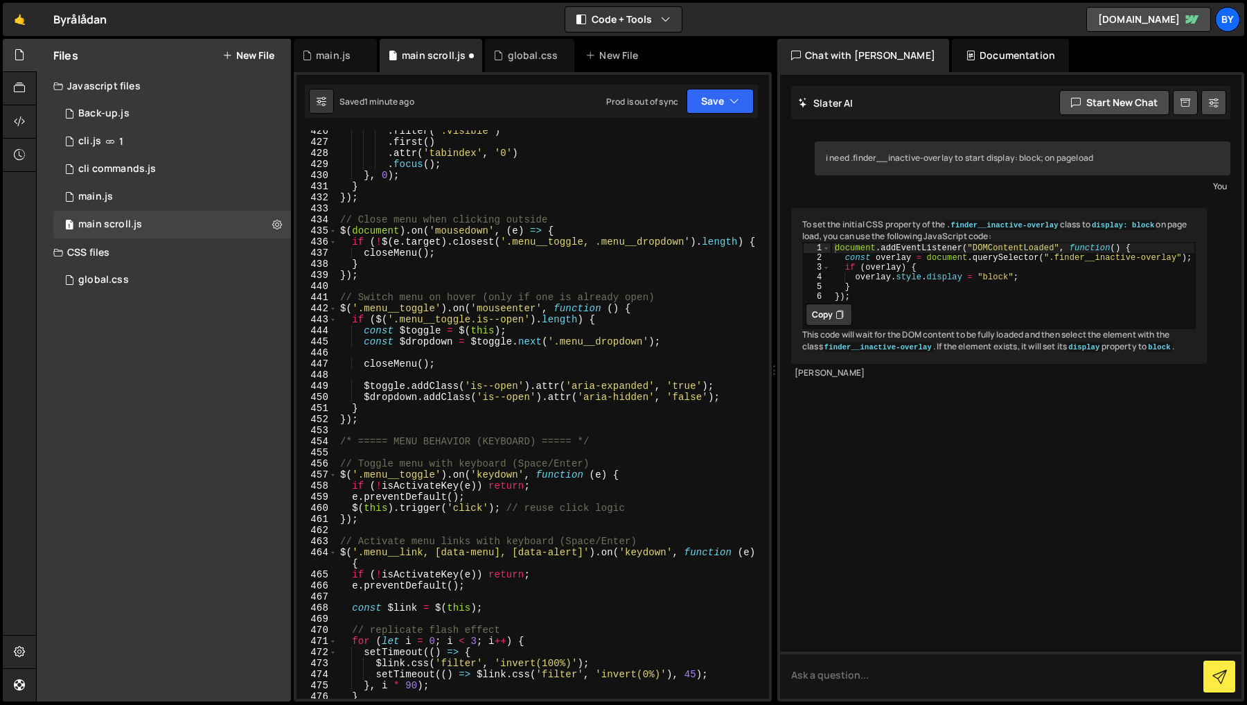
scroll to position [5558, 0]
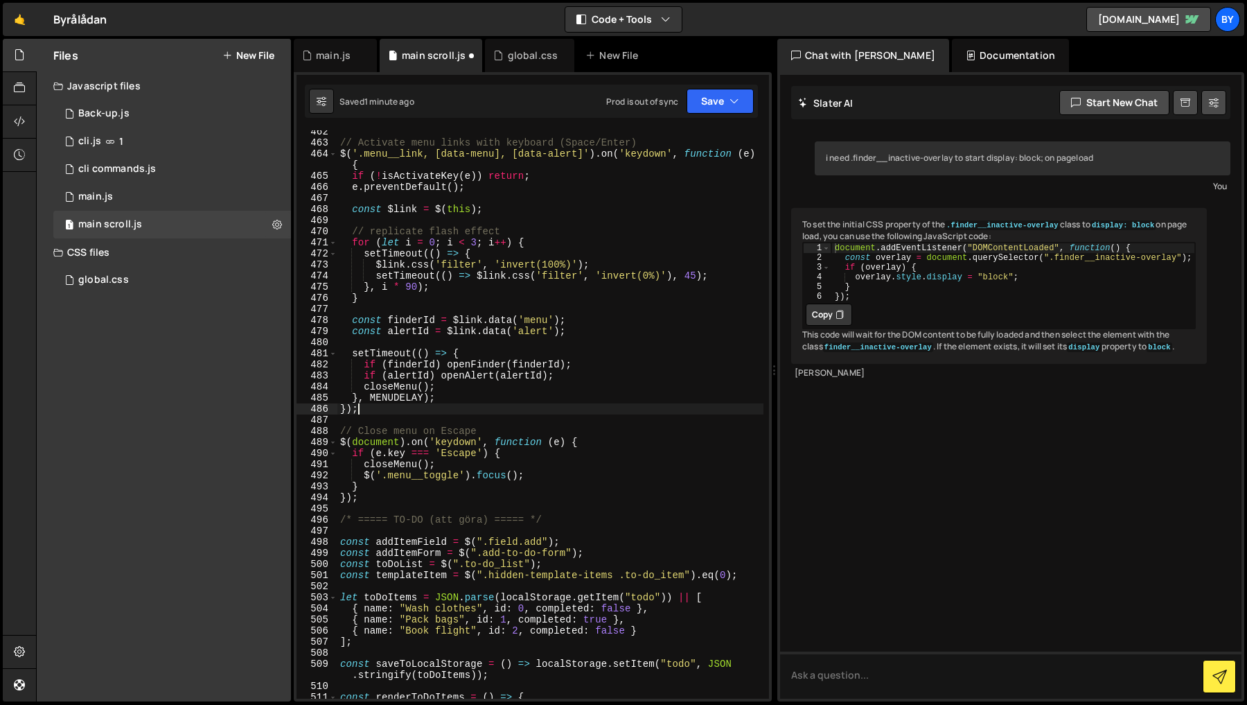
click at [533, 341] on div "// Activate menu links with keyboard (Space/Enter) $ ( '.menu__link, [data-menu…" at bounding box center [550, 421] width 426 height 590
type textarea "renderToDoItems();"
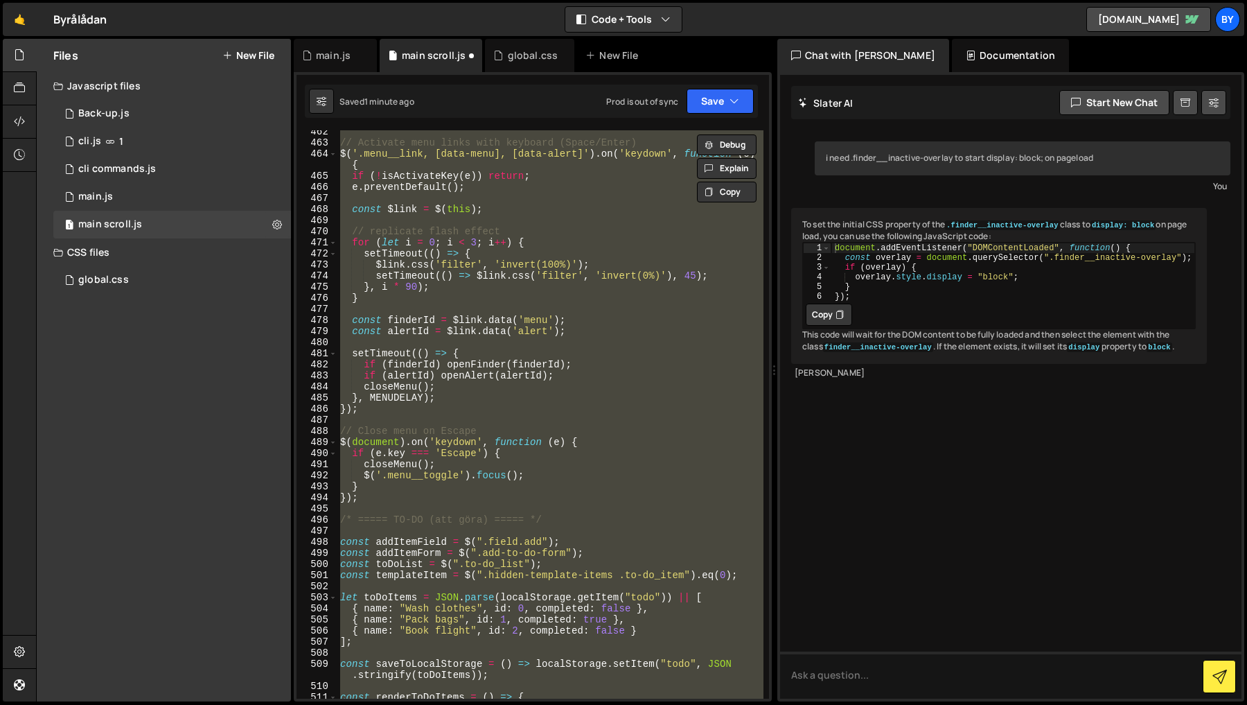
paste textarea
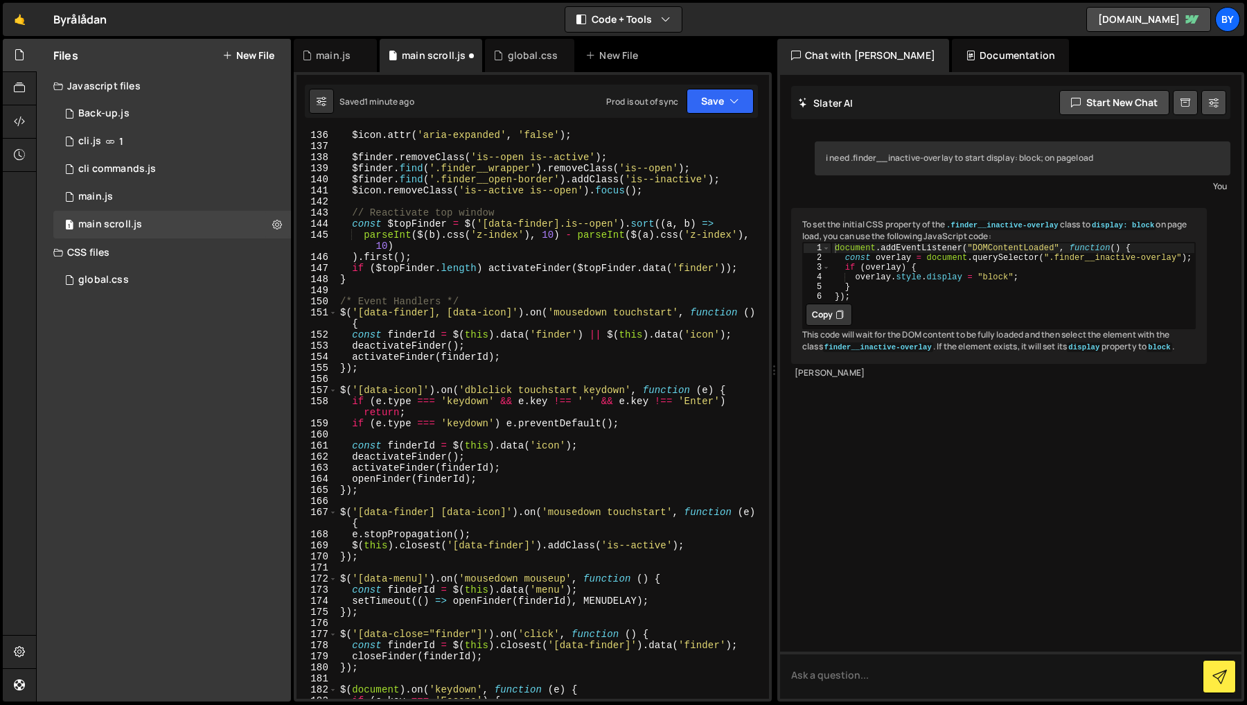
scroll to position [1462, 0]
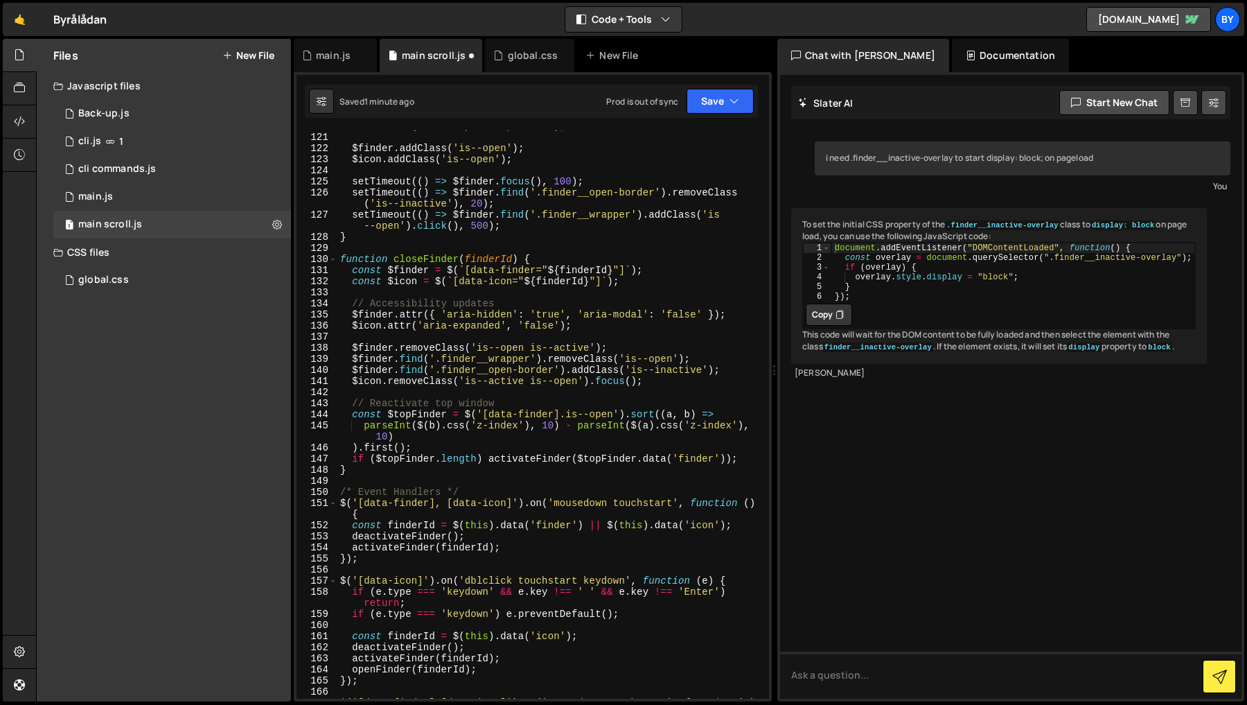
click at [502, 282] on div "$icon . attr ( 'aria-expanded' , 'true' ) ; $finder . addClass ( 'is--open' ) ;…" at bounding box center [550, 421] width 426 height 601
click at [578, 384] on div "$icon . attr ( 'aria-expanded' , 'true' ) ; $finder . addClass ( 'is--open' ) ;…" at bounding box center [550, 421] width 426 height 601
click at [704, 96] on button "Save" at bounding box center [720, 101] width 67 height 25
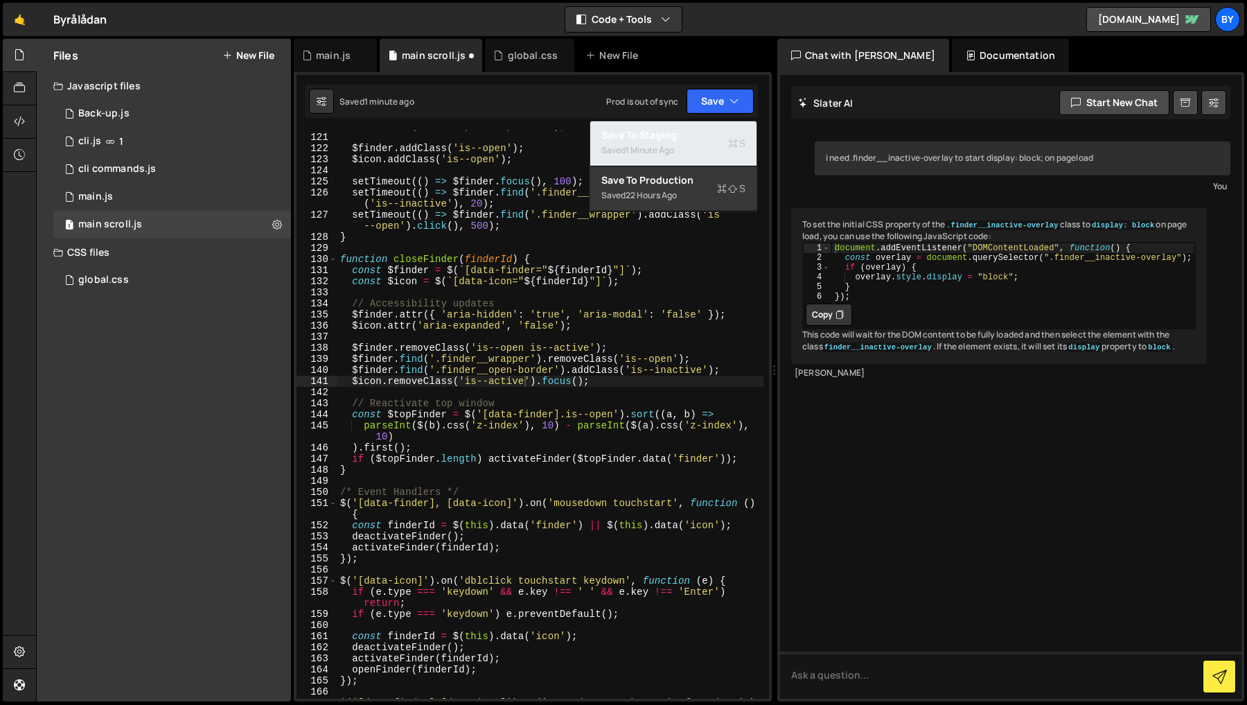
click at [690, 129] on div "Save to Staging S" at bounding box center [673, 135] width 144 height 14
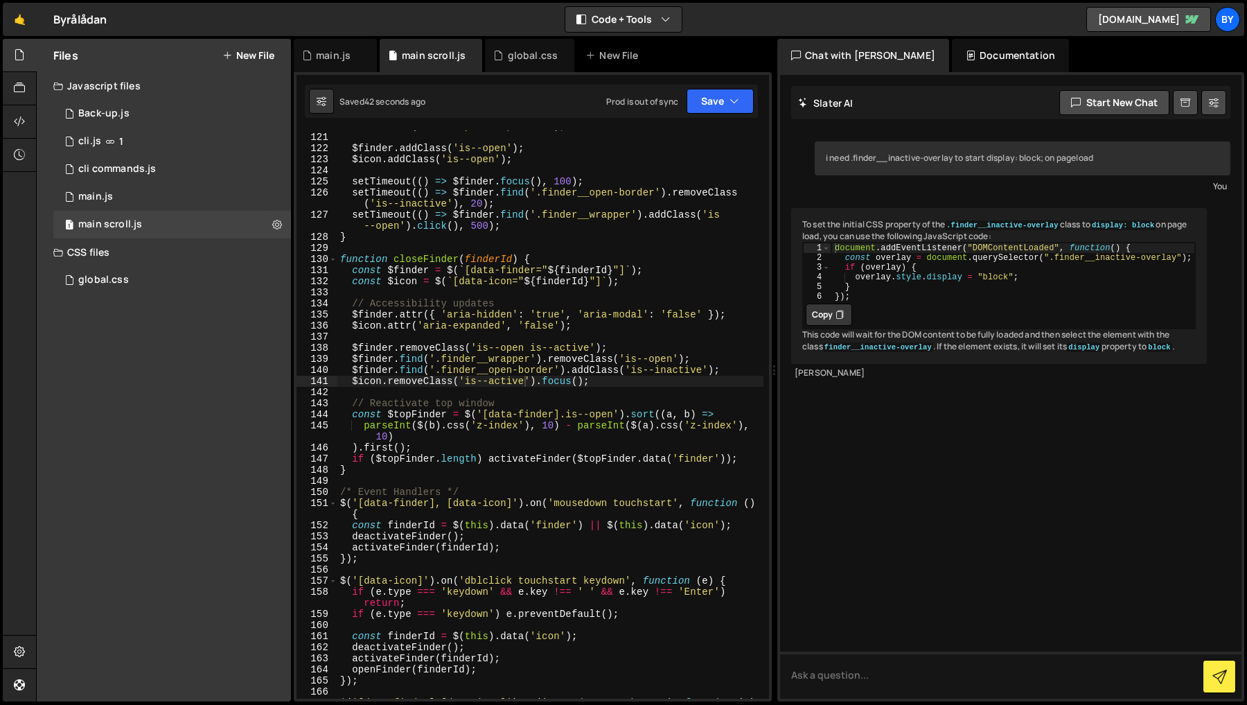
click at [563, 359] on div "$icon . attr ( 'aria-expanded' , 'true' ) ; $finder . addClass ( 'is--open' ) ;…" at bounding box center [550, 421] width 426 height 601
type textarea "renderToDoItems();"
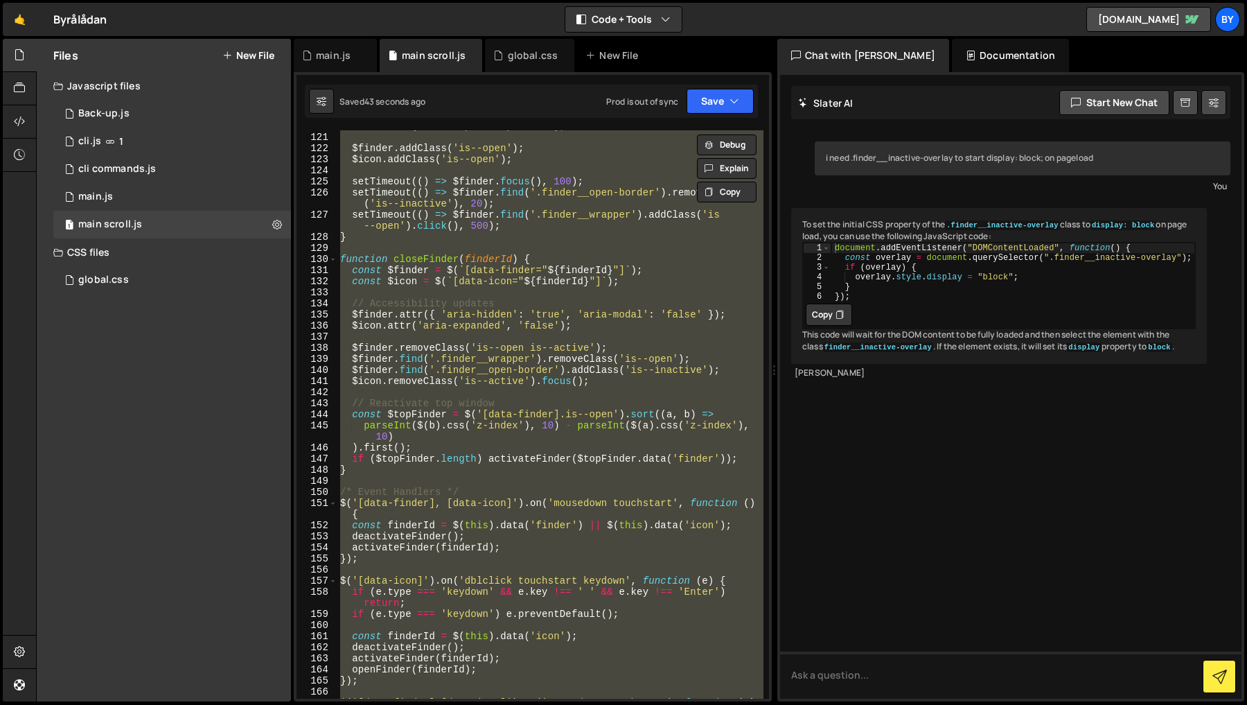
paste textarea
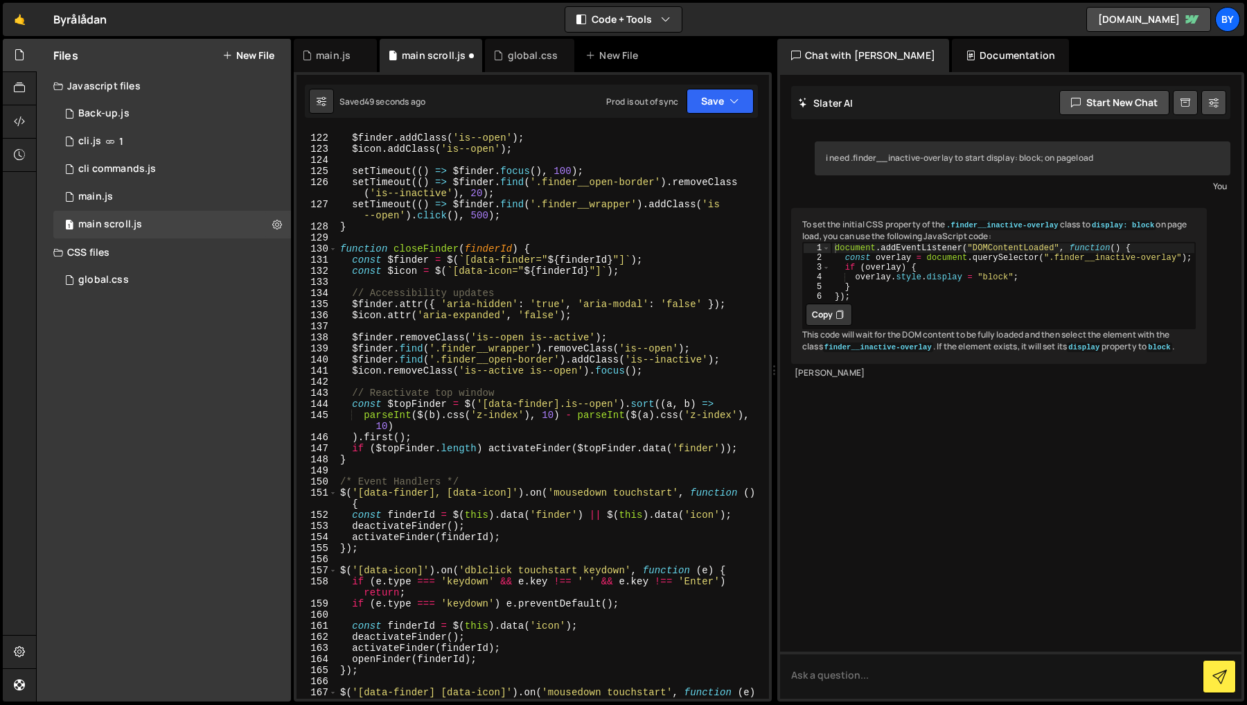
scroll to position [1456, 0]
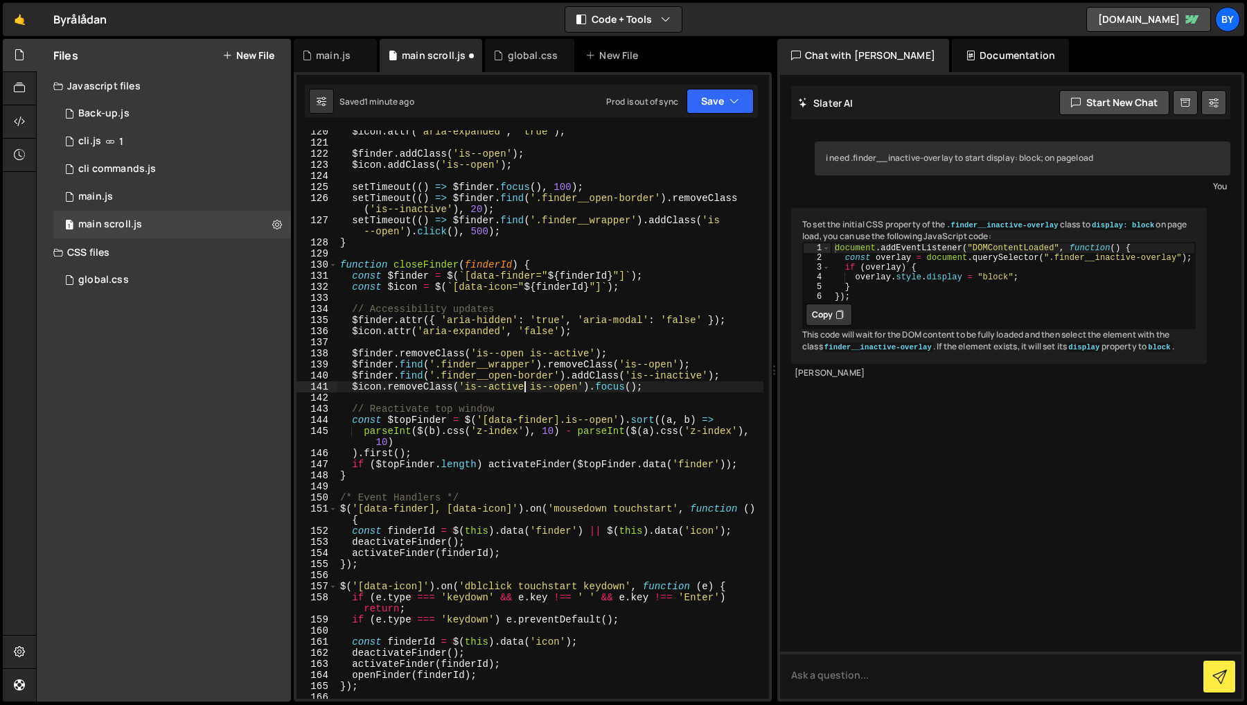
click at [527, 389] on div "$icon . attr ( 'aria-expanded' , 'true' ) ; $finder . addClass ( 'is--open' ) ;…" at bounding box center [550, 426] width 426 height 601
click at [721, 103] on button "Save" at bounding box center [720, 101] width 67 height 25
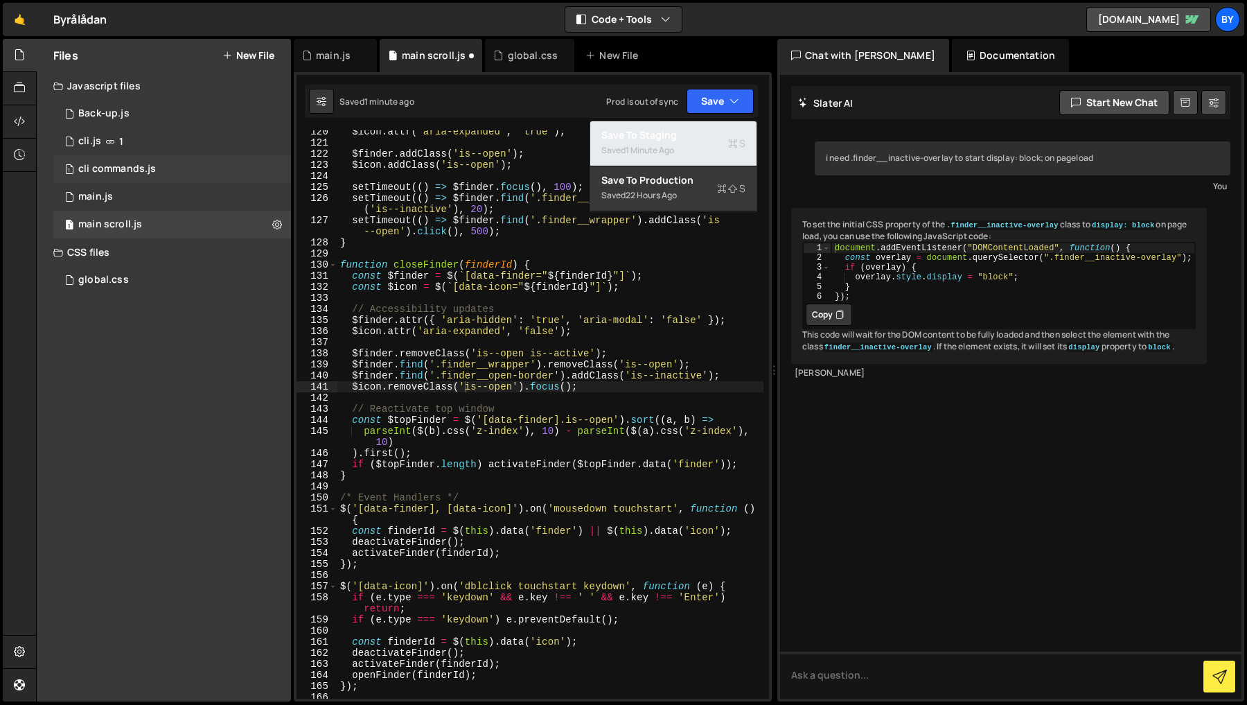
drag, startPoint x: 689, startPoint y: 146, endPoint x: 151, endPoint y: 161, distance: 538.5
click at [689, 146] on div "Saved 1 minute ago" at bounding box center [673, 150] width 144 height 17
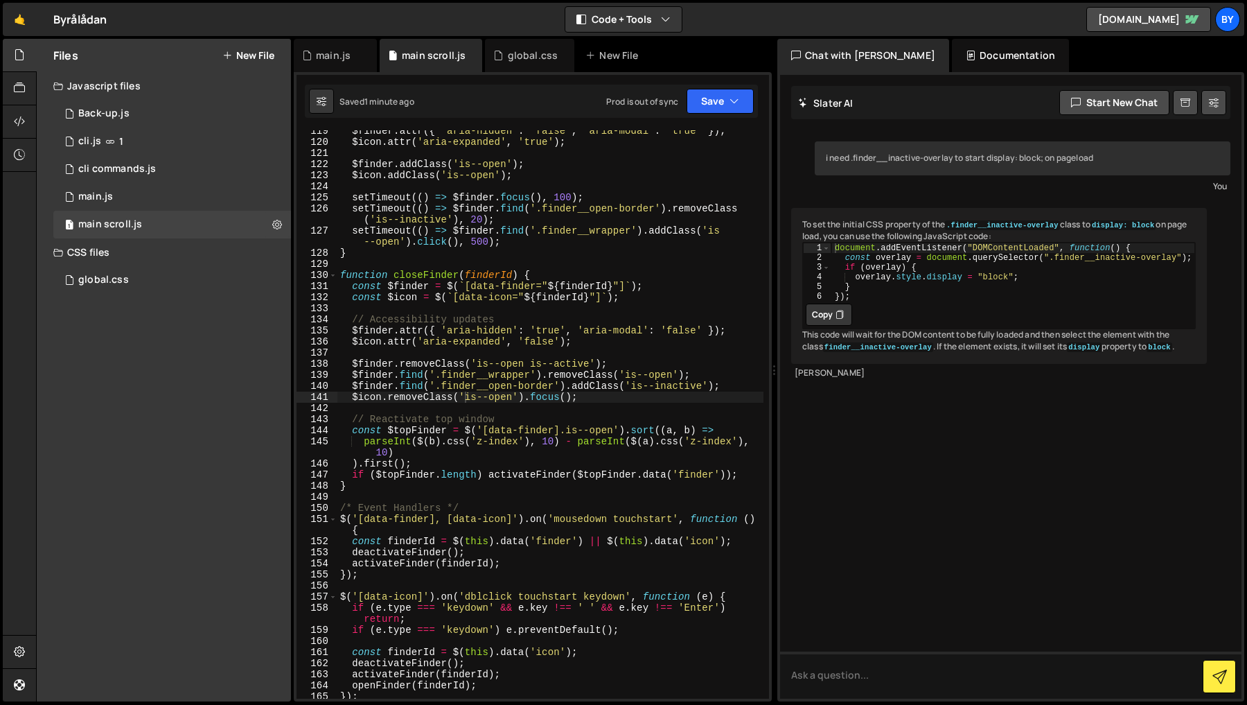
scroll to position [1446, 0]
click at [344, 279] on div "$finder . attr ({ 'aria-hidden' : 'false' , 'aria-modal' : 'true' }) ; $icon . …" at bounding box center [550, 420] width 426 height 590
click at [344, 281] on div "$finder . attr ({ 'aria-hidden' : 'false' , 'aria-modal' : 'true' }) ; $icon . …" at bounding box center [550, 420] width 426 height 590
click at [342, 277] on div "$finder . attr ({ 'aria-hidden' : 'false' , 'aria-modal' : 'true' }) ; $icon . …" at bounding box center [550, 420] width 426 height 590
click at [414, 488] on div "$finder . attr ({ 'aria-hidden' : 'false' , 'aria-modal' : 'true' }) ; $icon . …" at bounding box center [550, 420] width 426 height 590
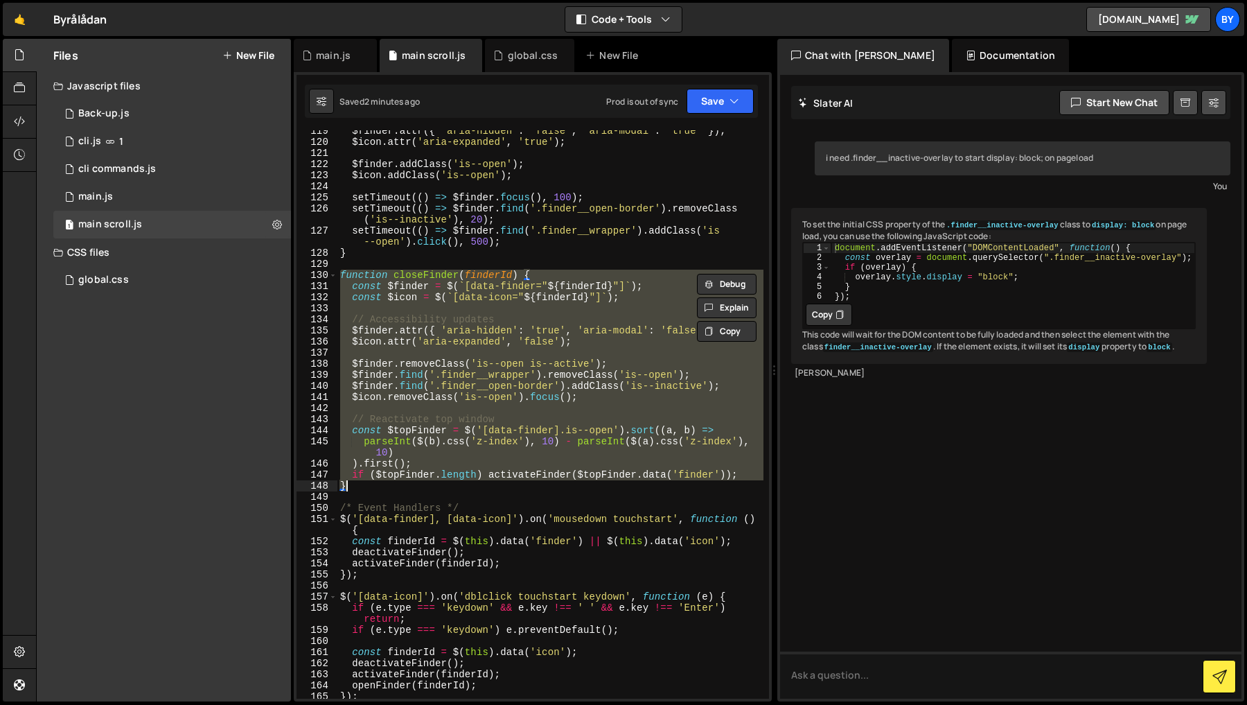
paste textarea
type textarea "}"
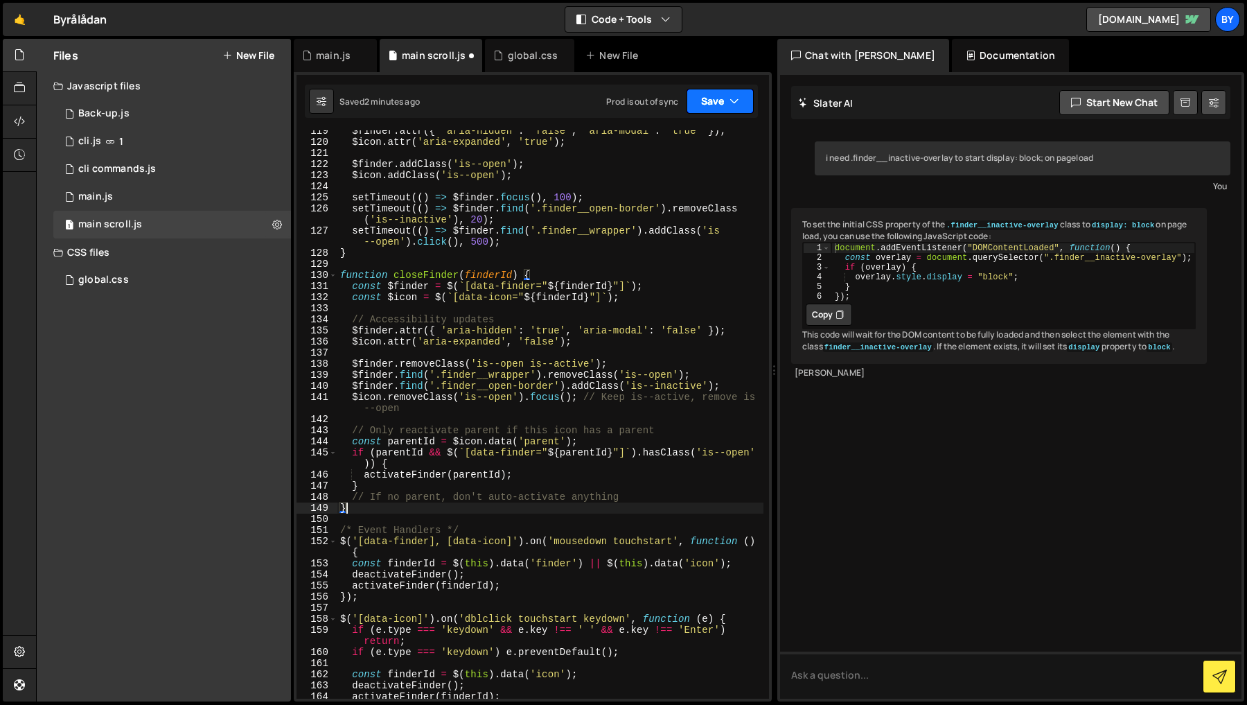
click at [721, 103] on button "Save" at bounding box center [720, 101] width 67 height 25
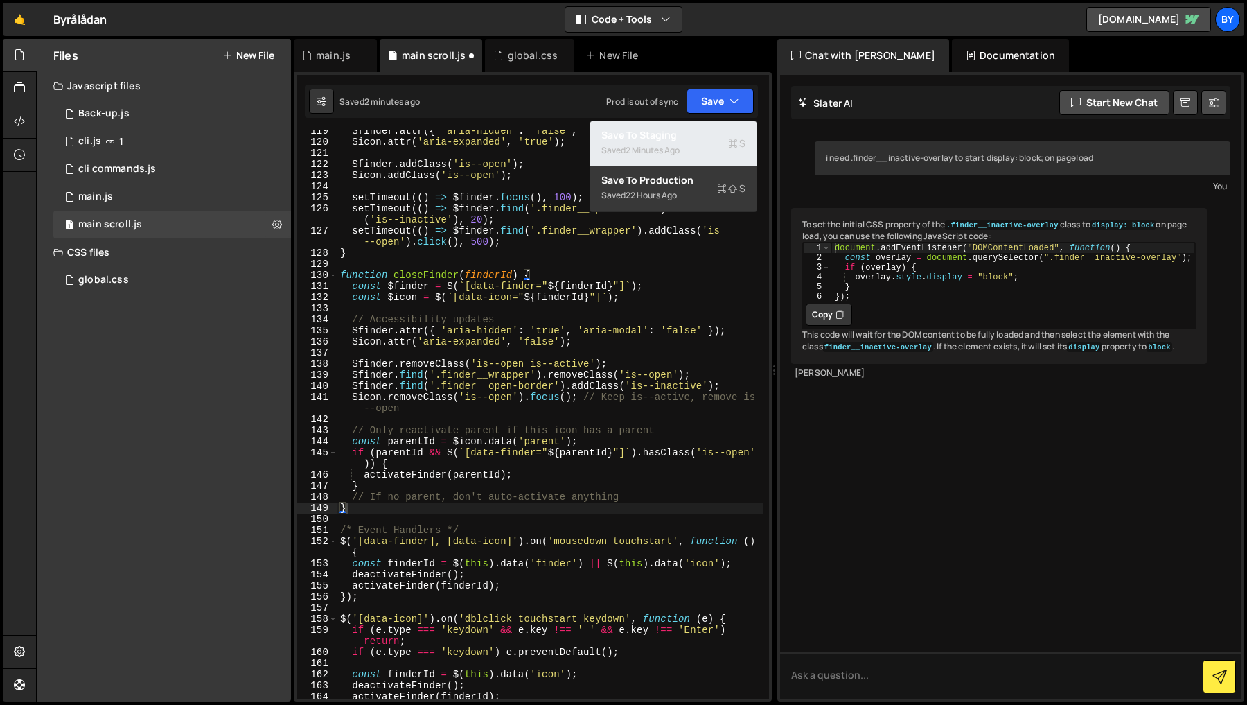
click at [712, 141] on div "Save to Staging S" at bounding box center [673, 135] width 144 height 14
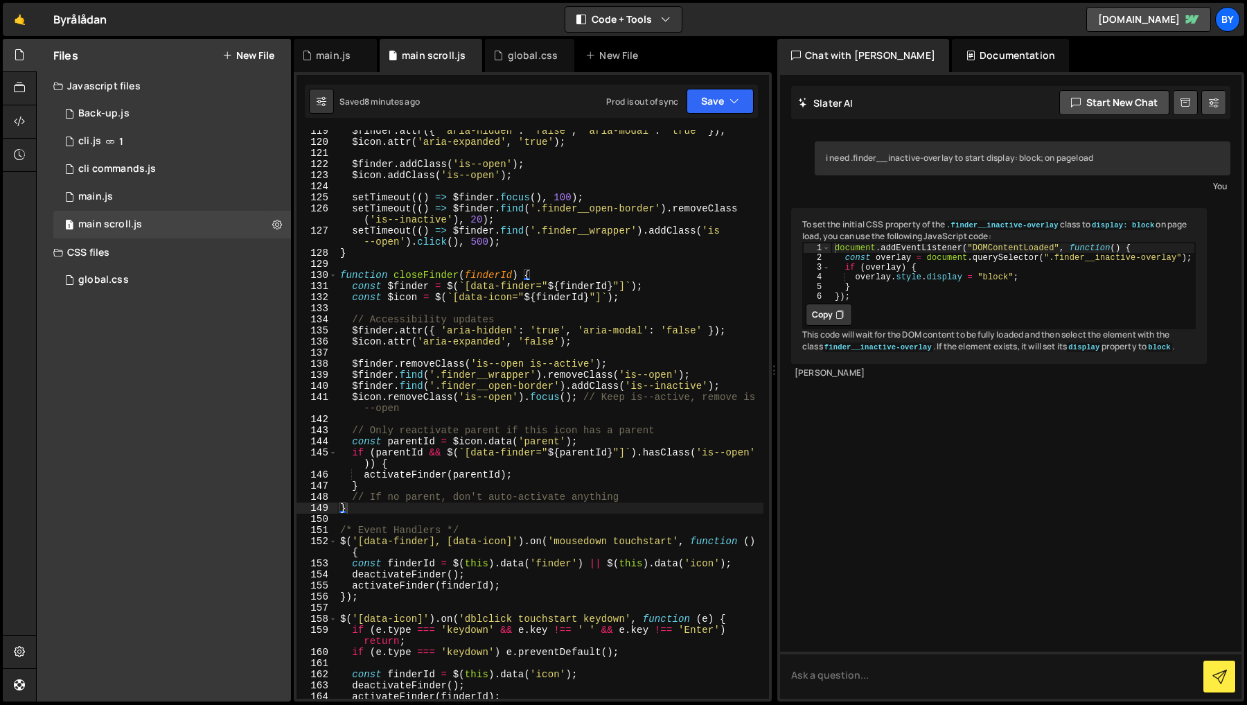
click at [138, 298] on div "Files New File Javascript files 0 Back-up.js 0 1 cli.js 1 1 cli commands.js 0 0…" at bounding box center [164, 370] width 254 height 662
click at [146, 279] on div "global.css 0" at bounding box center [172, 280] width 238 height 28
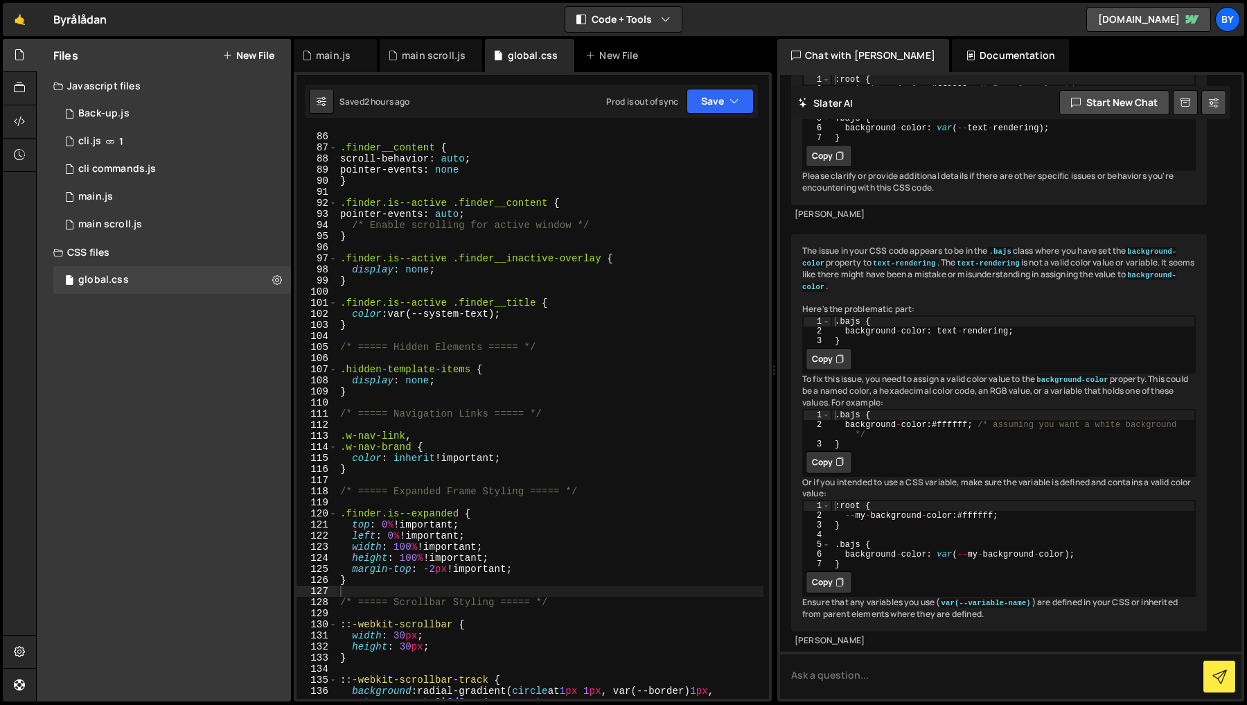
scroll to position [941, 0]
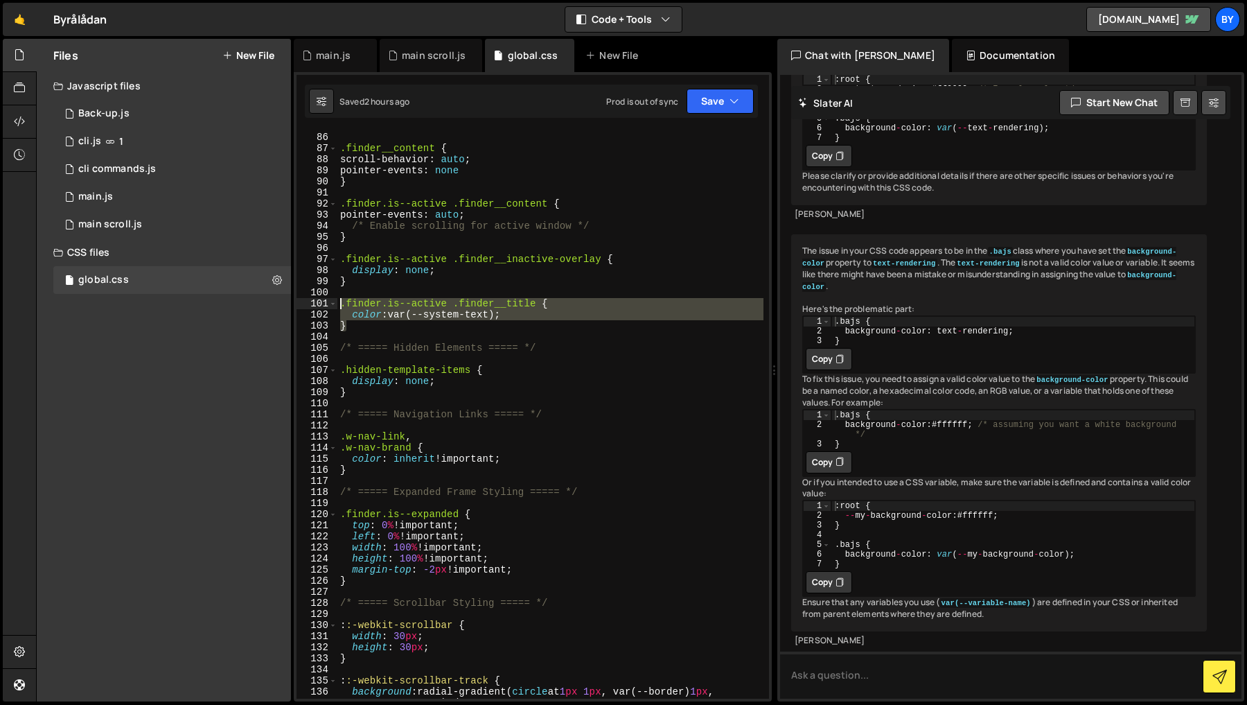
drag, startPoint x: 424, startPoint y: 328, endPoint x: 633, endPoint y: 321, distance: 208.7
click at [339, 299] on div "/* ===== Finder Active State ===== */ .finder__content { scroll-behavior : auto…" at bounding box center [550, 421] width 426 height 601
type textarea ".finder.is--active .finder__title { color: var(--system-text);"
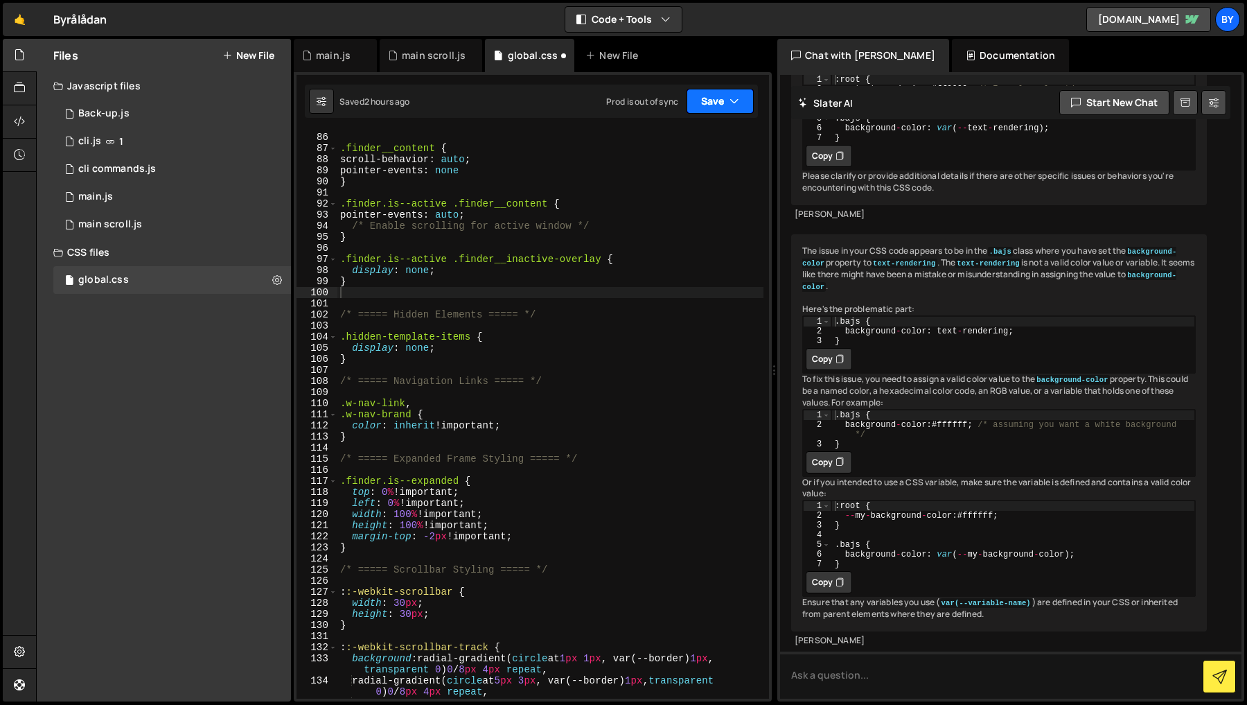
drag, startPoint x: 732, startPoint y: 93, endPoint x: 716, endPoint y: 132, distance: 42.3
click at [732, 93] on button "Save" at bounding box center [720, 101] width 67 height 25
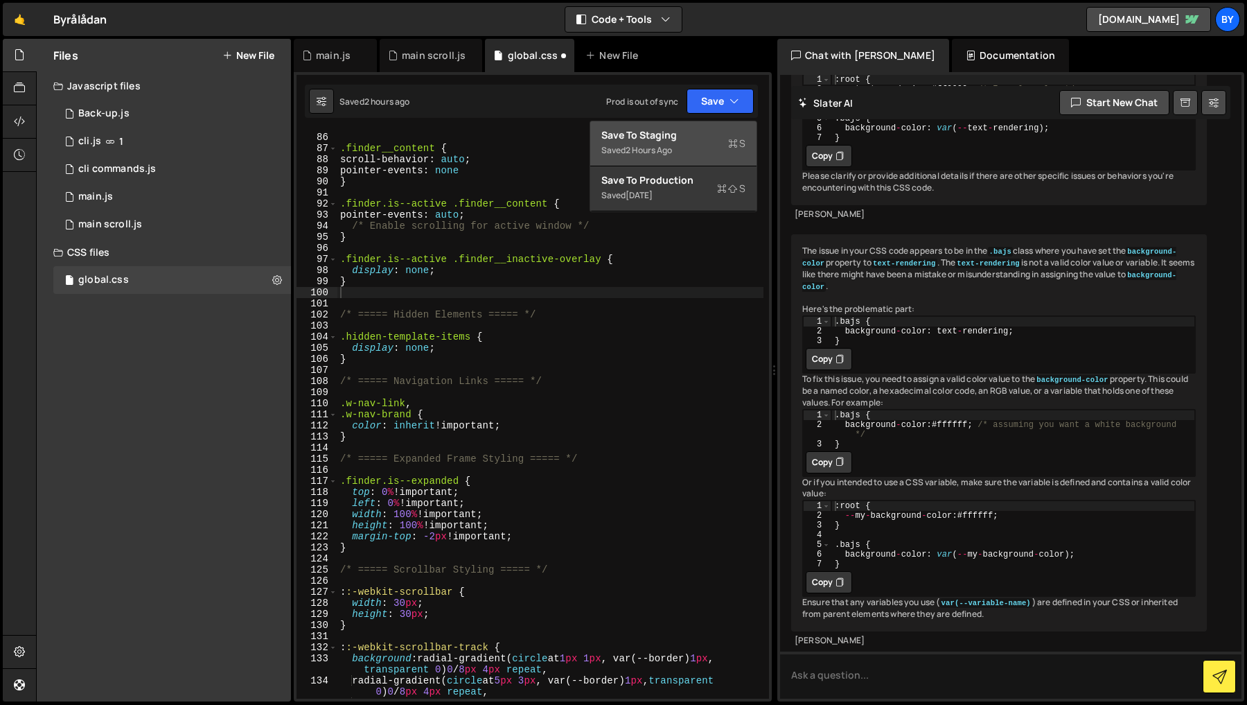
click at [709, 136] on div "Save to Staging S" at bounding box center [673, 135] width 144 height 14
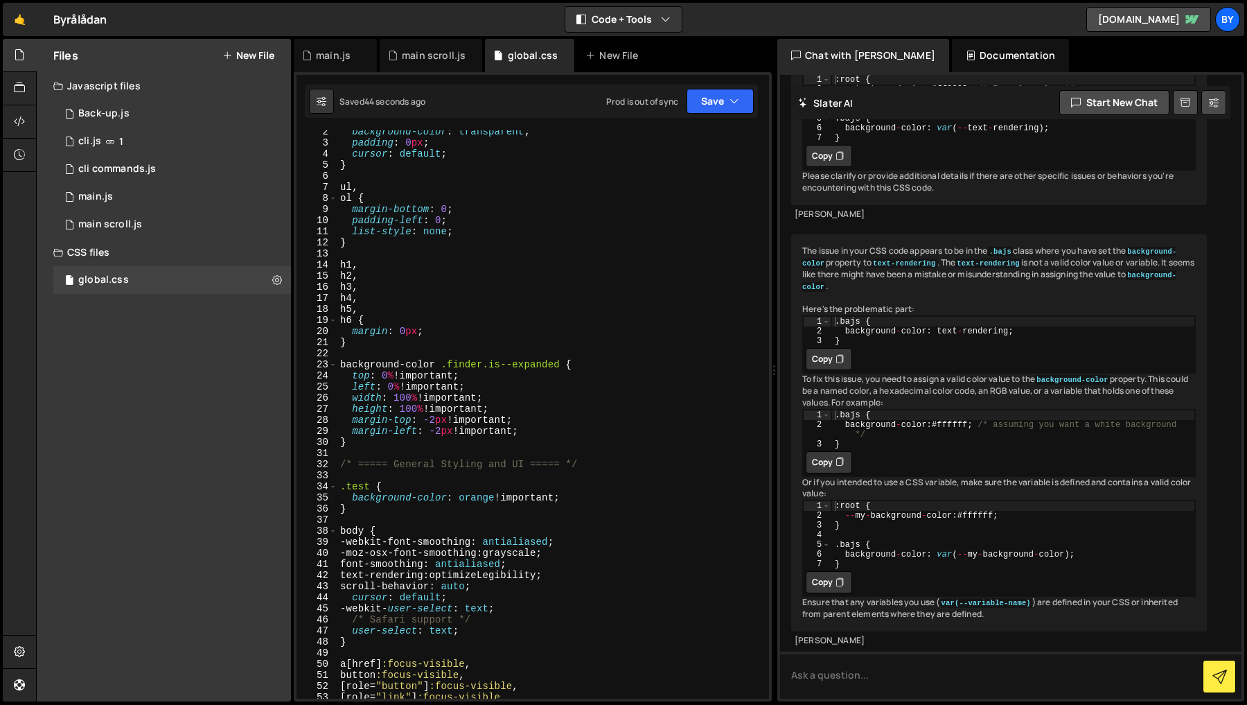
scroll to position [0, 0]
